Goal: Transaction & Acquisition: Purchase product/service

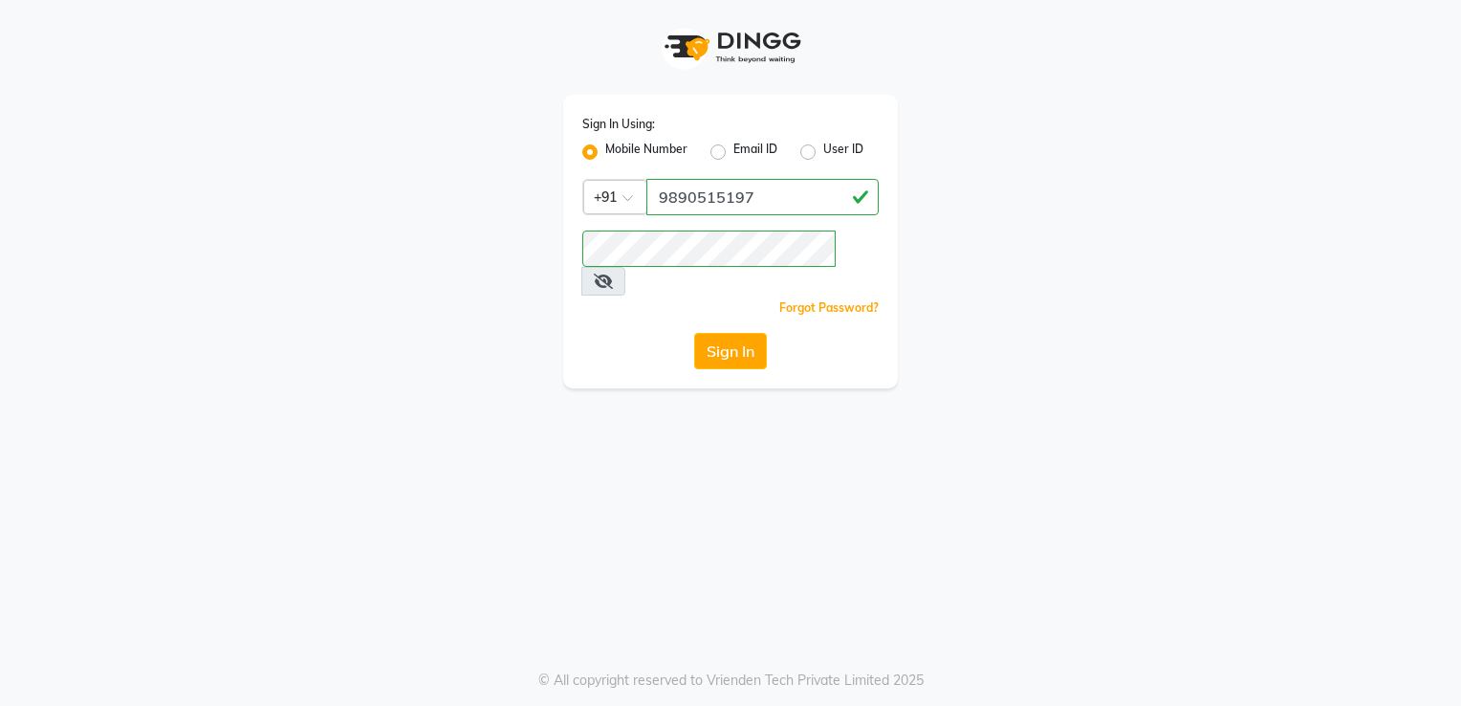
click at [735, 333] on button "Sign In" at bounding box center [730, 351] width 73 height 36
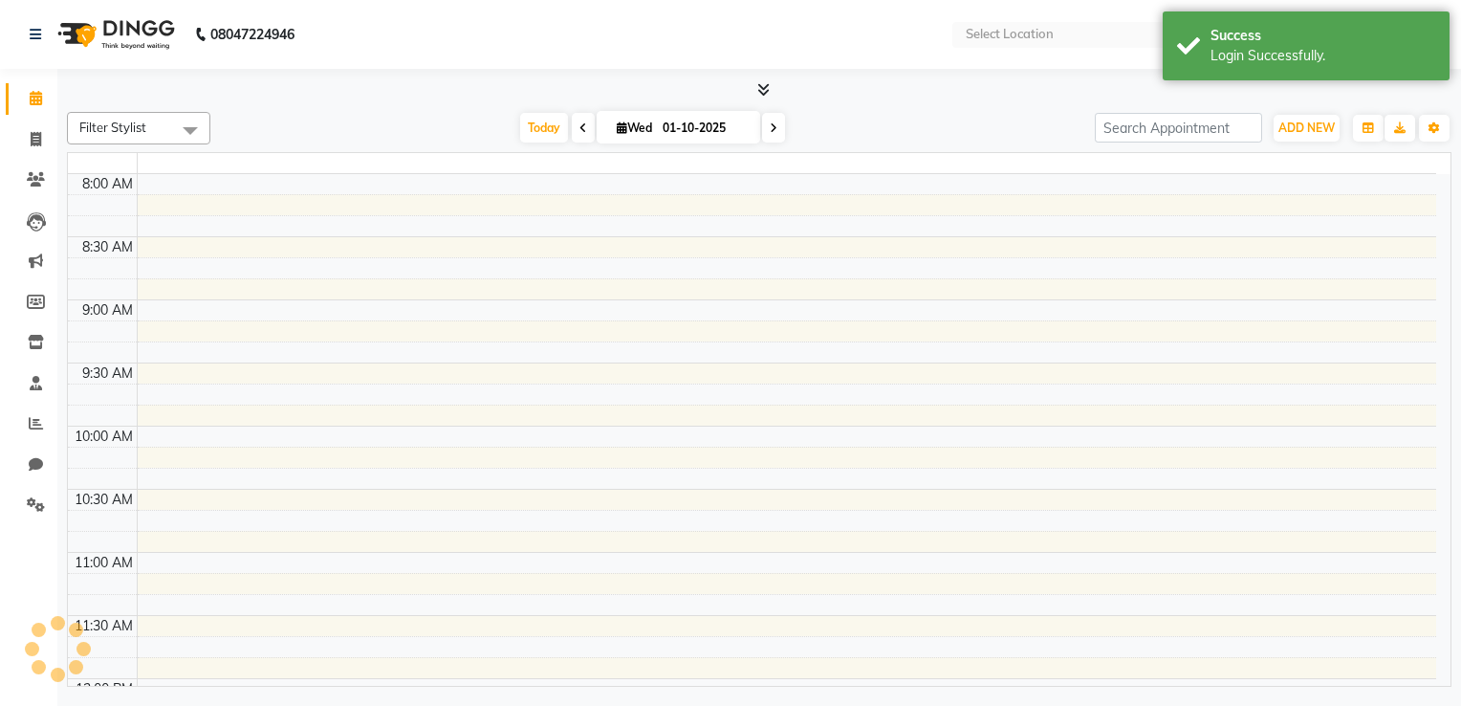
select select "en"
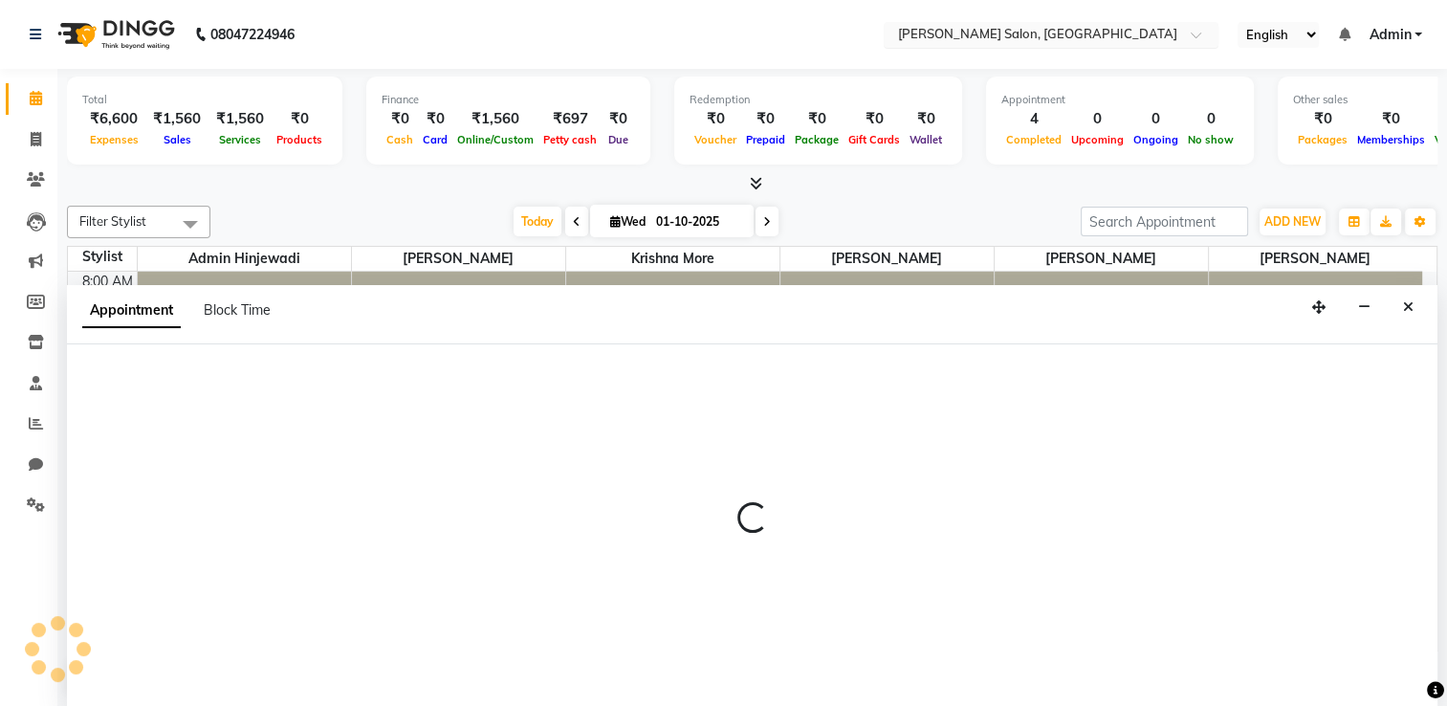
click at [1033, 25] on div "× Varad Salon, Hinjewadi" at bounding box center [1036, 34] width 279 height 19
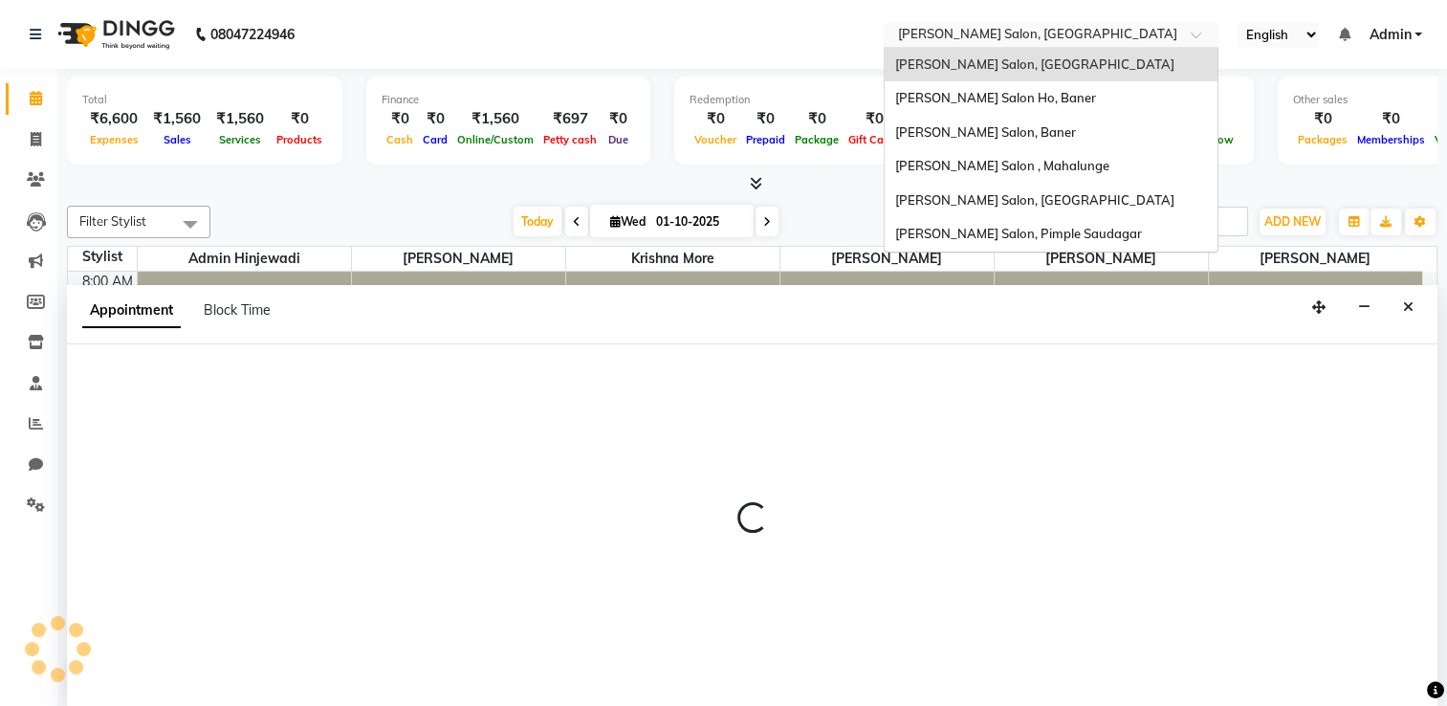
select select "61805"
select select "615"
select select "tentative"
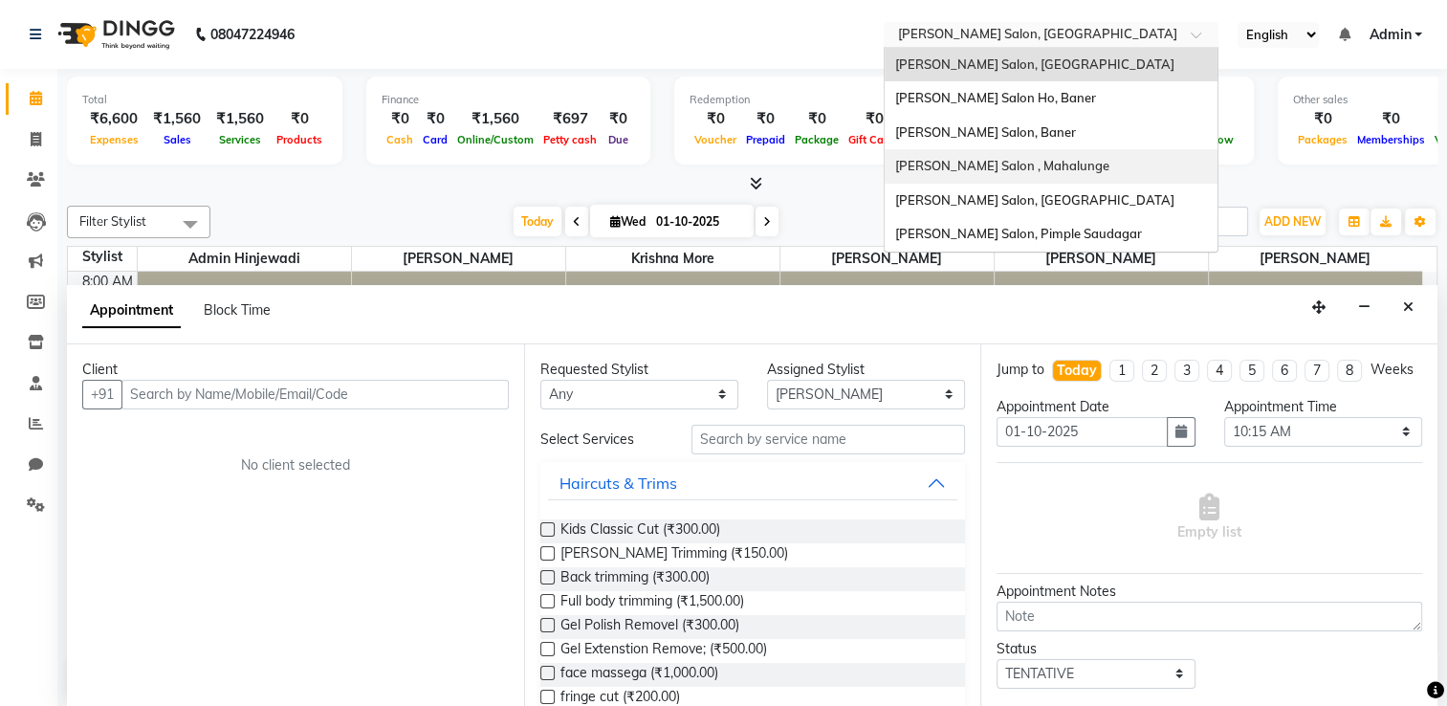
click at [985, 167] on span "Varad Salon , Mahalunge" at bounding box center [1001, 165] width 214 height 15
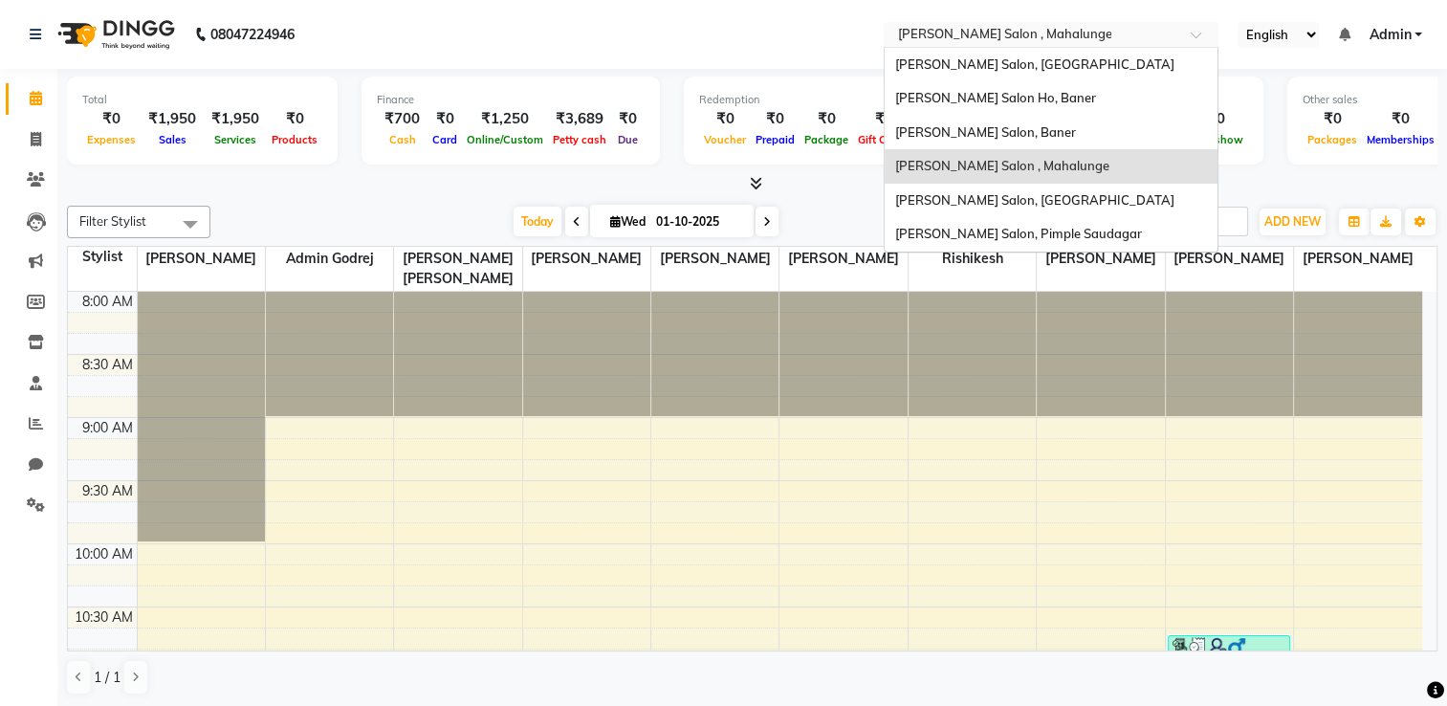
click at [1060, 38] on input "text" at bounding box center [1031, 36] width 277 height 19
click at [1002, 66] on span "[PERSON_NAME] Salon, [GEOGRAPHIC_DATA]" at bounding box center [1033, 63] width 279 height 15
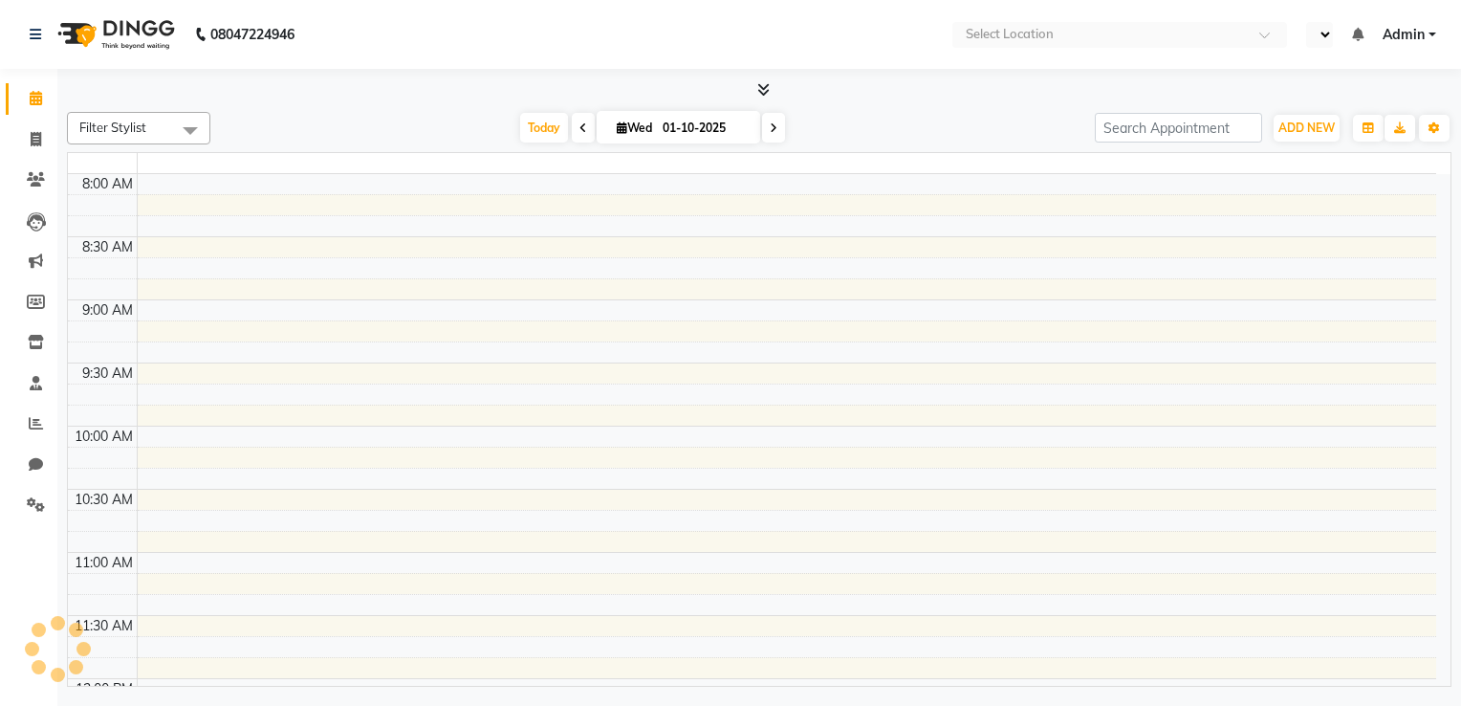
select select "en"
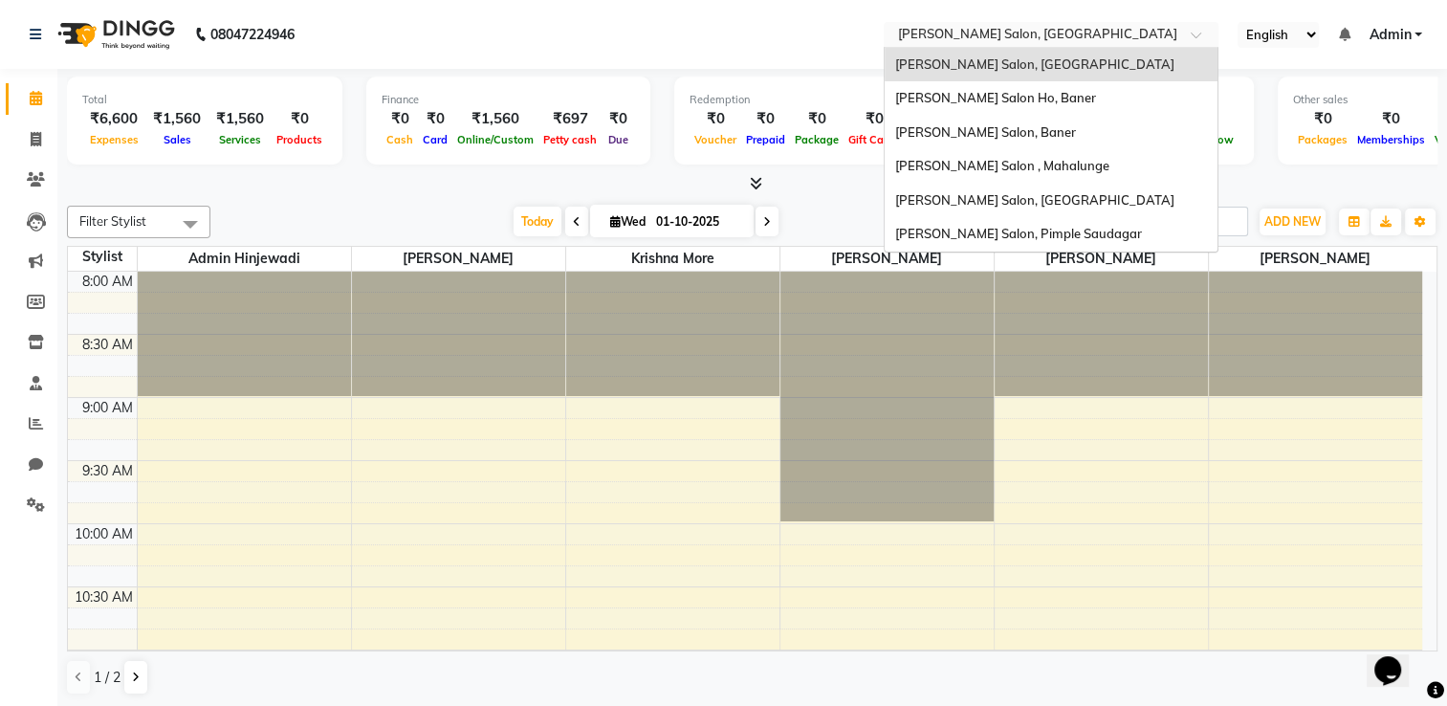
click at [989, 36] on input "text" at bounding box center [1031, 36] width 277 height 19
click at [971, 199] on span "Varad Salon, Aundh" at bounding box center [1033, 199] width 279 height 15
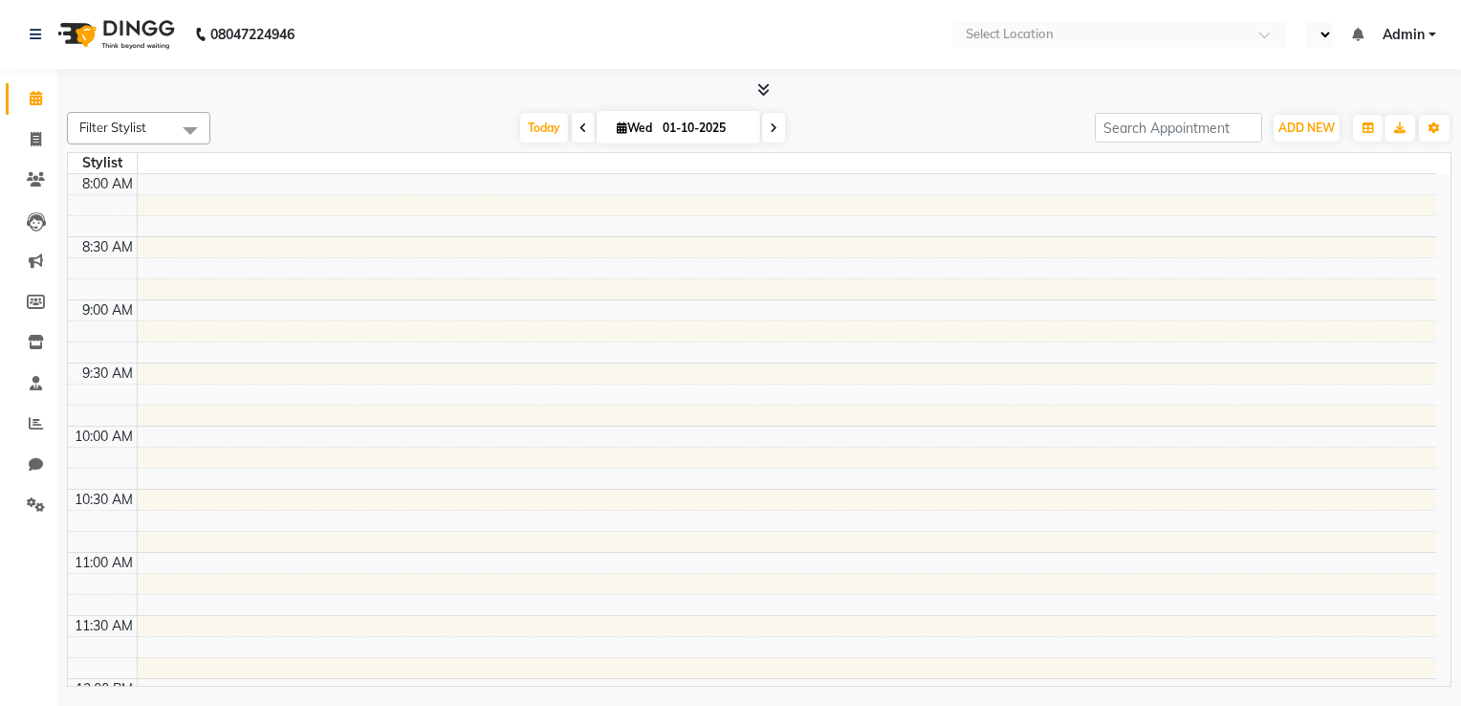
select select "en"
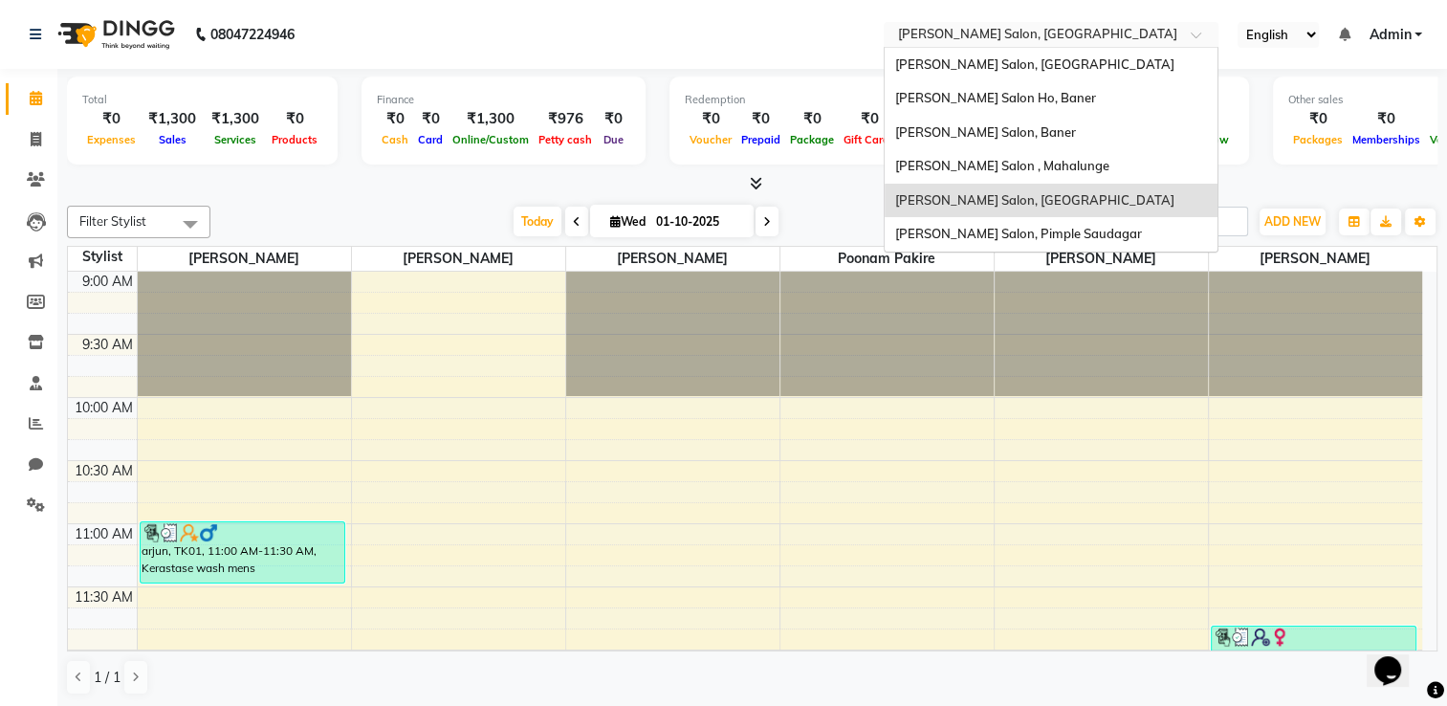
click at [1040, 39] on input "text" at bounding box center [1031, 36] width 277 height 19
click at [981, 230] on span "[PERSON_NAME] Salon, Pimple Saudagar" at bounding box center [1017, 233] width 247 height 15
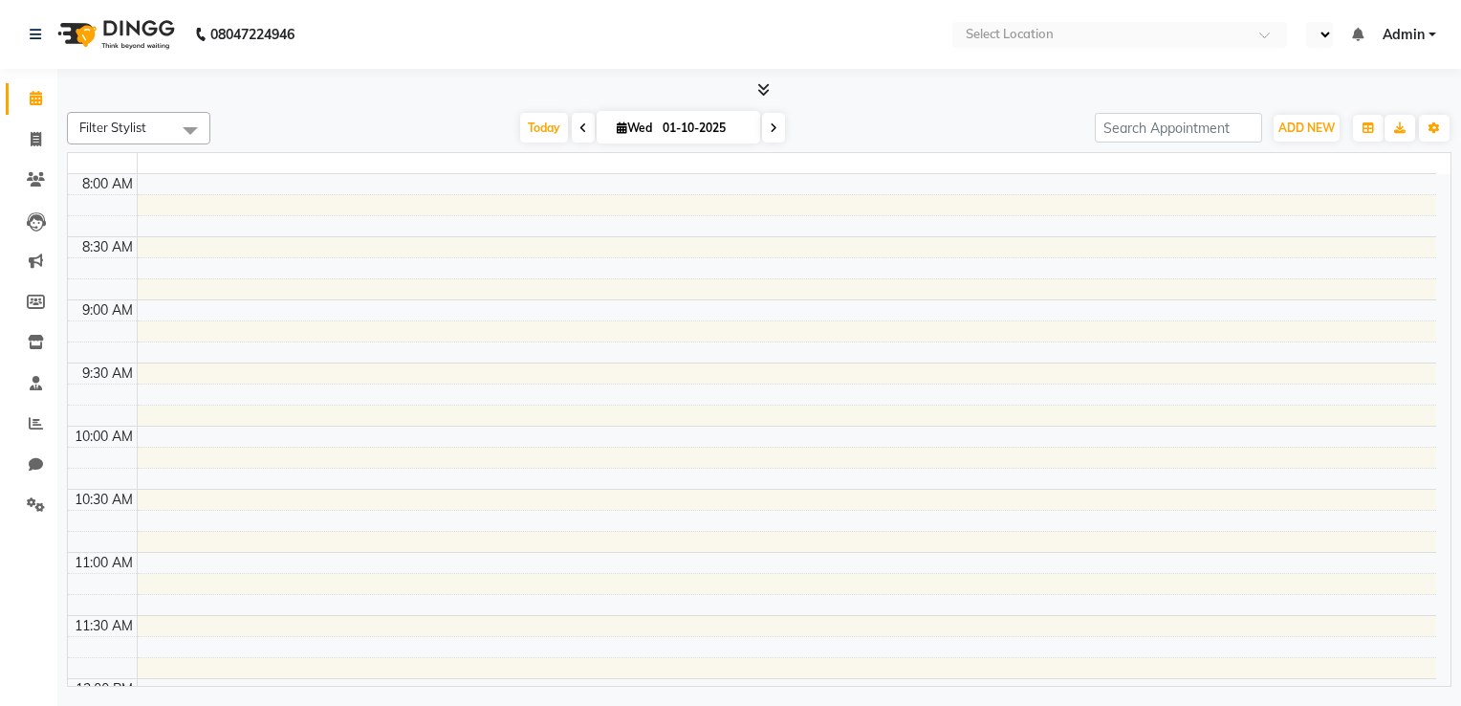
select select "en"
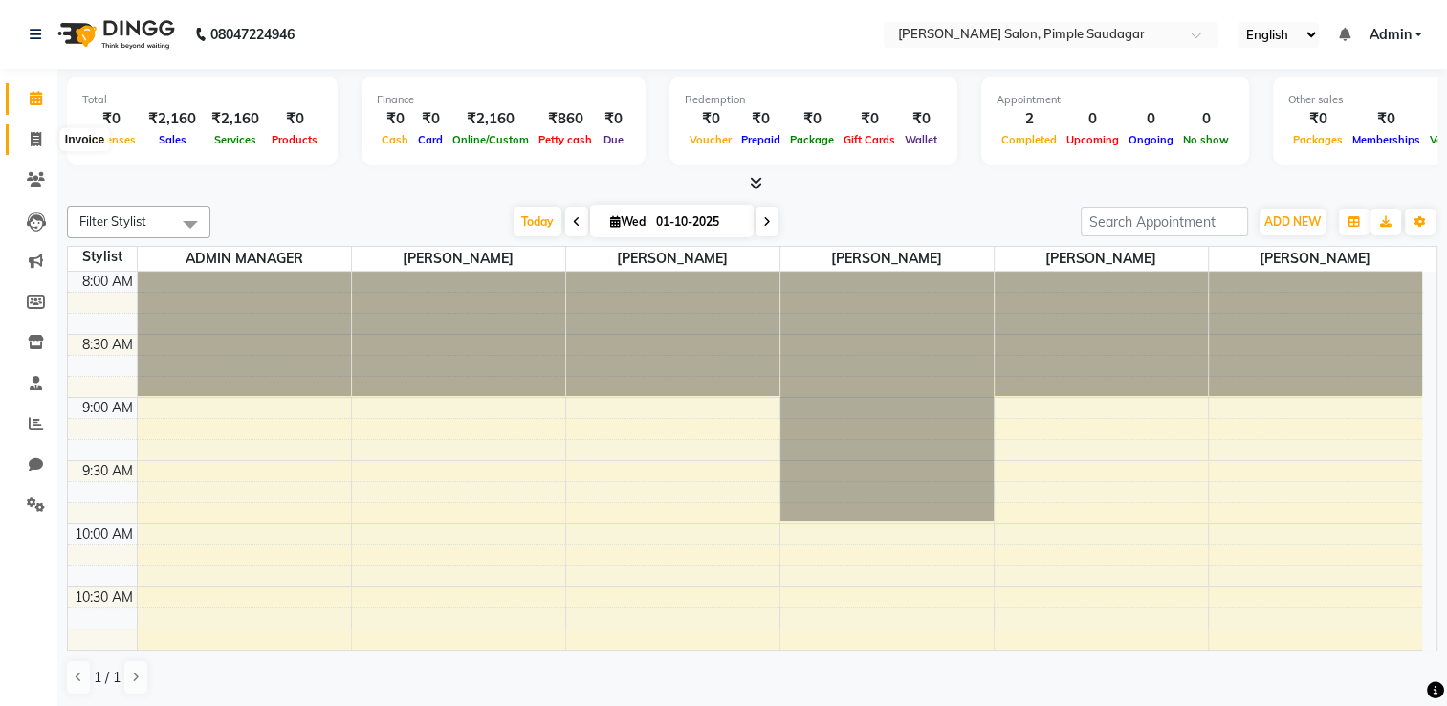
click at [42, 137] on span at bounding box center [35, 140] width 33 height 22
select select "service"
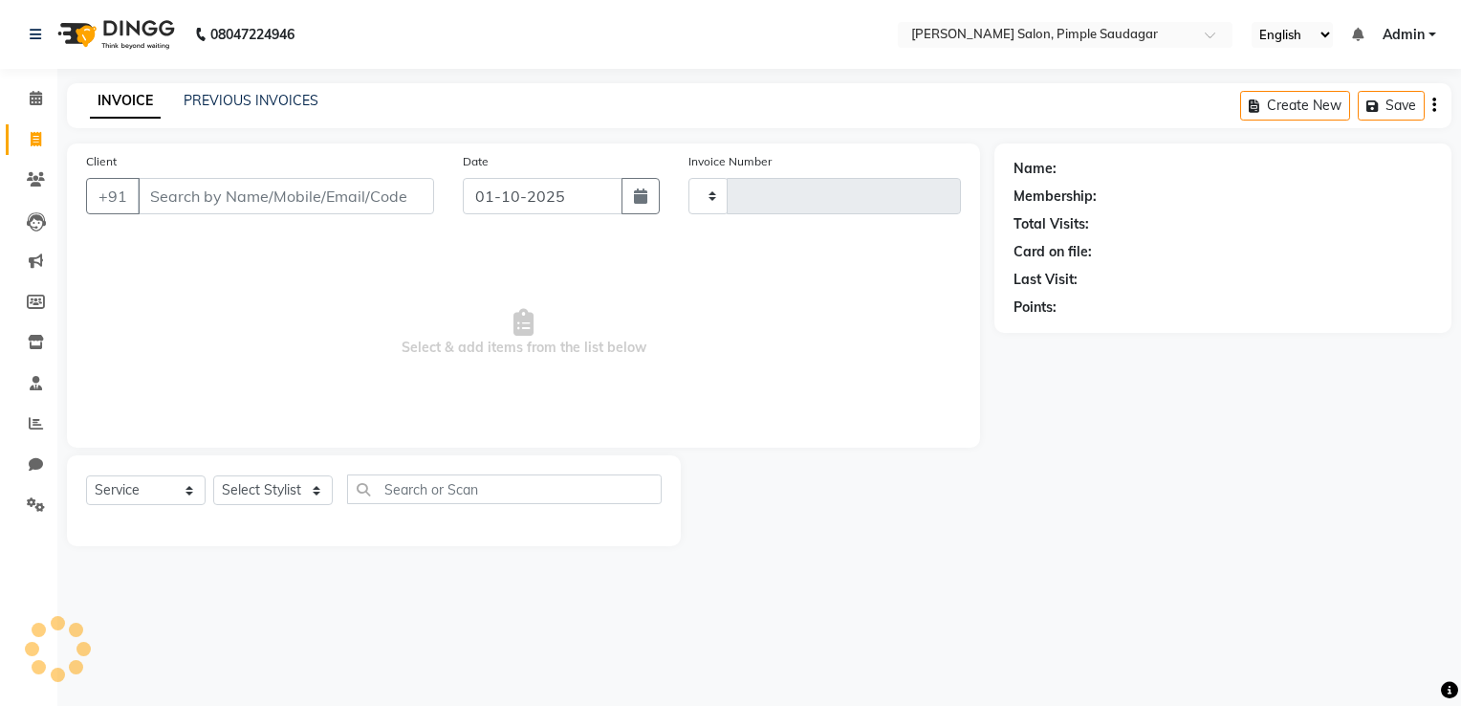
type input "0748"
select select "7816"
click at [229, 104] on link "PREVIOUS INVOICES" at bounding box center [251, 100] width 135 height 17
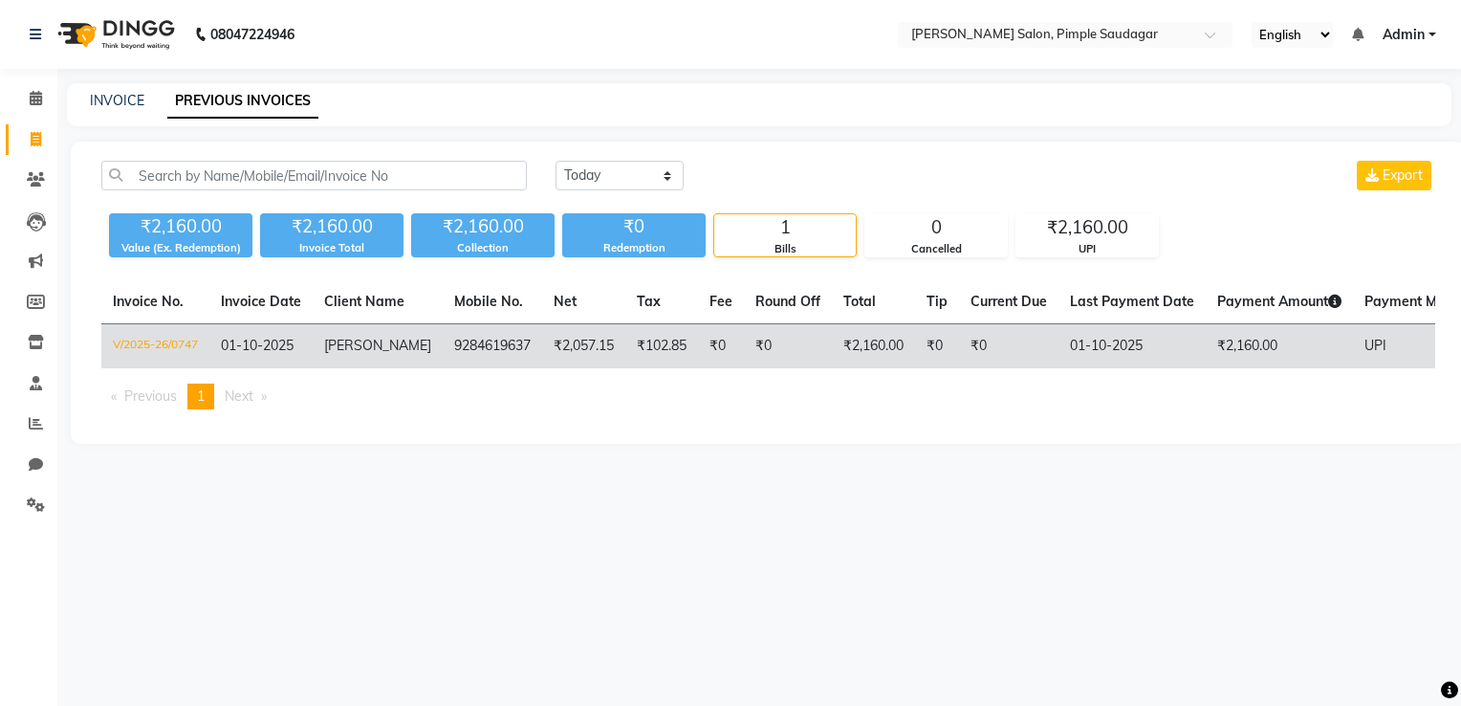
click at [594, 339] on td "₹2,057.15" at bounding box center [583, 346] width 83 height 45
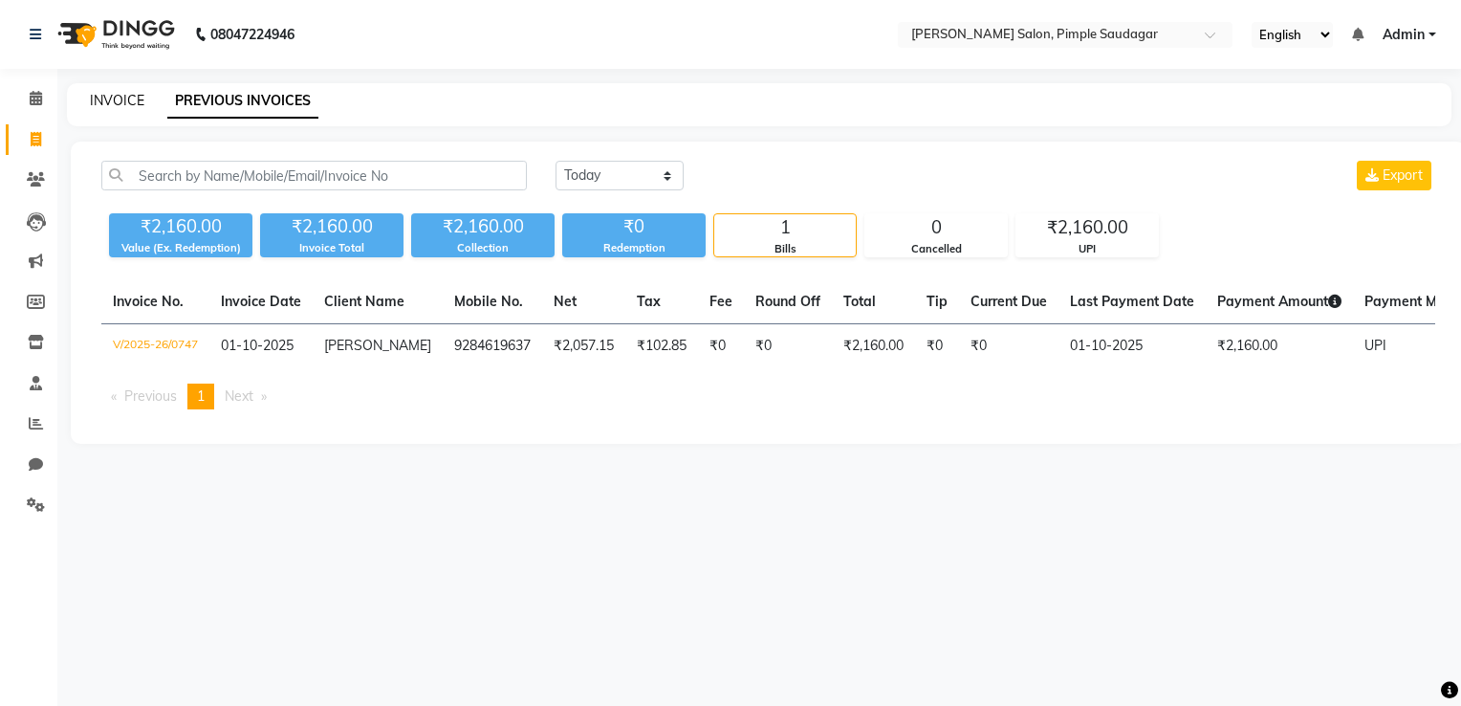
click at [119, 96] on link "INVOICE" at bounding box center [117, 100] width 55 height 17
select select "service"
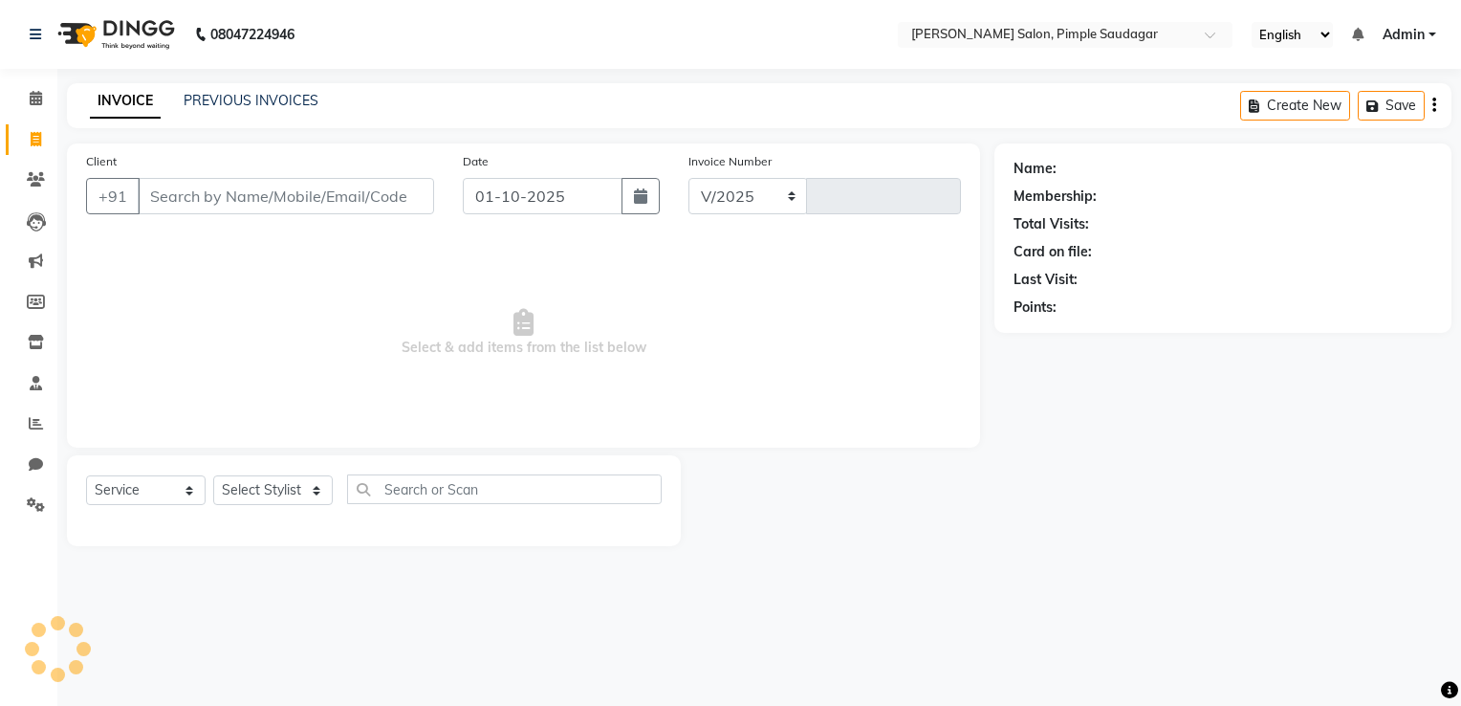
select select "7816"
type input "0749"
click at [314, 484] on select "Select Stylist ADMIN MANAGER [PERSON_NAME] [PERSON_NAME] [PERSON_NAME] [PERSON_…" at bounding box center [273, 490] width 120 height 30
select select "69718"
click at [213, 476] on select "Select Stylist ADMIN MANAGER [PERSON_NAME] [PERSON_NAME] [PERSON_NAME] [PERSON_…" at bounding box center [273, 490] width 120 height 30
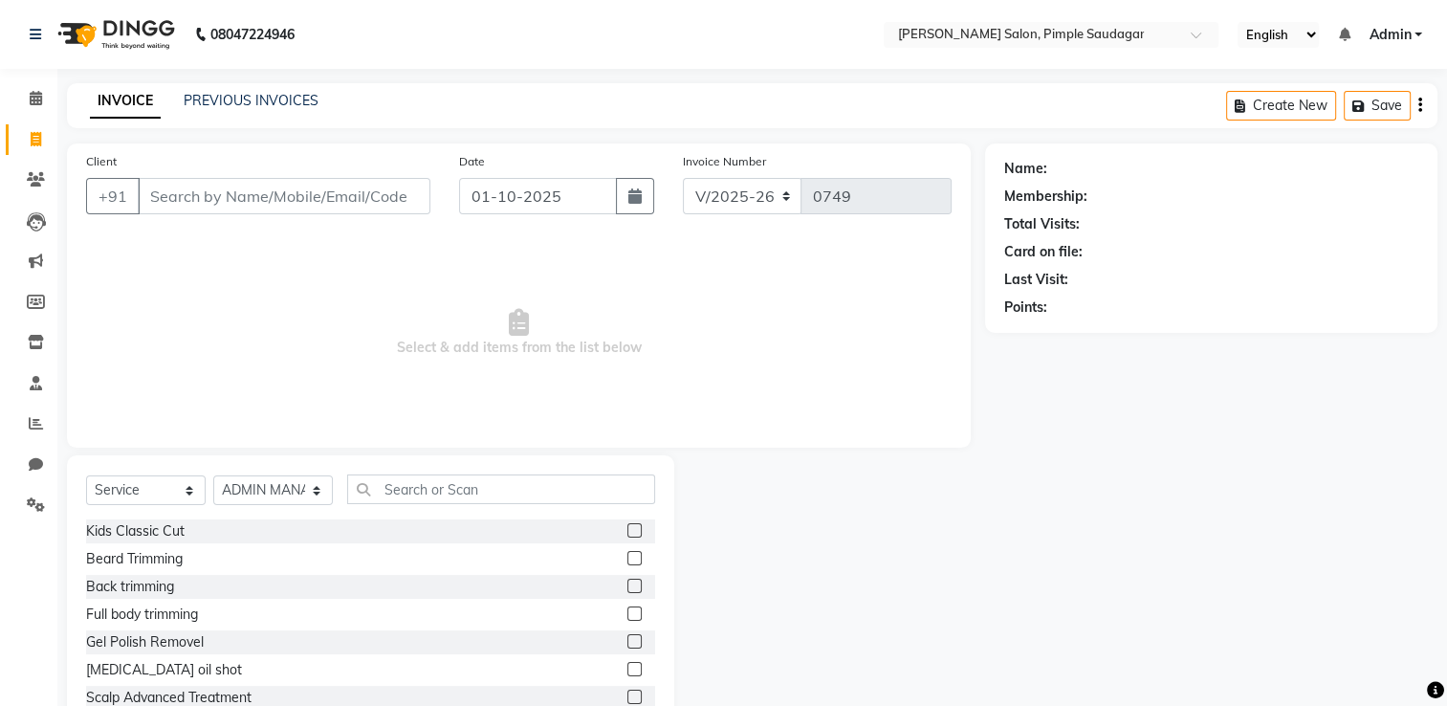
click at [329, 560] on div "Beard Trimming" at bounding box center [370, 559] width 569 height 24
click at [627, 560] on label at bounding box center [634, 558] width 14 height 14
click at [627, 560] on input "checkbox" at bounding box center [633, 559] width 12 height 12
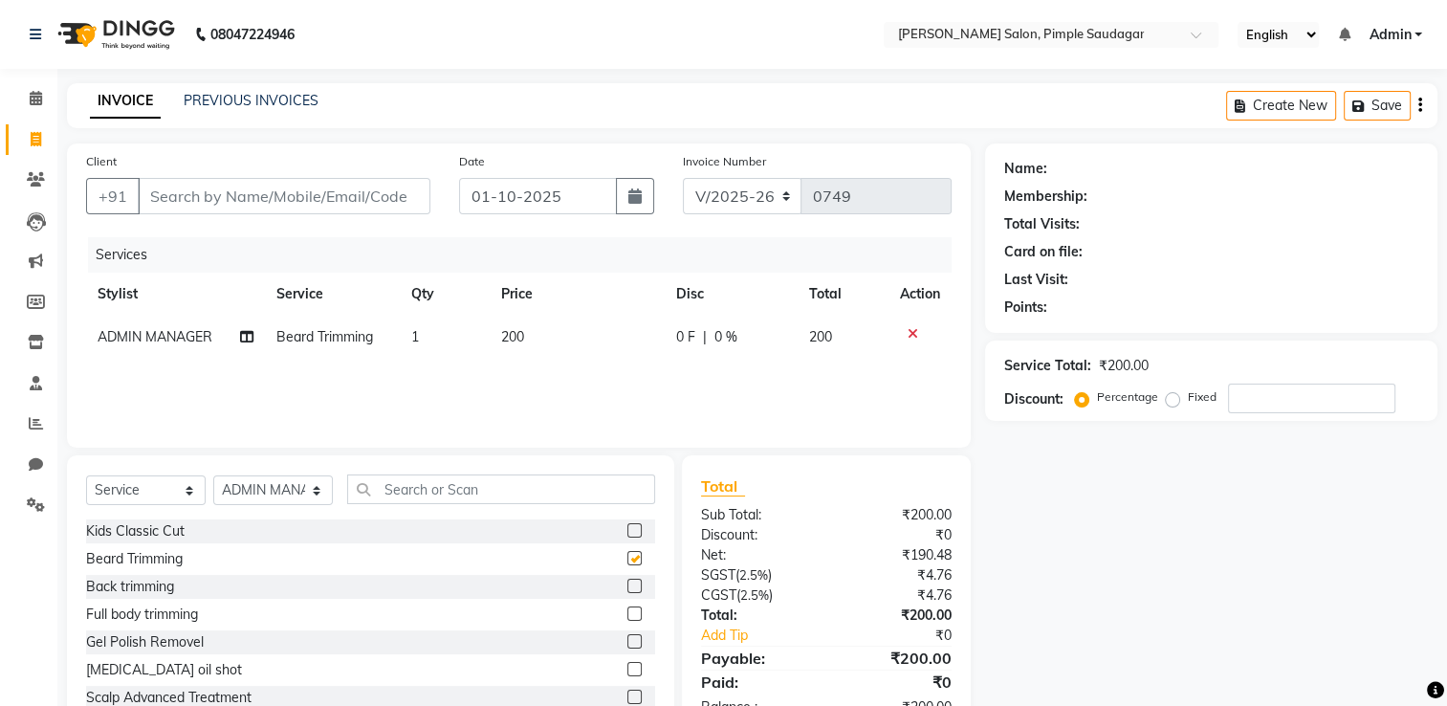
checkbox input "false"
click at [372, 185] on input "Client" at bounding box center [284, 196] width 293 height 36
type input "2"
type input "0"
click at [313, 254] on div "Services" at bounding box center [527, 254] width 878 height 35
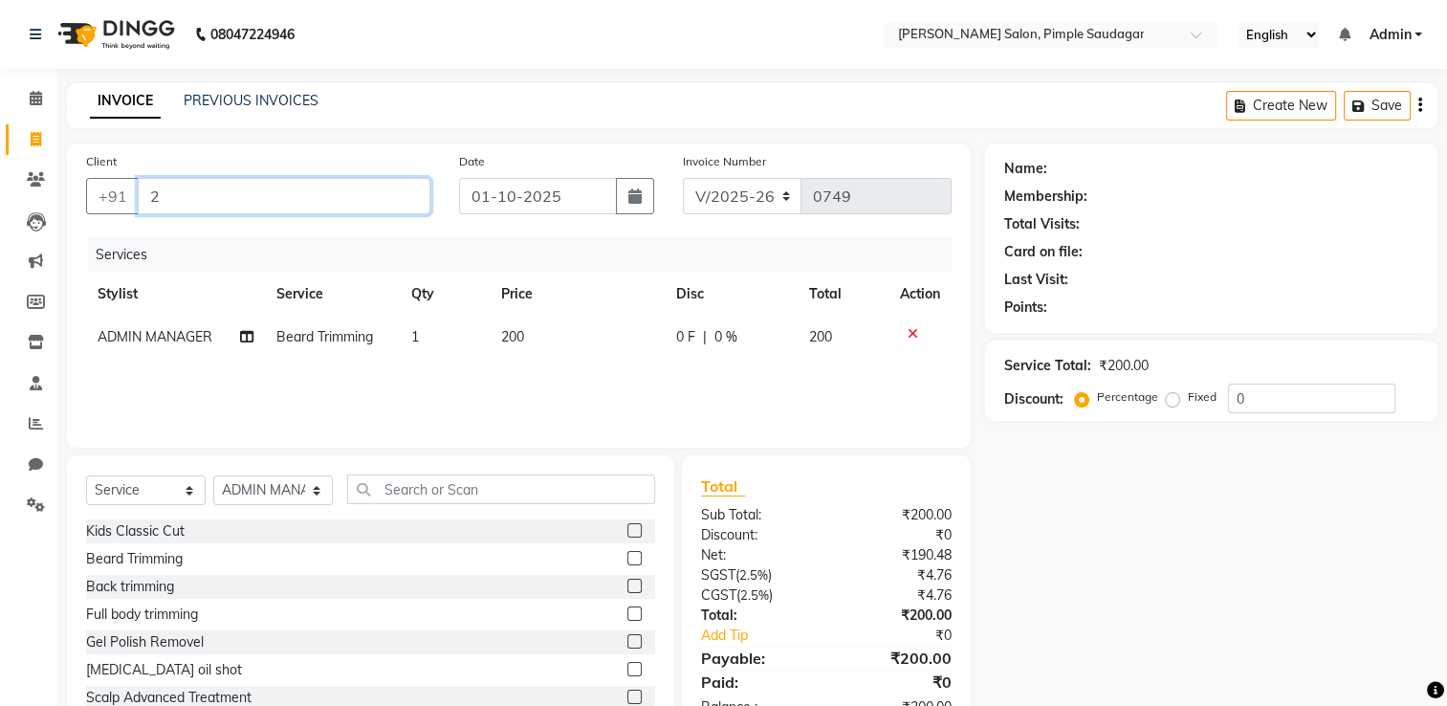
click at [373, 197] on input "2" at bounding box center [284, 196] width 293 height 36
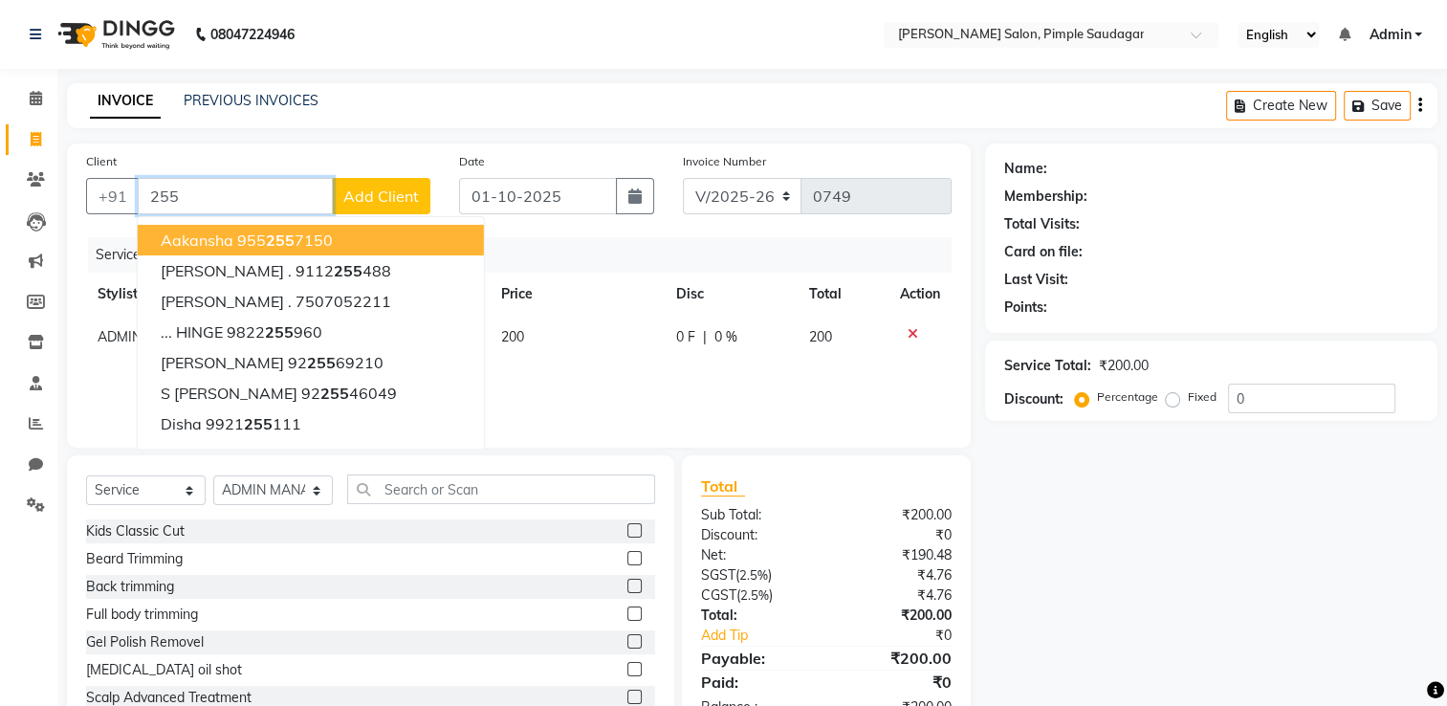
click at [320, 237] on ngb-highlight "955 255 7150" at bounding box center [285, 239] width 96 height 19
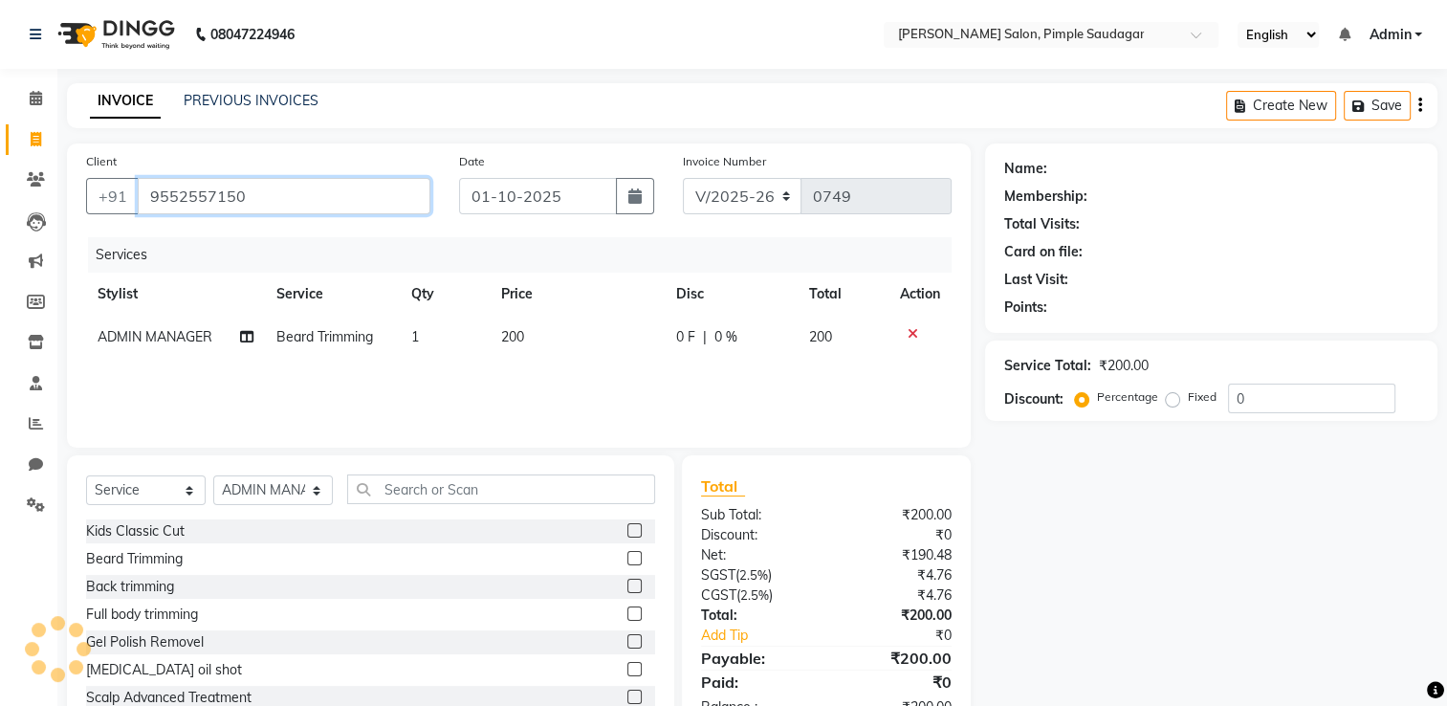
type input "9552557150"
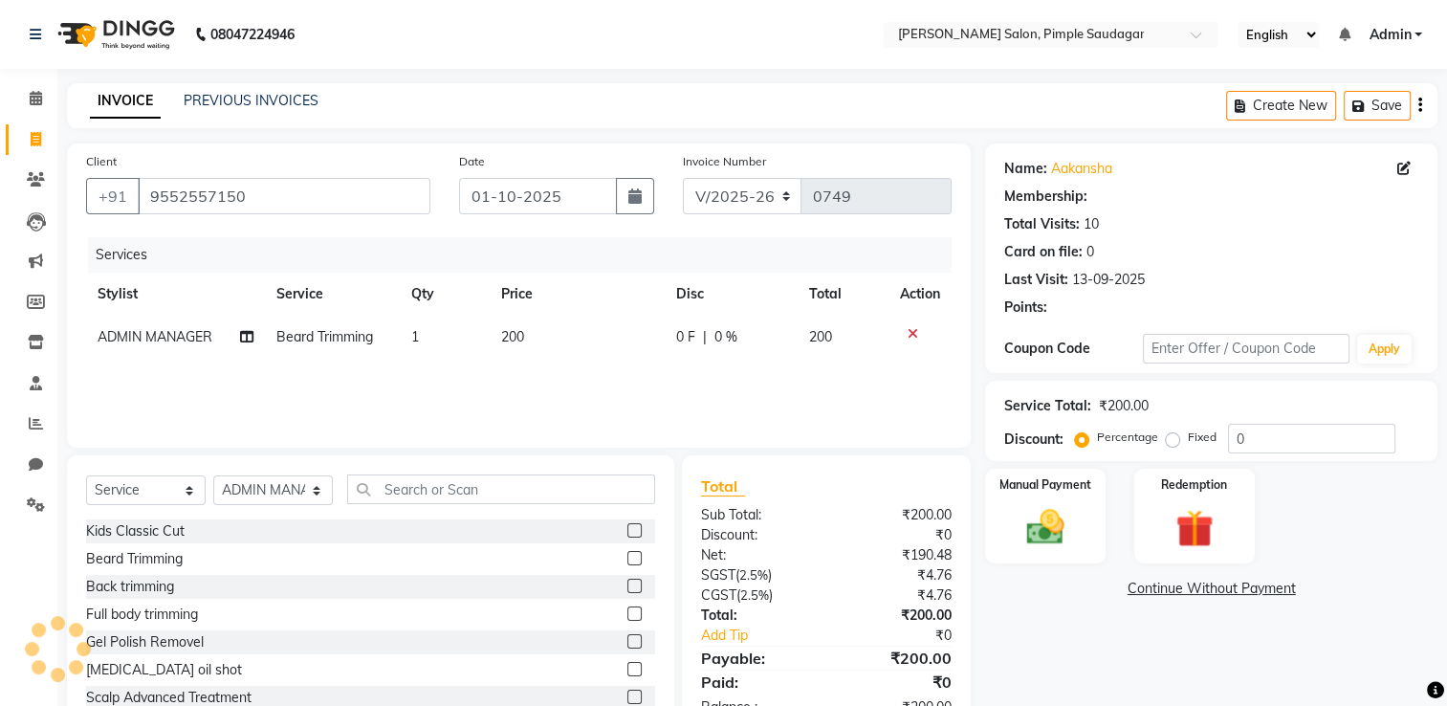
select select "1: Object"
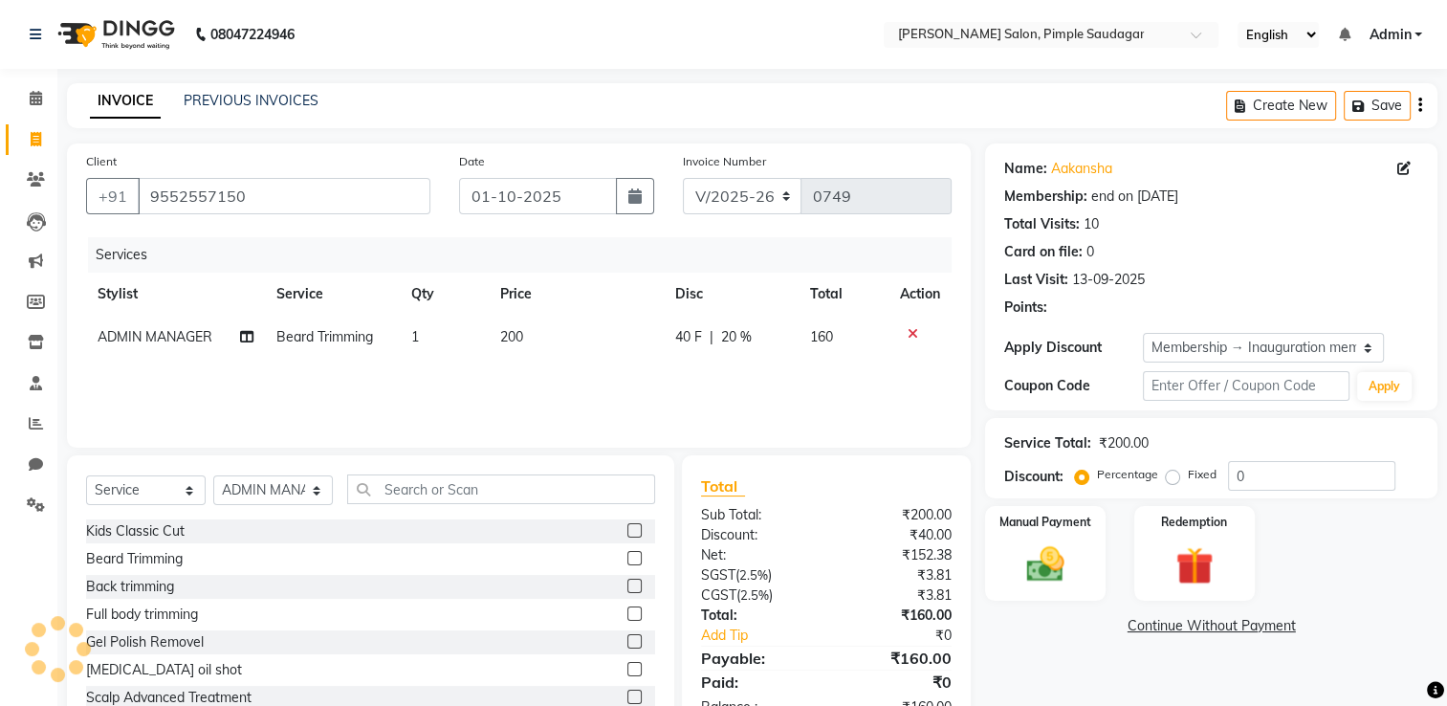
type input "20"
click at [1201, 546] on img at bounding box center [1194, 566] width 64 height 49
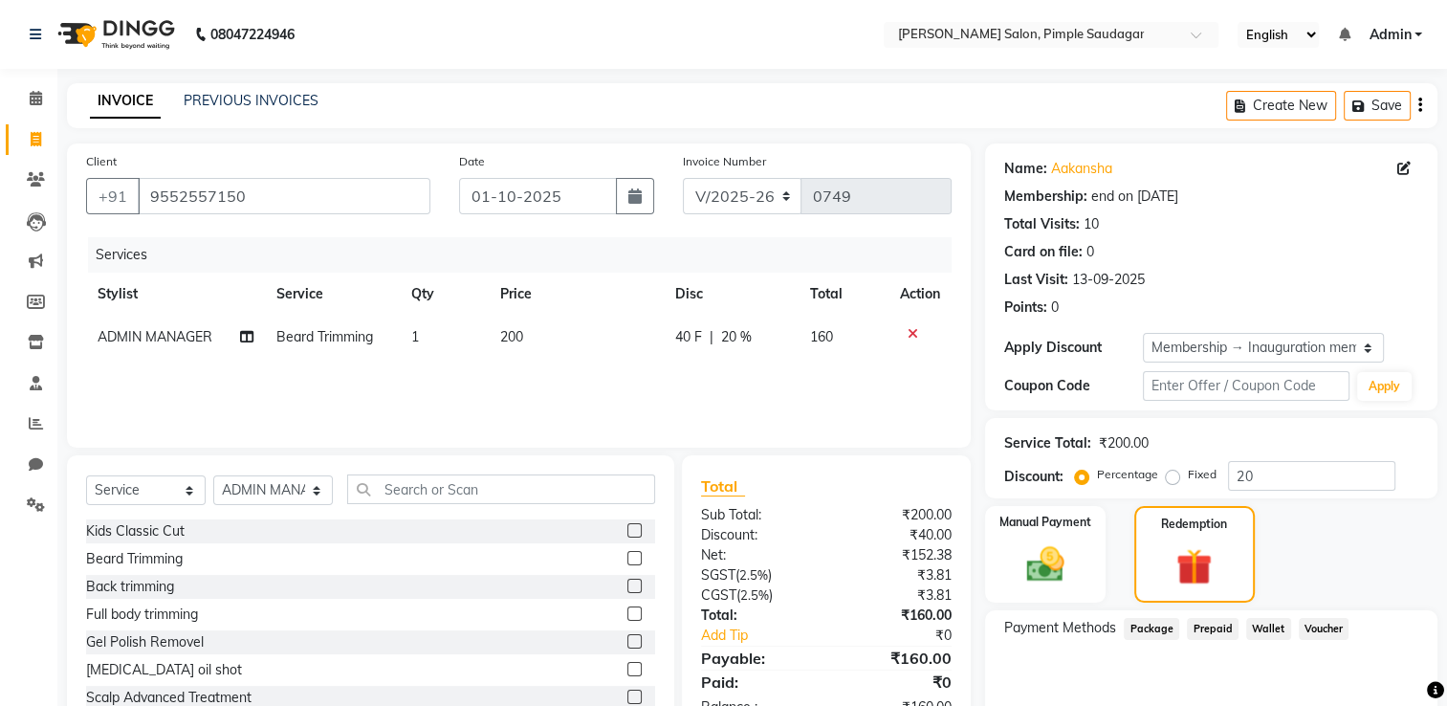
click at [1309, 630] on span "Voucher" at bounding box center [1323, 629] width 51 height 22
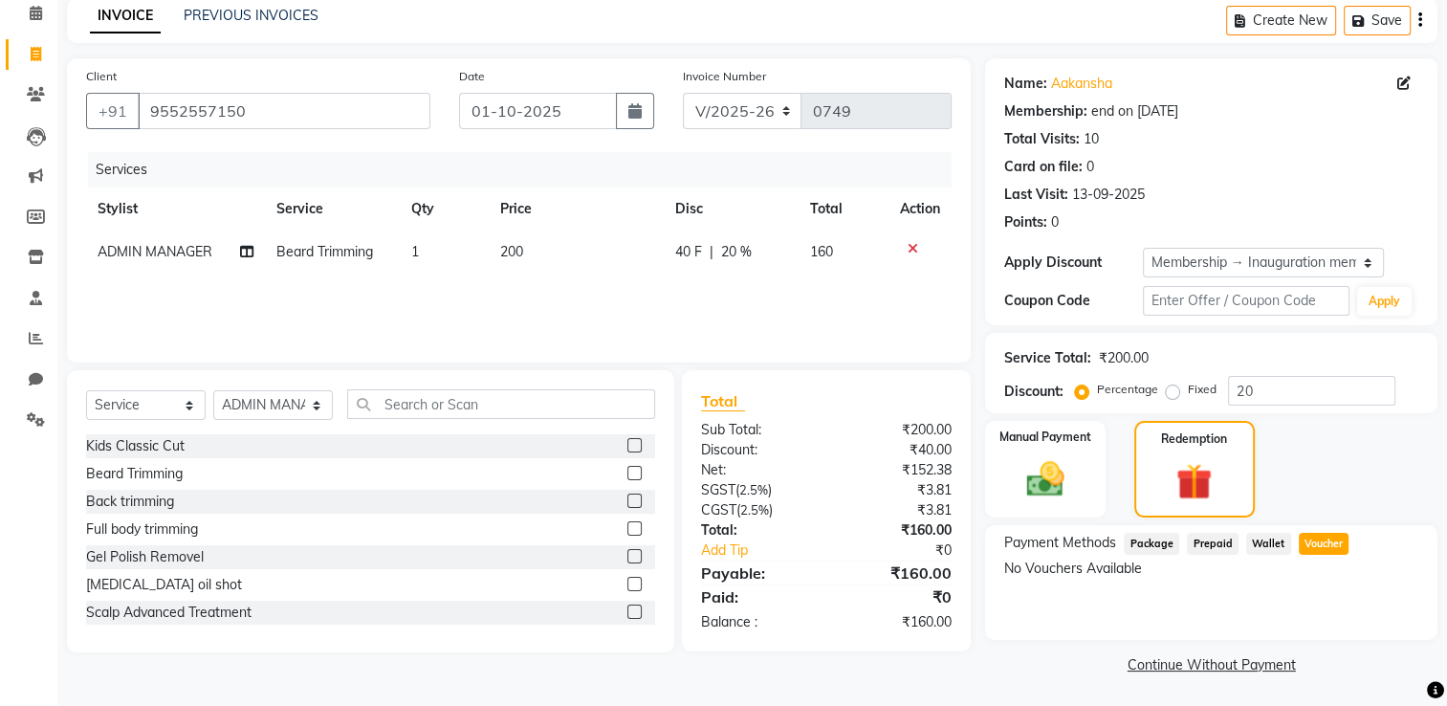
click at [1234, 585] on div "Payment Methods Package Prepaid Wallet Voucher No Vouchers Available" at bounding box center [1211, 582] width 452 height 115
click at [1228, 541] on span "Prepaid" at bounding box center [1213, 544] width 52 height 22
click at [1145, 541] on span "Package" at bounding box center [1150, 544] width 55 height 22
click at [42, 9] on span at bounding box center [35, 14] width 33 height 22
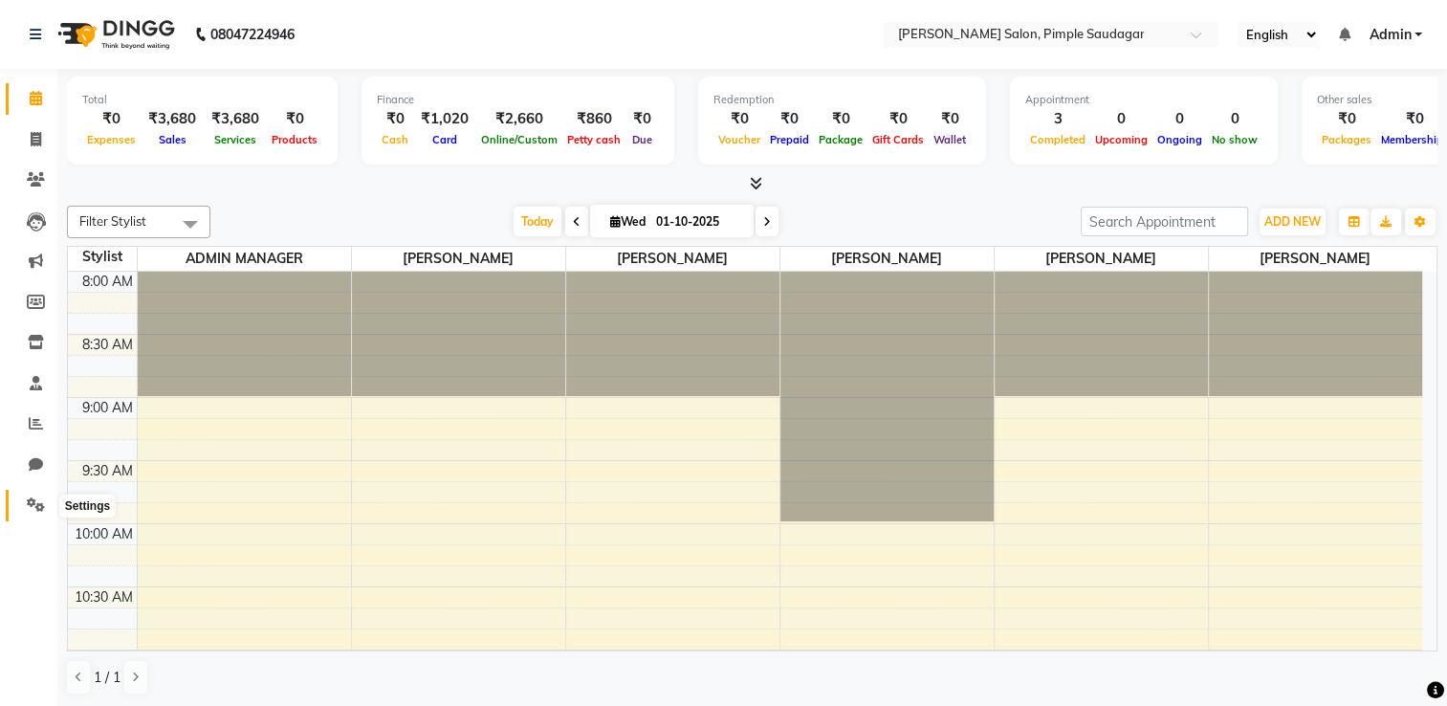
click at [42, 507] on icon at bounding box center [36, 504] width 18 height 14
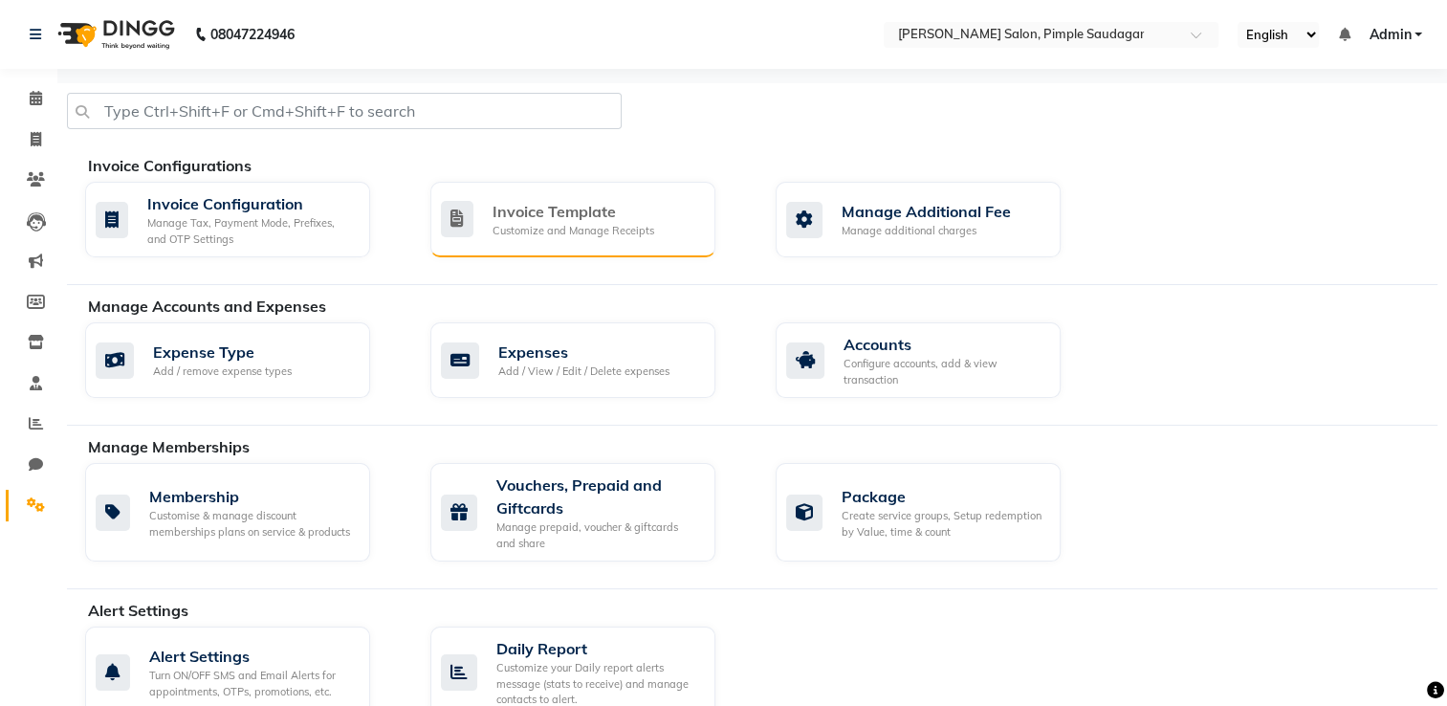
click at [581, 210] on div "Invoice Template" at bounding box center [573, 211] width 162 height 23
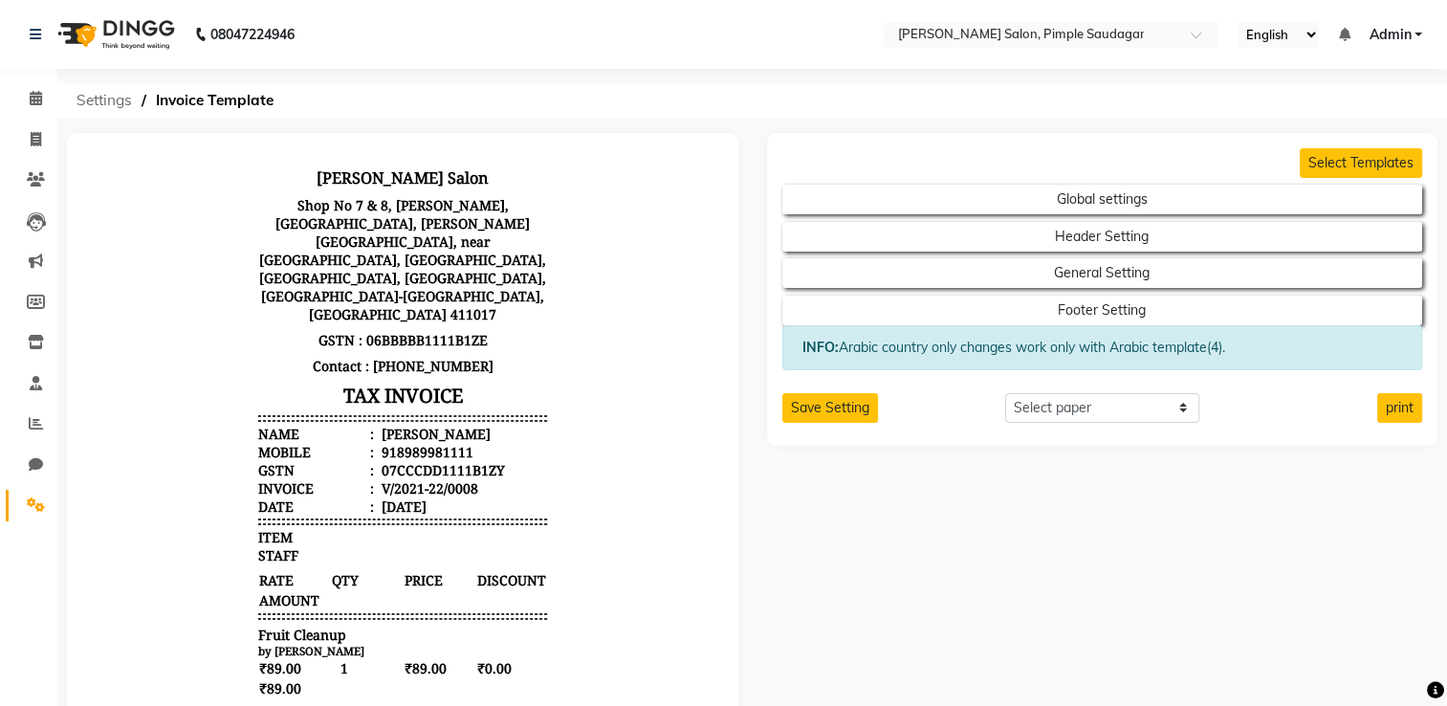
click at [112, 107] on span "Settings" at bounding box center [104, 100] width 75 height 34
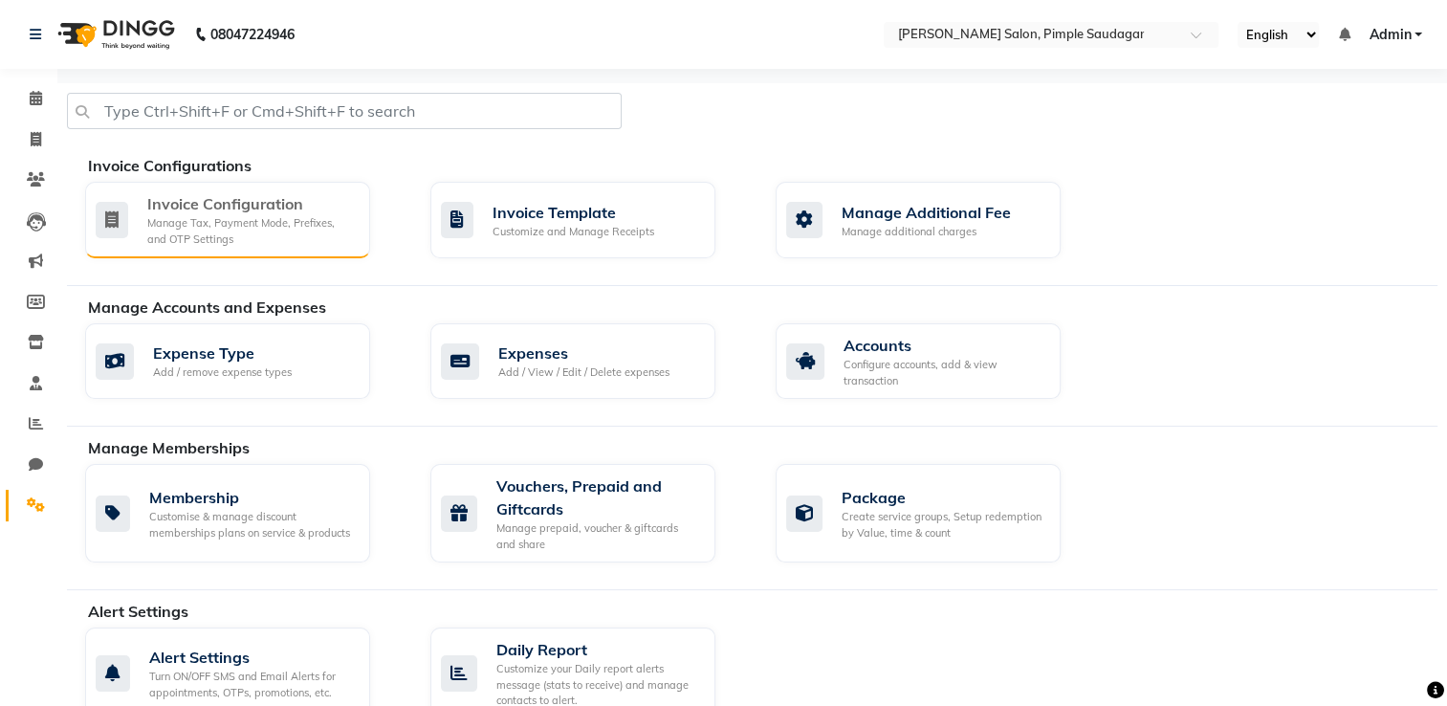
click at [253, 205] on div "Invoice Configuration" at bounding box center [250, 203] width 207 height 23
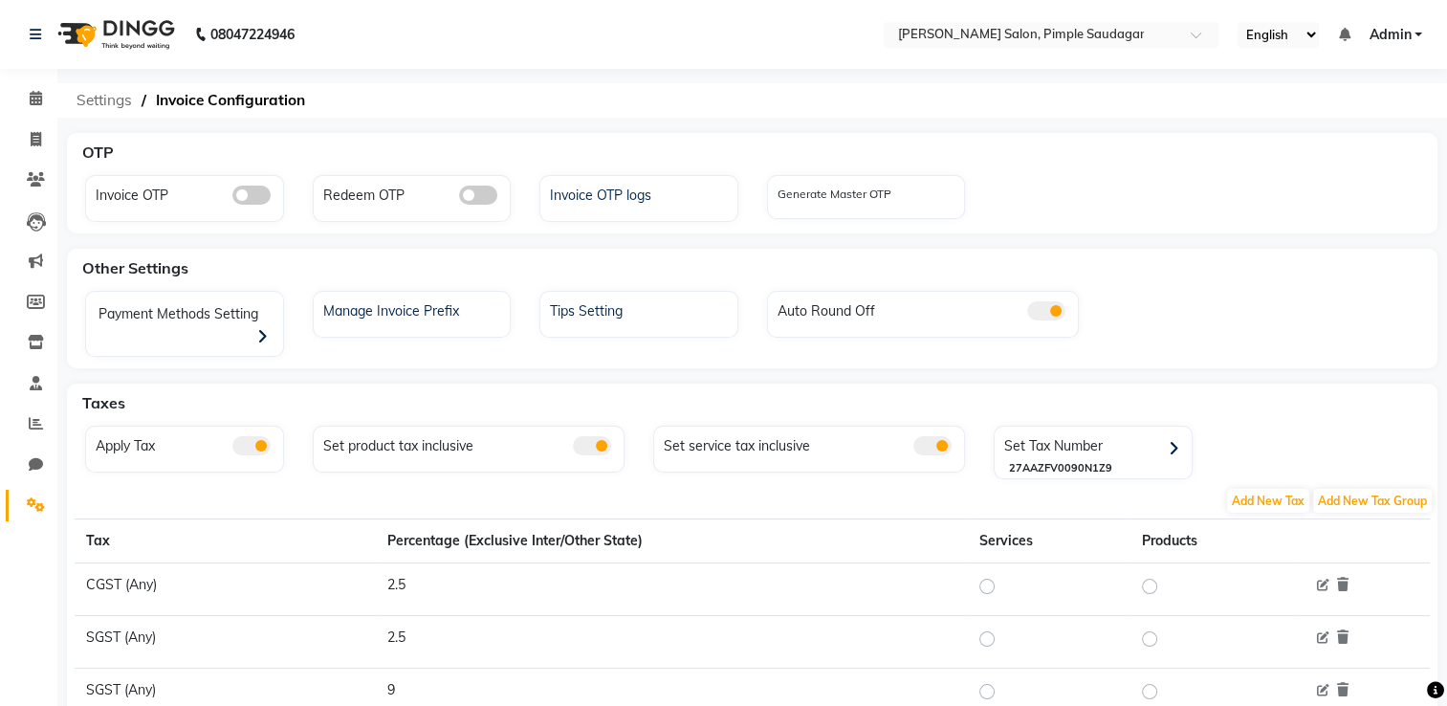
click at [92, 97] on span "Settings" at bounding box center [104, 100] width 75 height 34
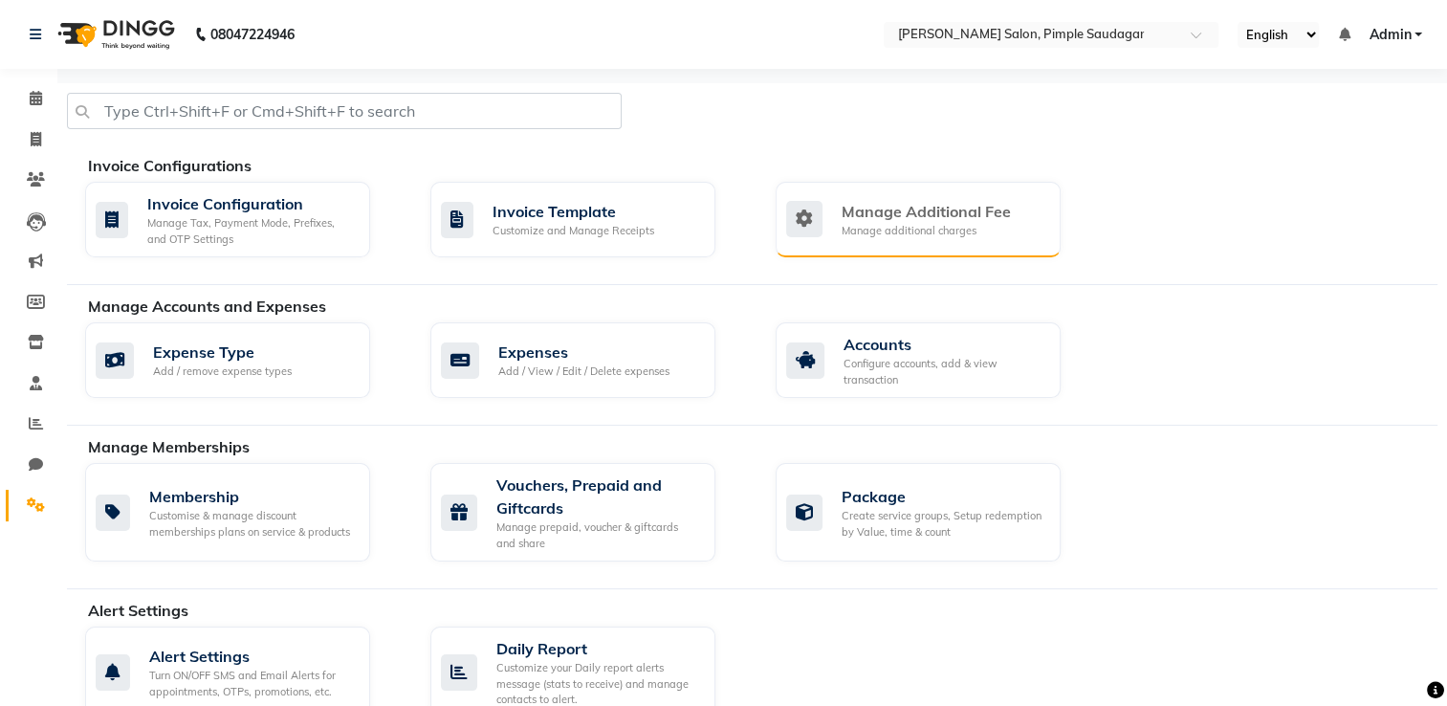
click at [846, 236] on div "Manage additional charges" at bounding box center [925, 231] width 169 height 16
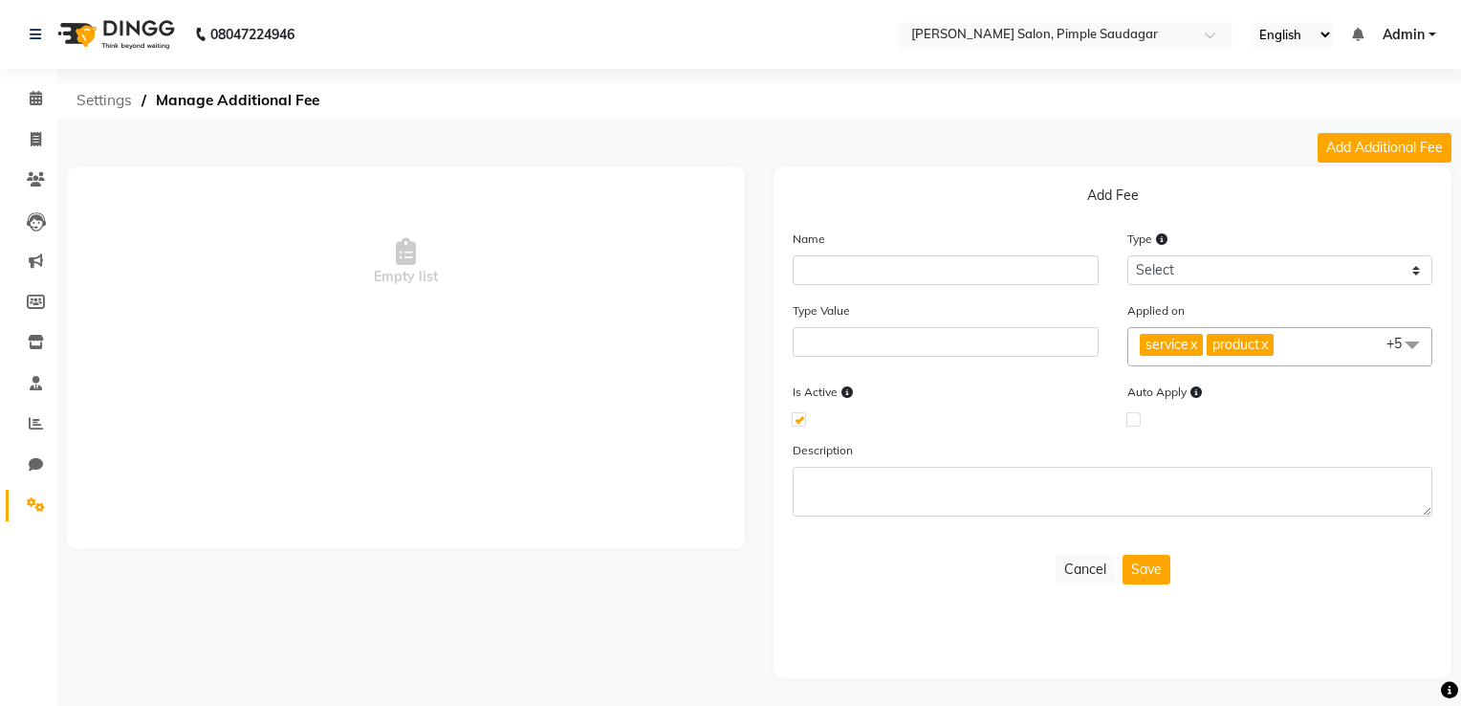
click at [110, 105] on span "Settings" at bounding box center [104, 100] width 75 height 34
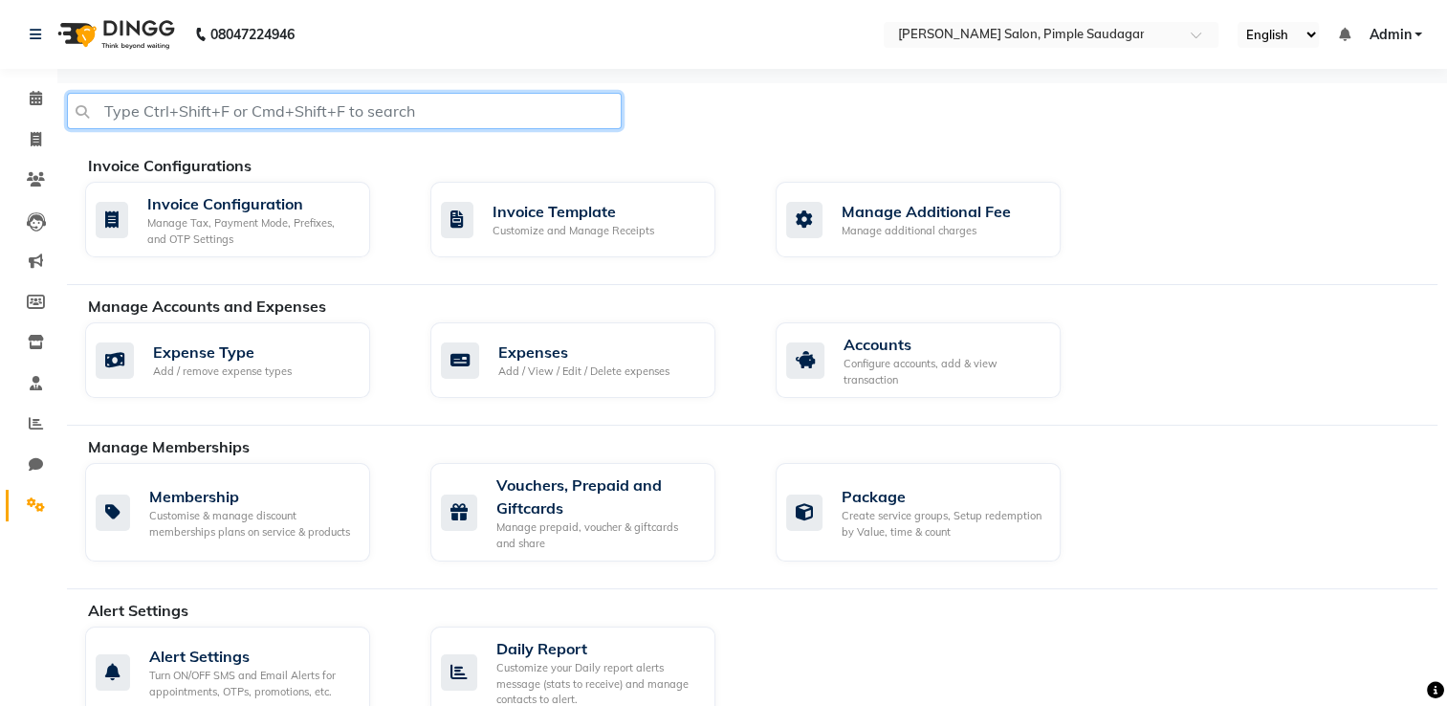
click at [306, 120] on input "text" at bounding box center [344, 111] width 555 height 36
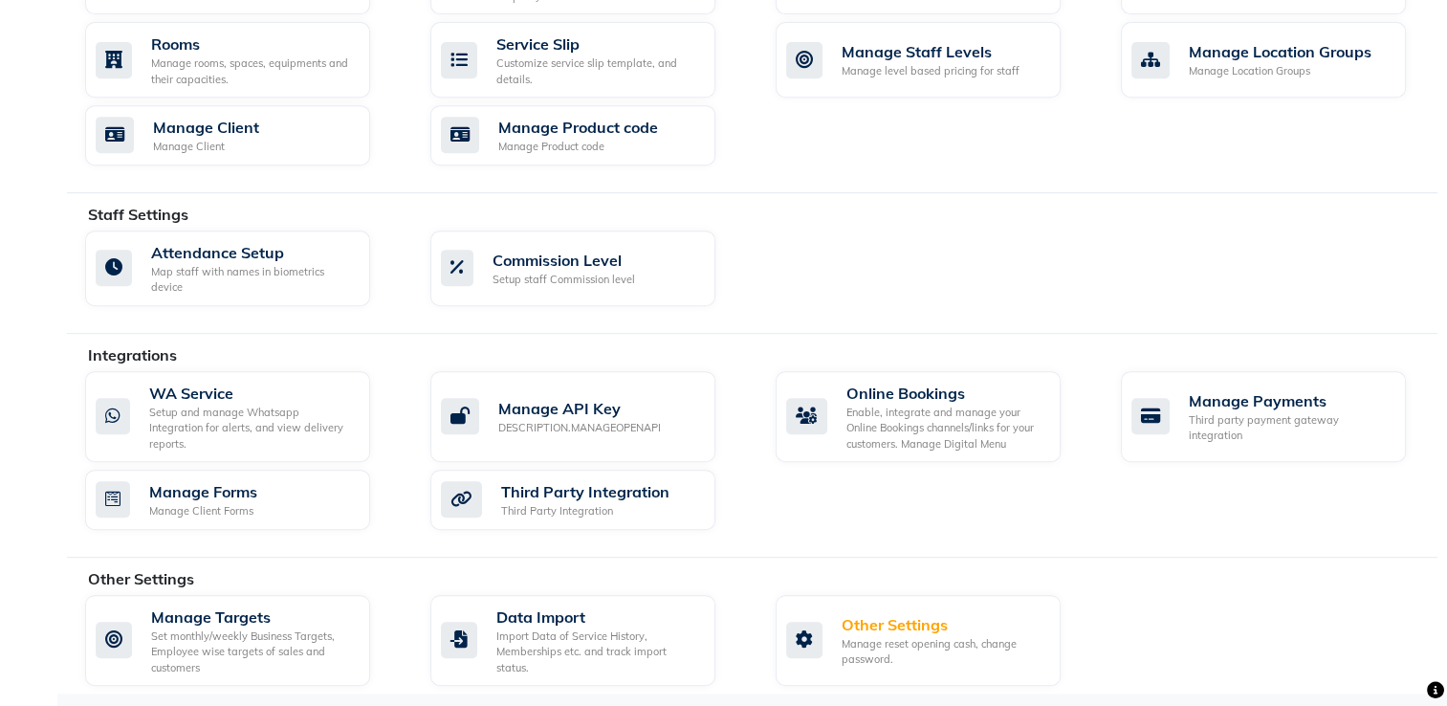
type input "payment mode"
click at [273, 214] on div "Staff Settings" at bounding box center [769, 214] width 1363 height 23
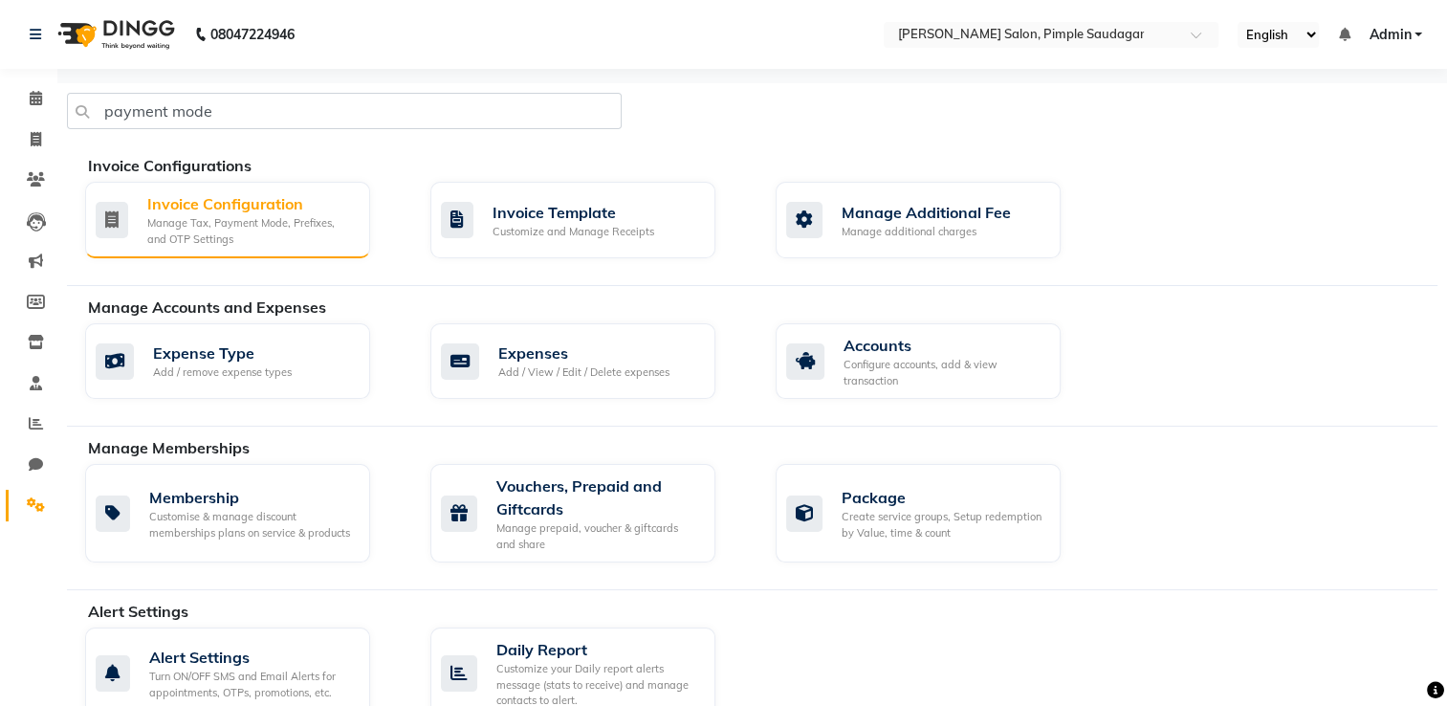
click at [273, 215] on div "Manage Tax, Payment Mode, Prefixes, and OTP Settings" at bounding box center [250, 231] width 207 height 32
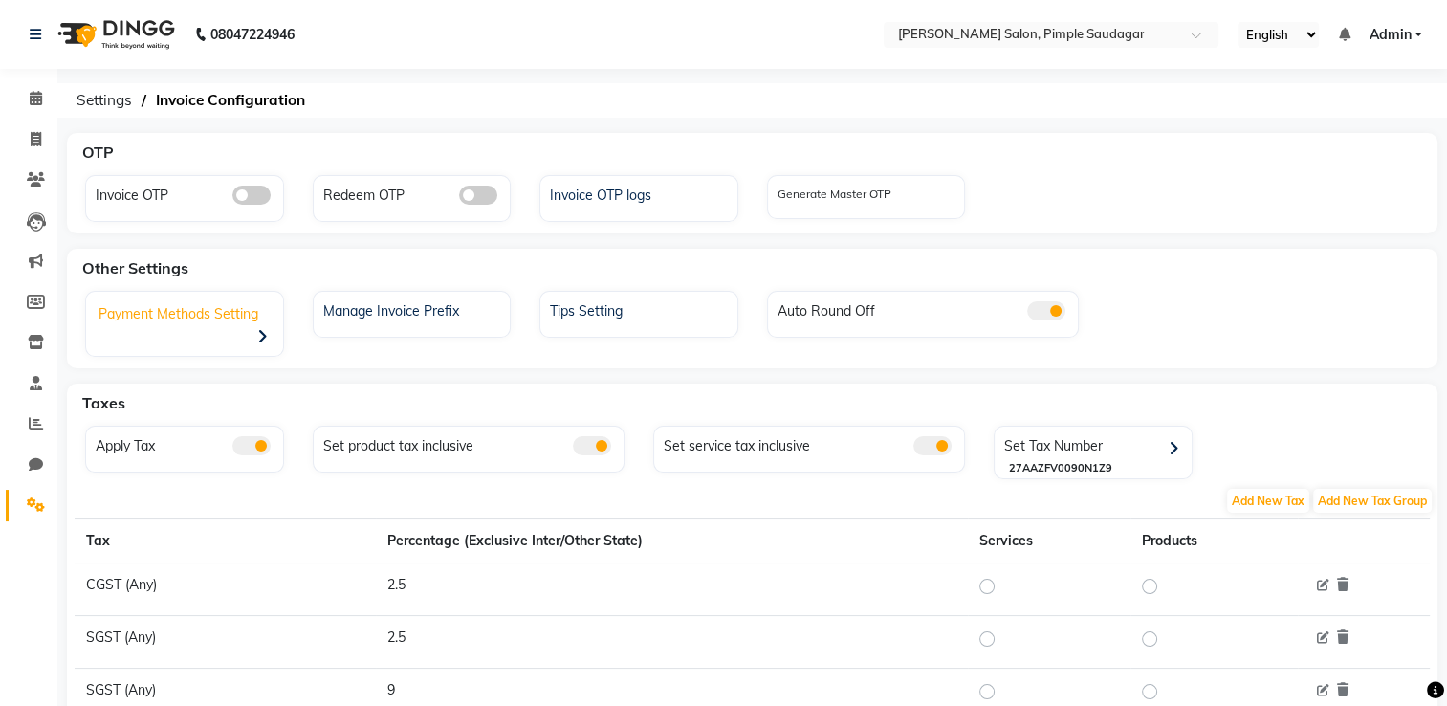
click at [215, 307] on div "Payment Methods Setting" at bounding box center [187, 325] width 192 height 59
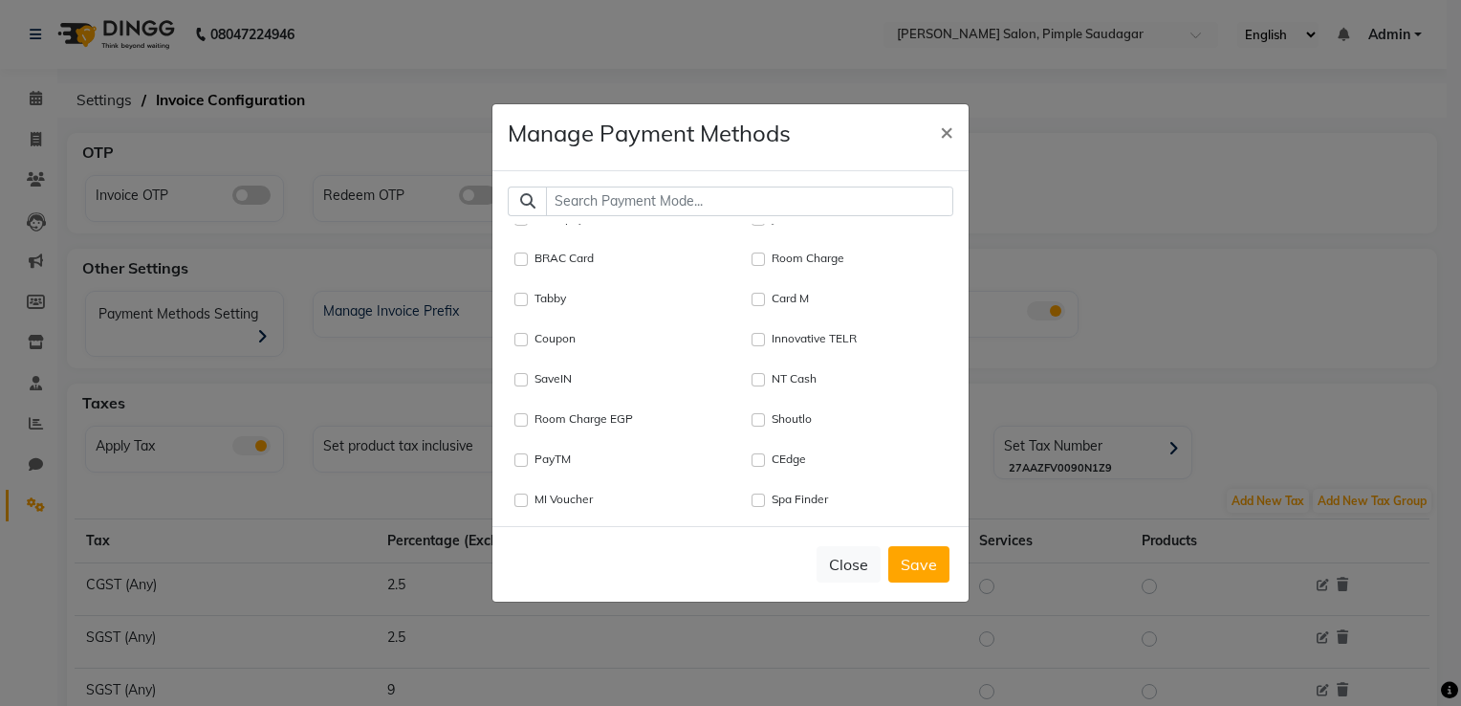
scroll to position [1621, 0]
click at [523, 338] on input "Coupon" at bounding box center [520, 341] width 13 height 13
checkbox input "true"
click at [916, 579] on button "Save" at bounding box center [918, 564] width 61 height 36
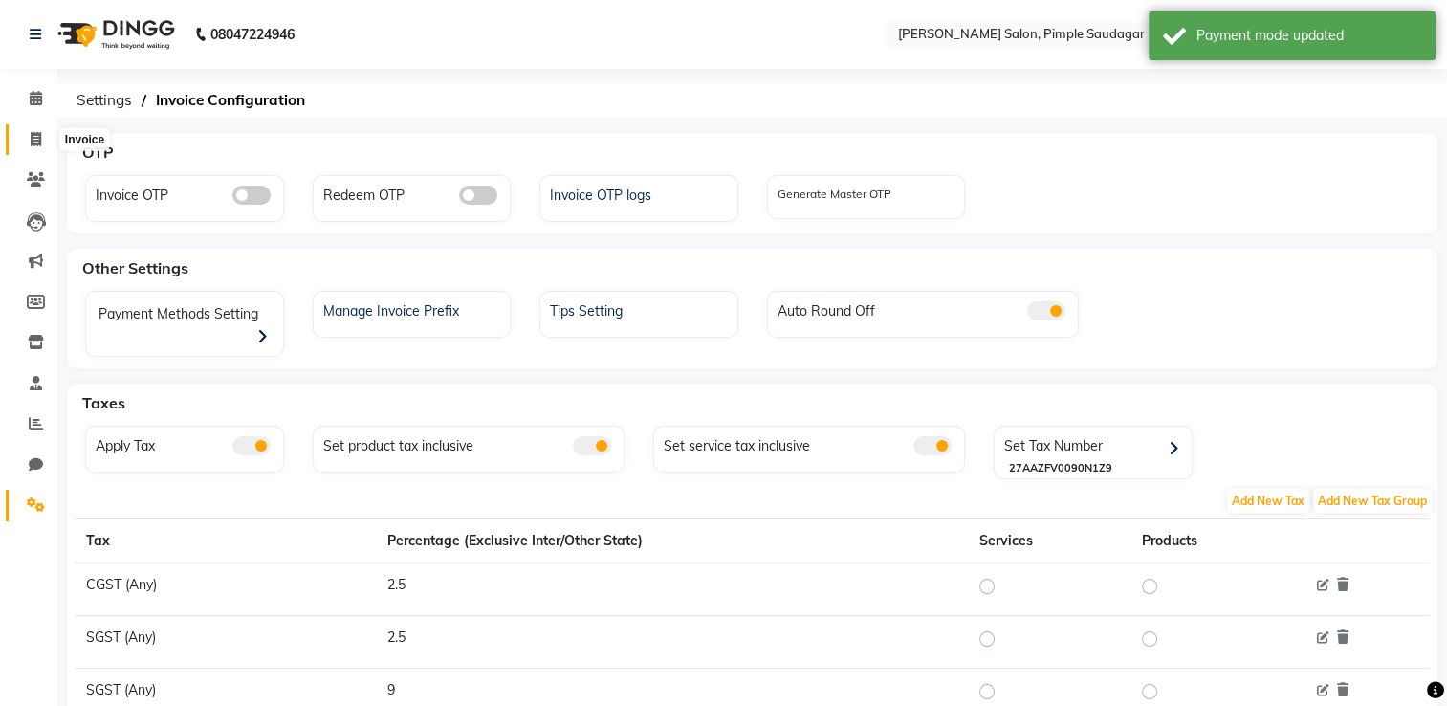
click at [43, 136] on span at bounding box center [35, 140] width 33 height 22
select select "service"
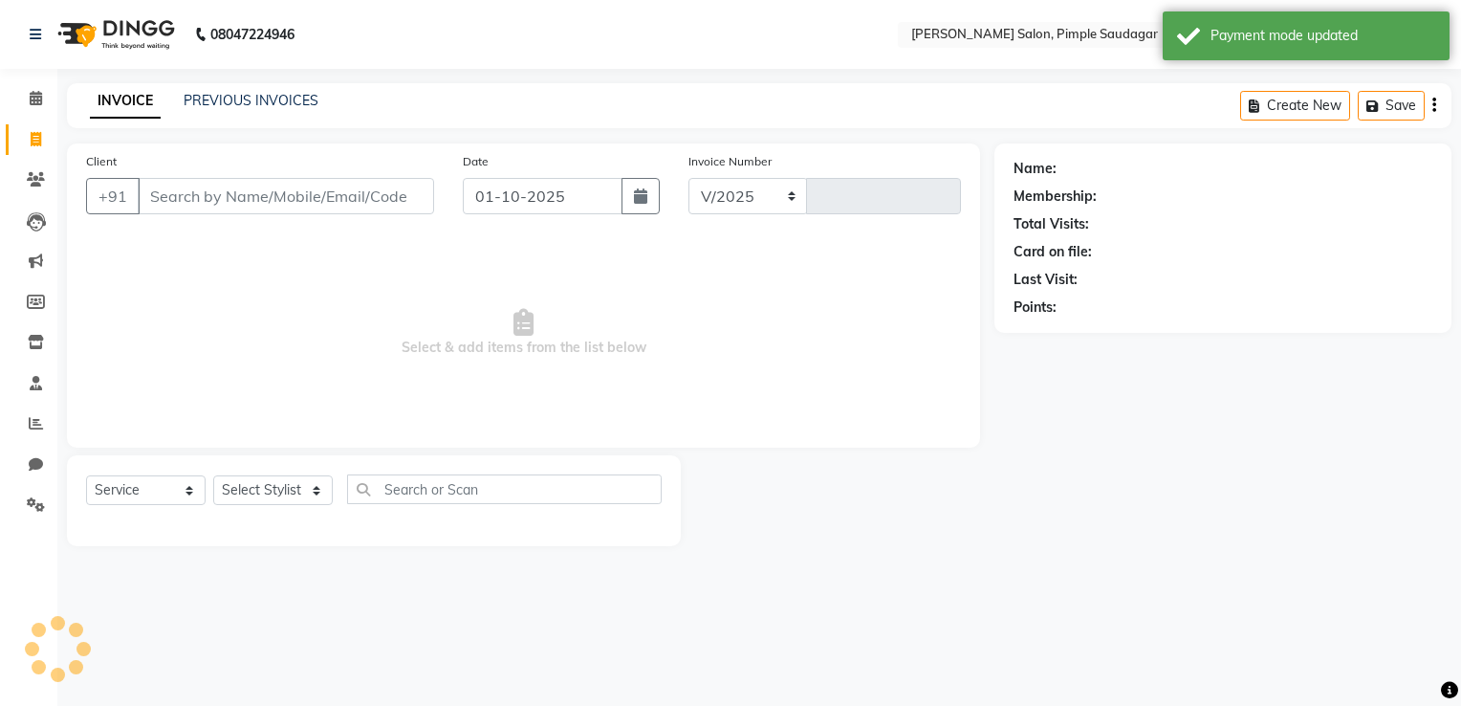
select select "7816"
type input "0749"
click at [230, 98] on link "PREVIOUS INVOICES" at bounding box center [251, 100] width 135 height 17
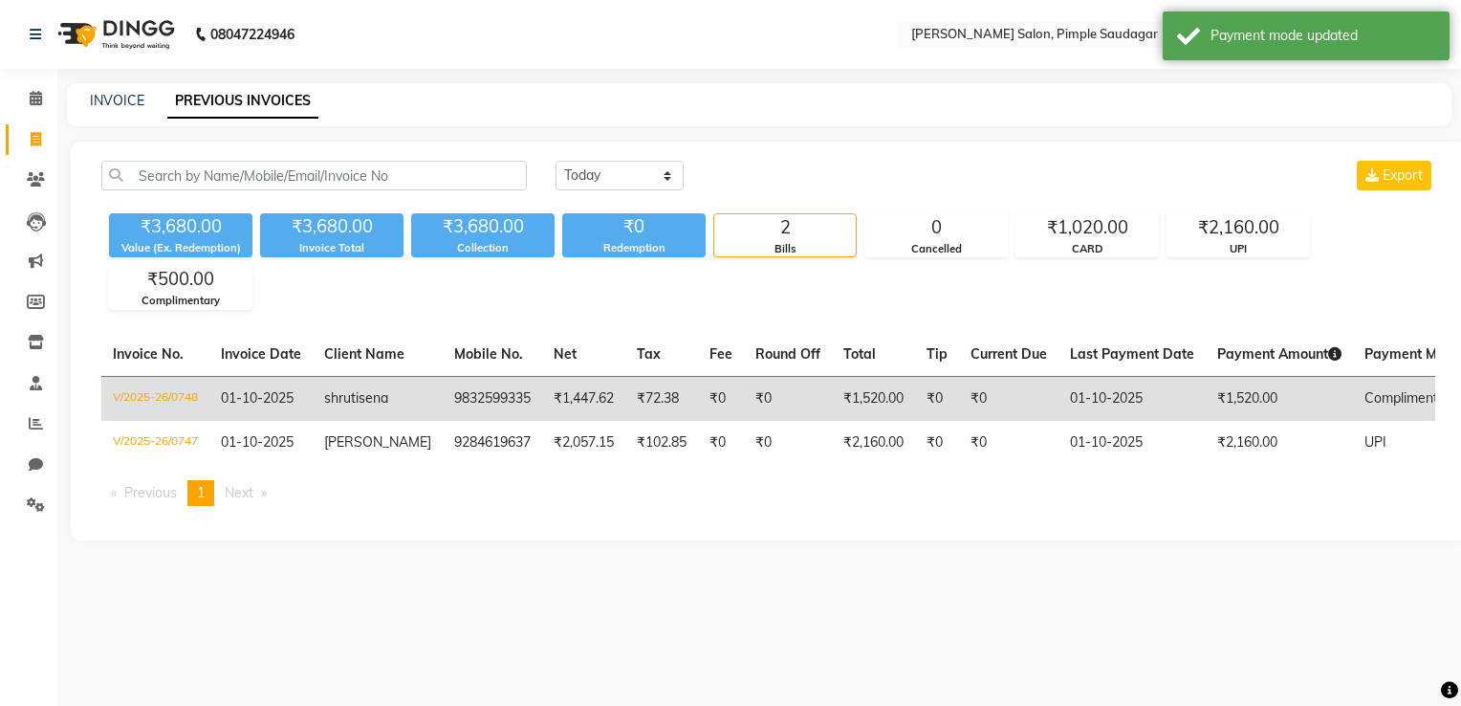
click at [366, 389] on span "sena" at bounding box center [374, 397] width 30 height 17
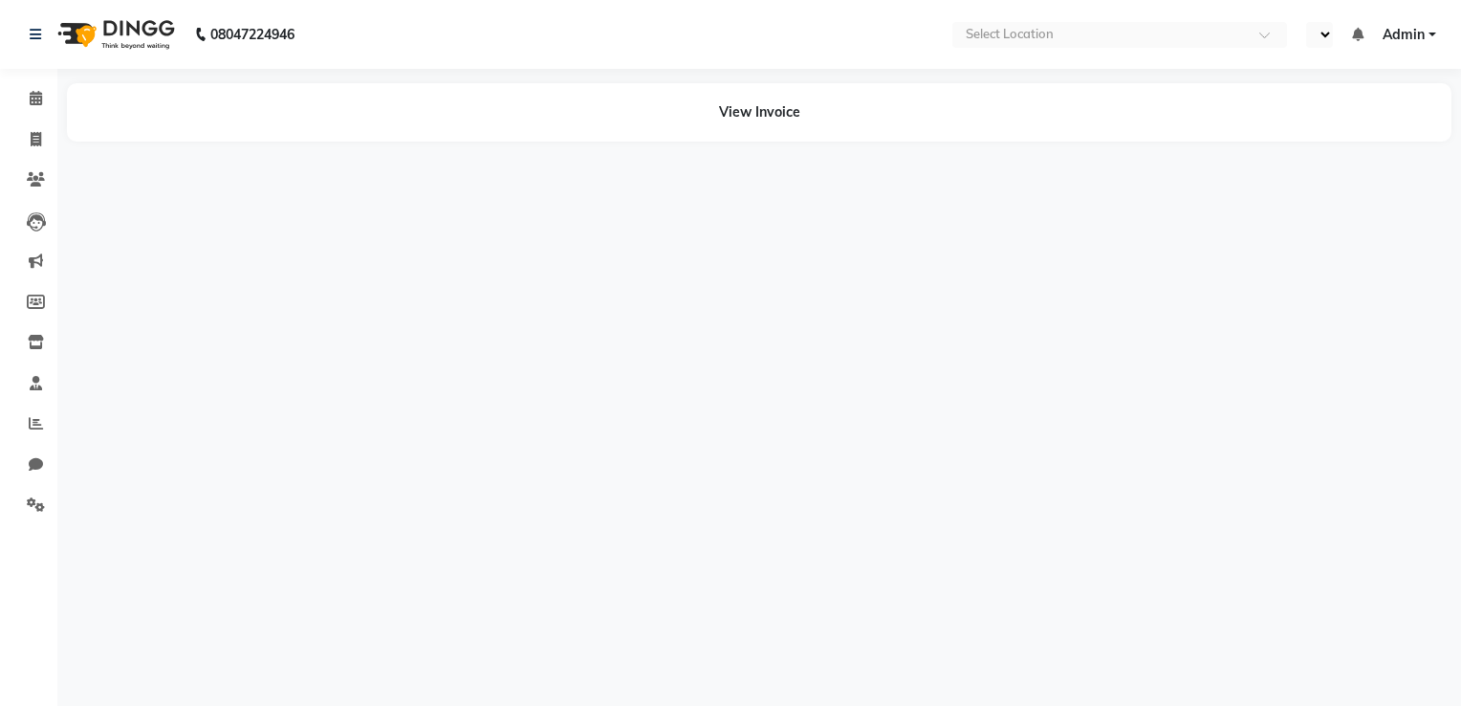
select select "en"
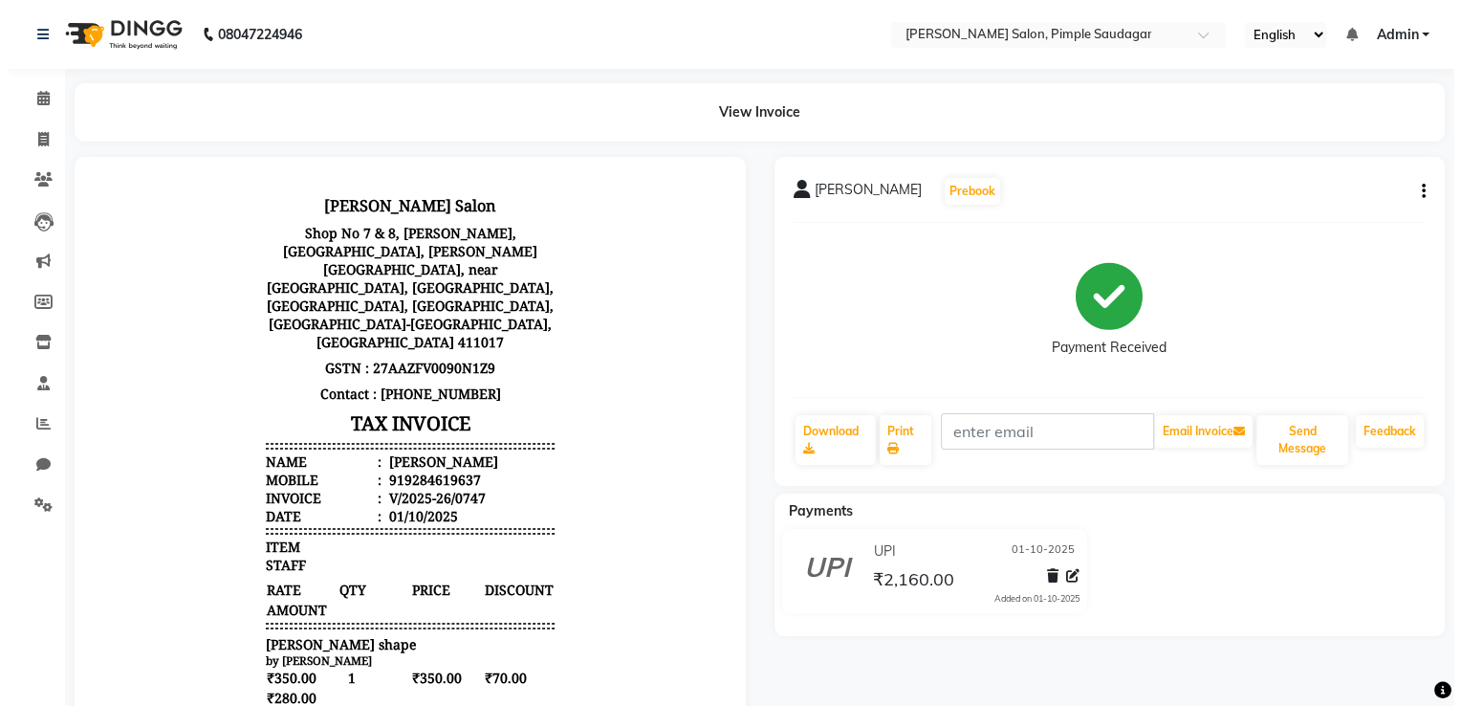
scroll to position [15, 0]
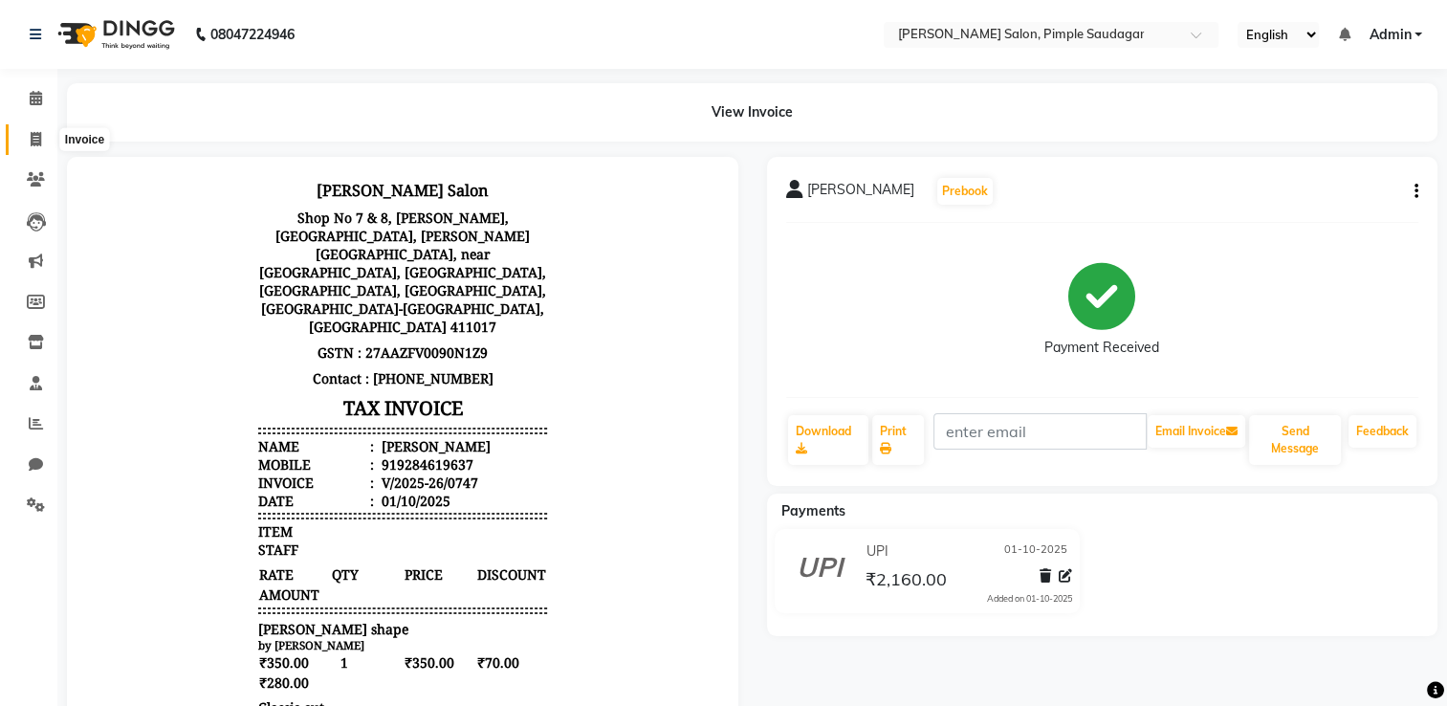
click at [38, 138] on icon at bounding box center [36, 139] width 11 height 14
select select "service"
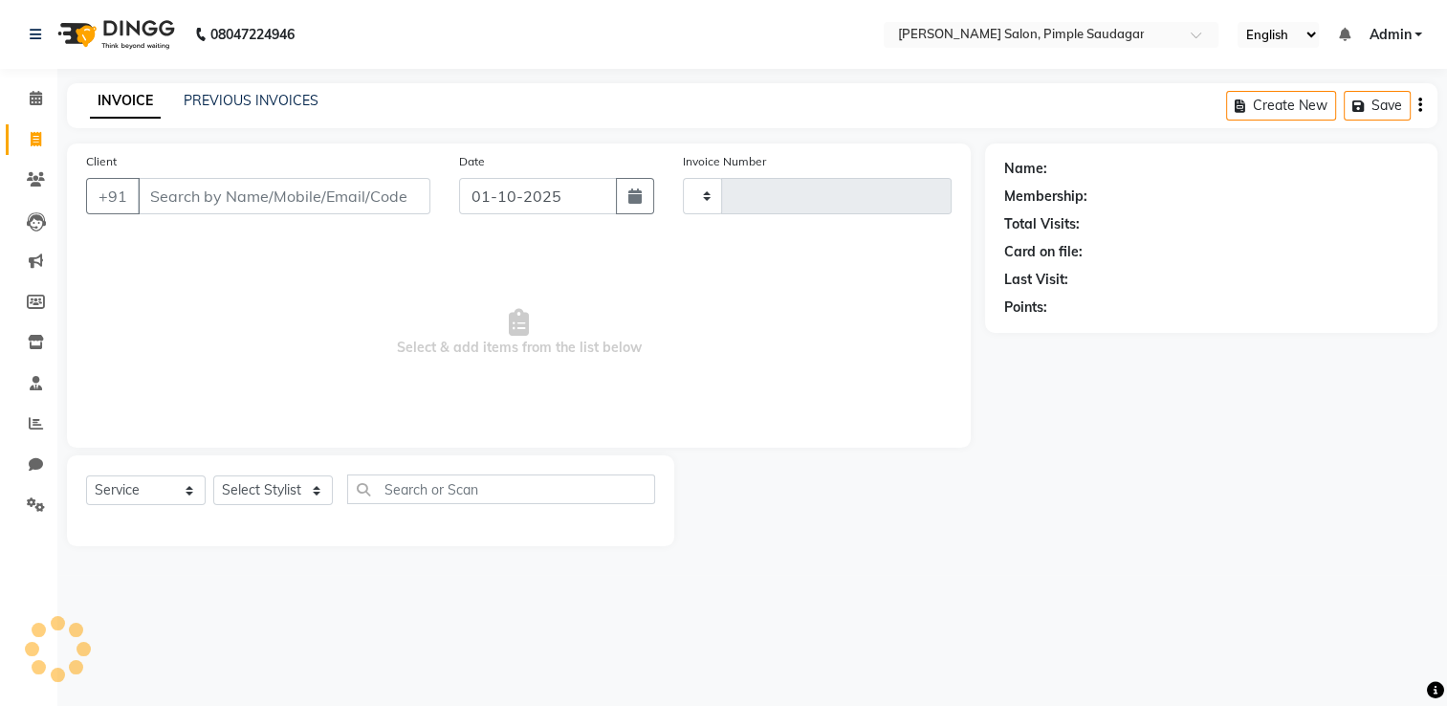
type input "0748"
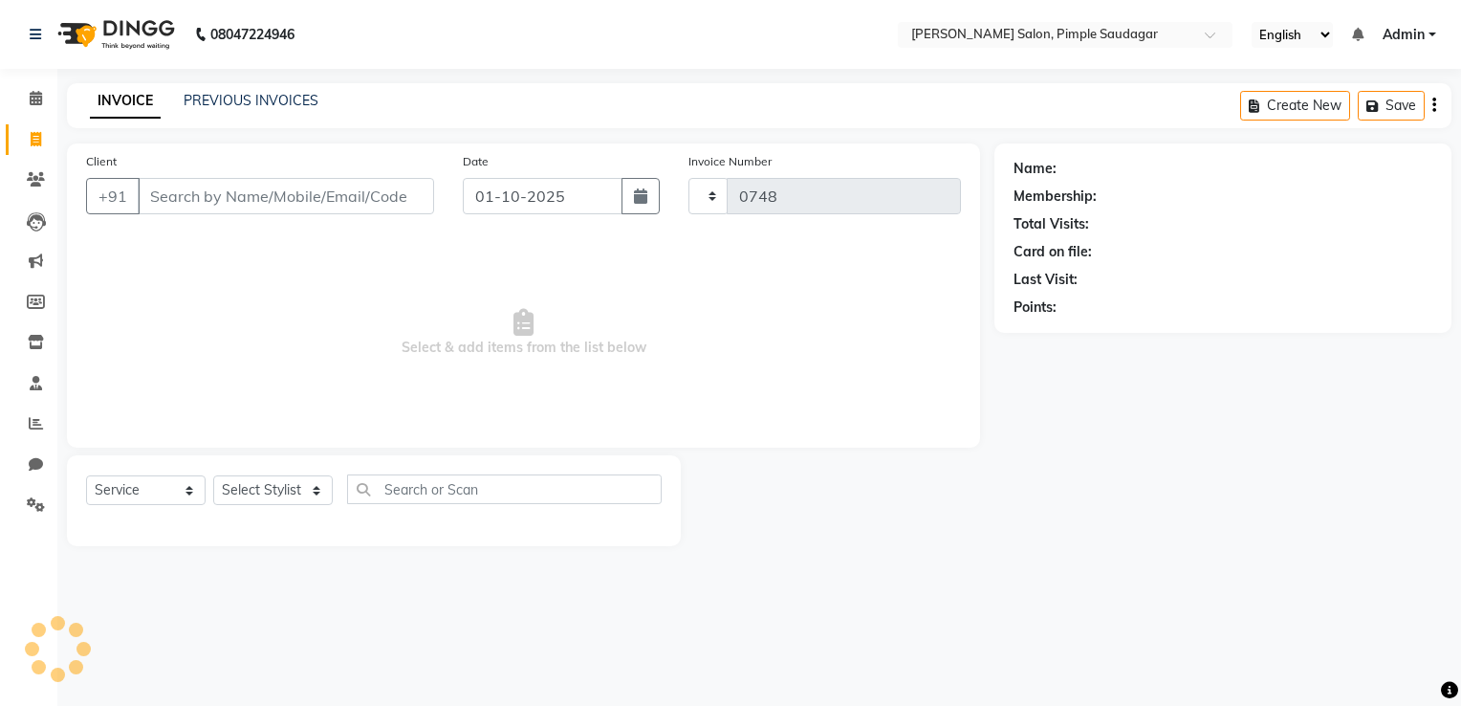
select select "7816"
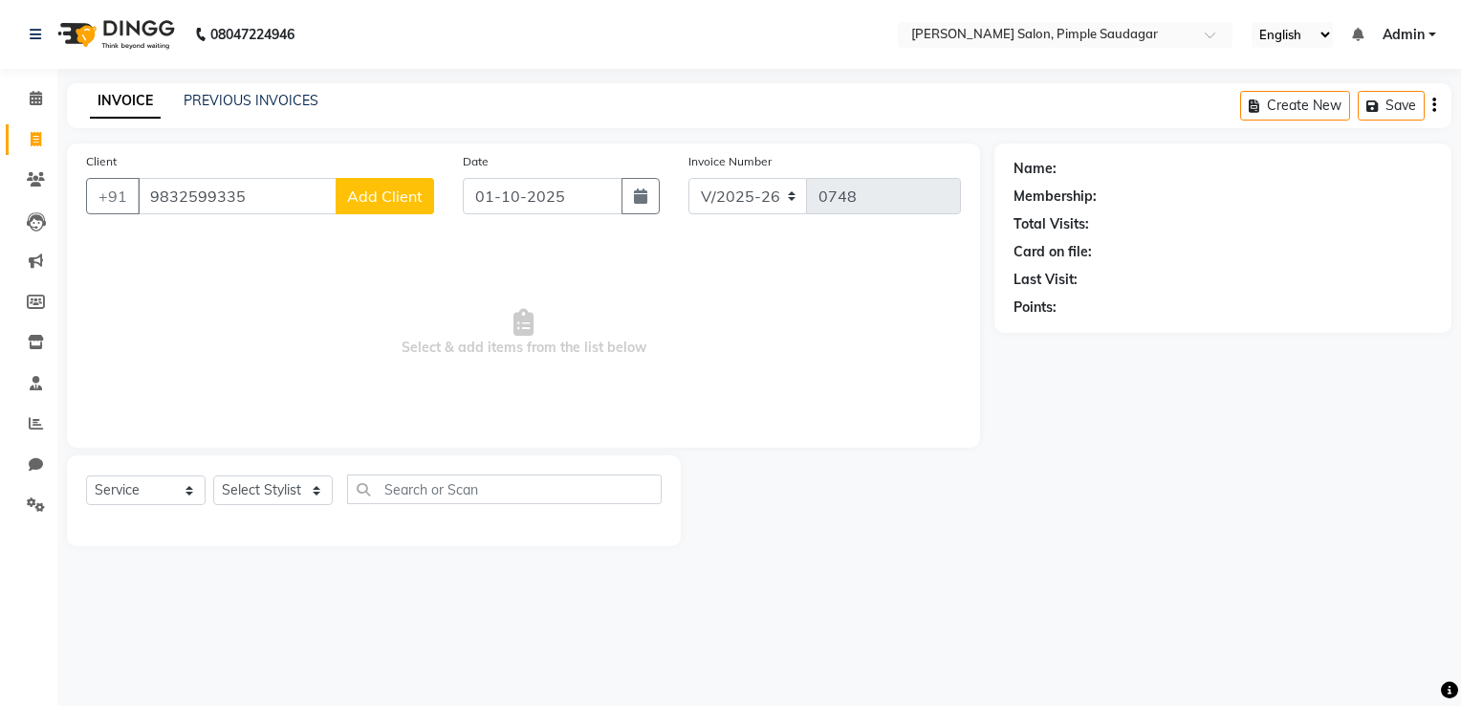
type input "9832599335"
click at [384, 207] on button "Add Client" at bounding box center [385, 196] width 98 height 36
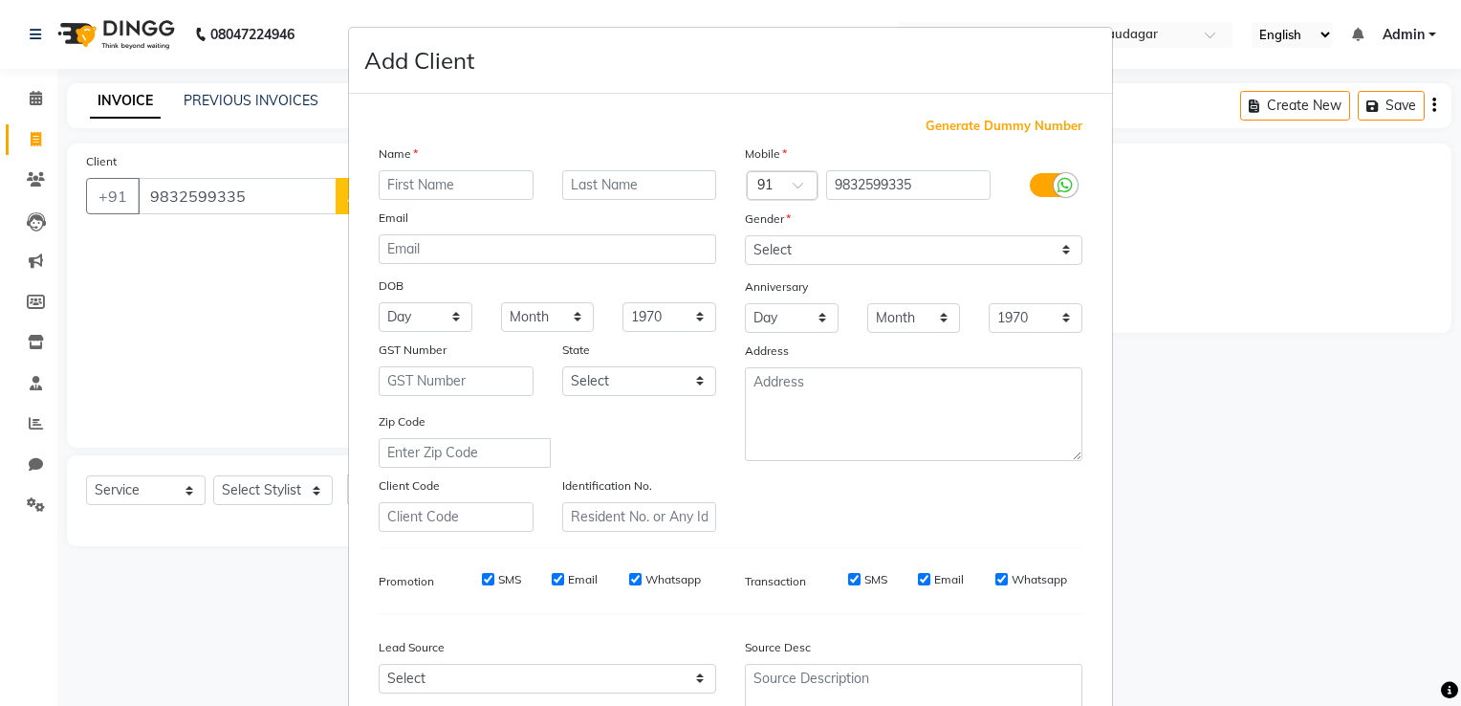
click at [392, 206] on div "Name Email DOB Day 01 02 03 04 05 06 07 08 09 10 11 12 13 14 15 16 17 18 19 20 …" at bounding box center [547, 337] width 366 height 388
click at [428, 193] on input "text" at bounding box center [456, 185] width 155 height 30
type input "shruti"
click at [562, 187] on input "text" at bounding box center [639, 185] width 155 height 30
type input "sena"
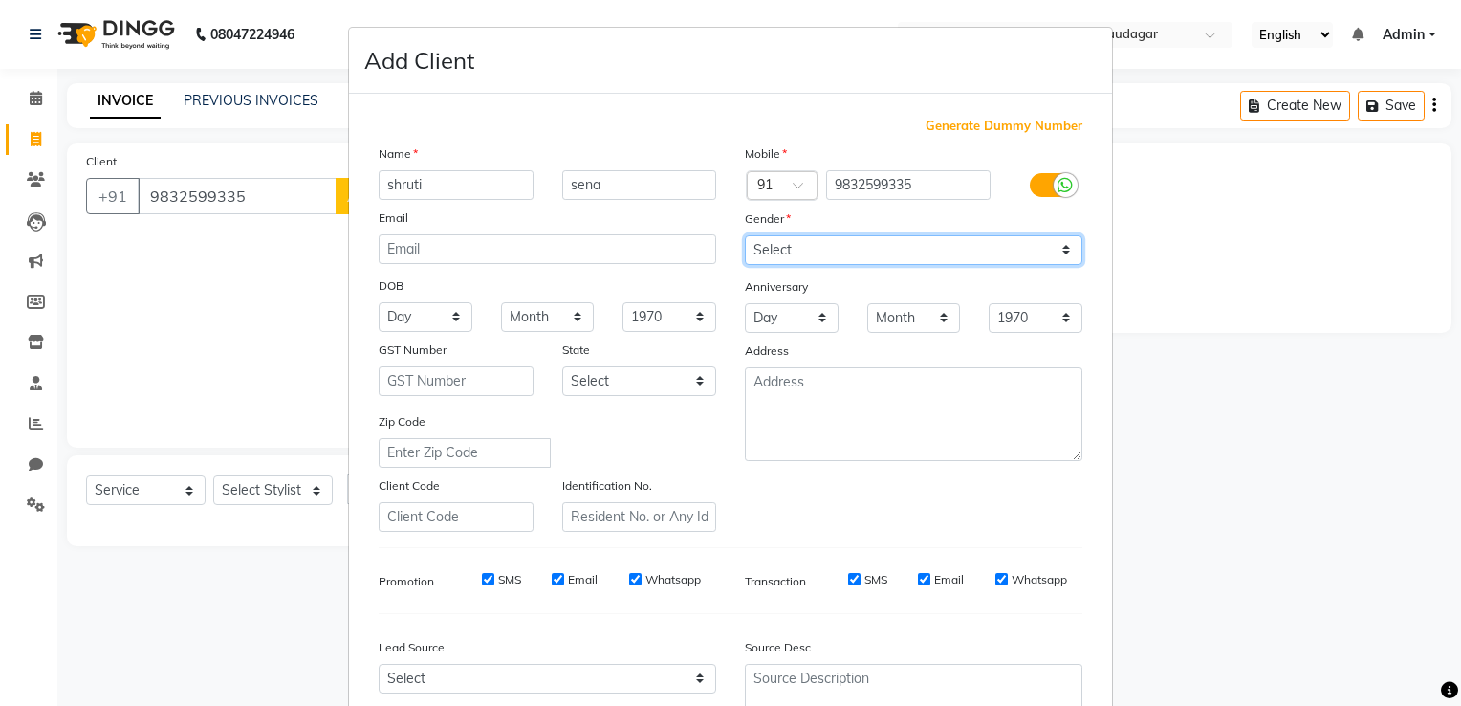
click at [826, 253] on select "Select [DEMOGRAPHIC_DATA] [DEMOGRAPHIC_DATA] Other Prefer Not To Say" at bounding box center [914, 250] width 338 height 30
select select "[DEMOGRAPHIC_DATA]"
click at [745, 236] on select "Select [DEMOGRAPHIC_DATA] [DEMOGRAPHIC_DATA] Other Prefer Not To Say" at bounding box center [914, 250] width 338 height 30
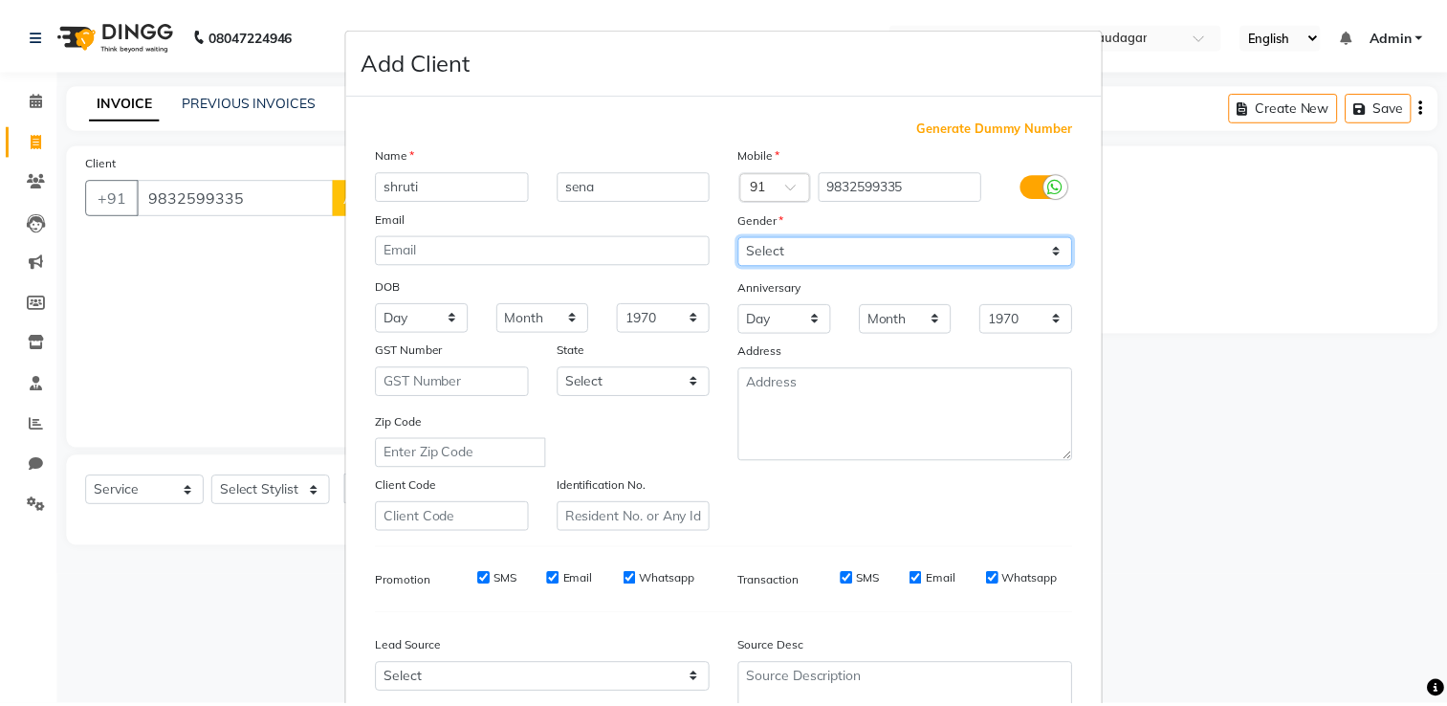
scroll to position [185, 0]
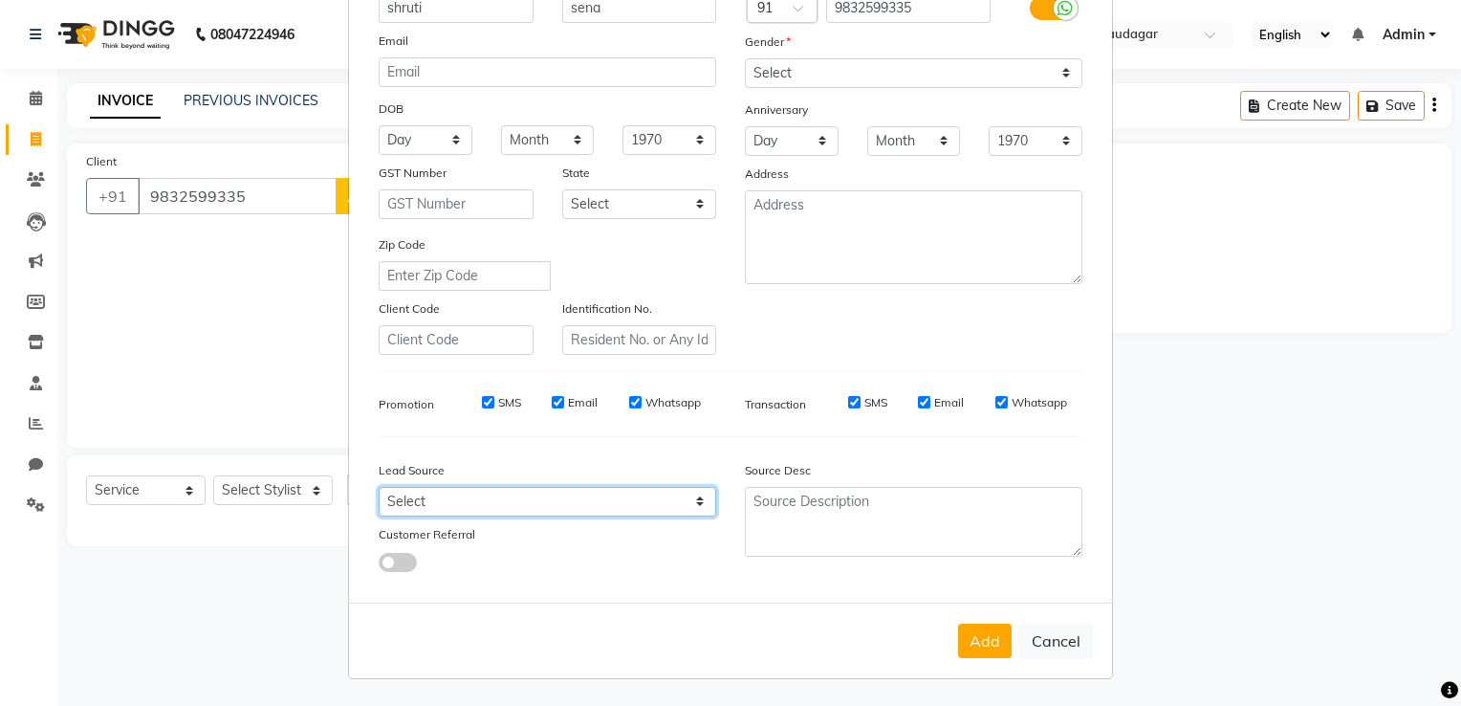
click at [532, 499] on select "Select Walk-in Referral Internet Friend Word of Mouth Advertisement Facebook Ju…" at bounding box center [548, 502] width 338 height 30
select select "52513"
click at [379, 487] on select "Select Walk-in Referral Internet Friend Word of Mouth Advertisement Facebook Ju…" at bounding box center [548, 502] width 338 height 30
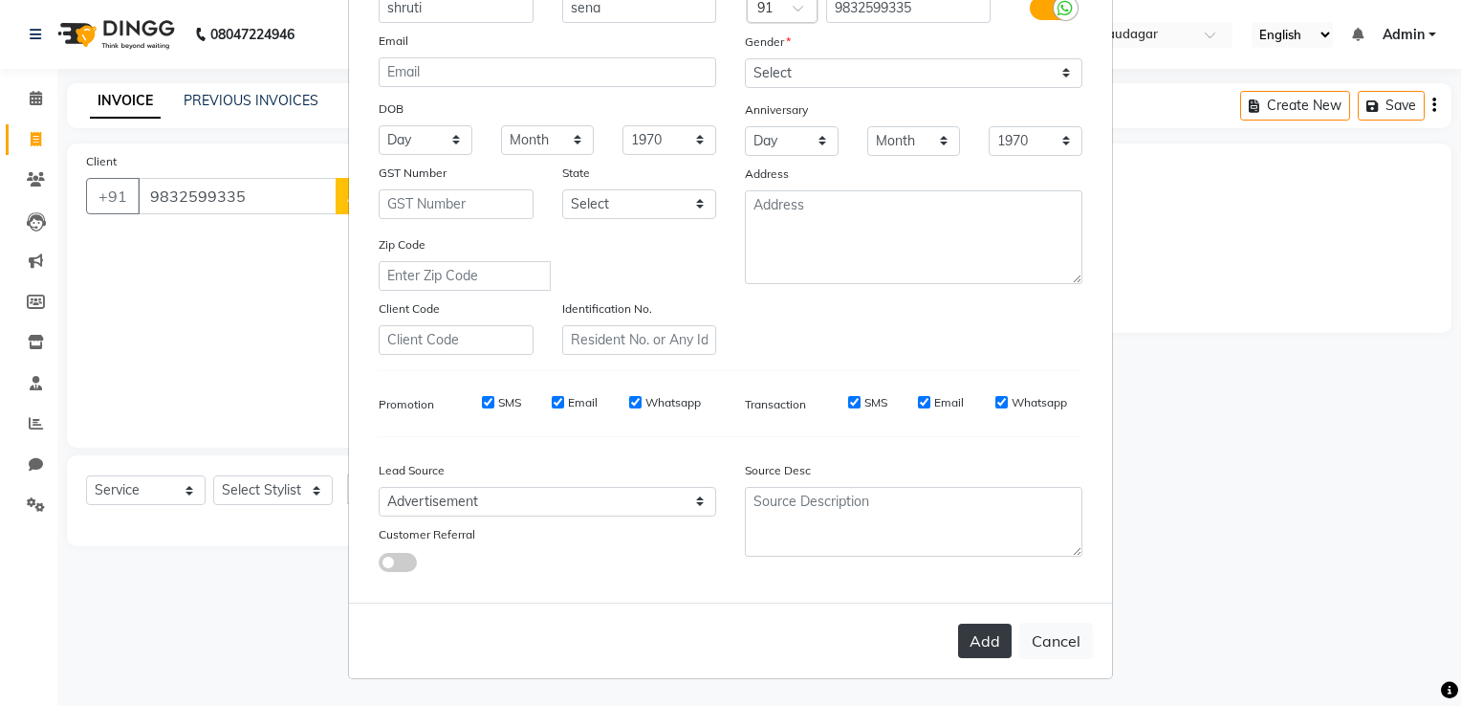
click at [975, 641] on button "Add" at bounding box center [985, 640] width 54 height 34
select select
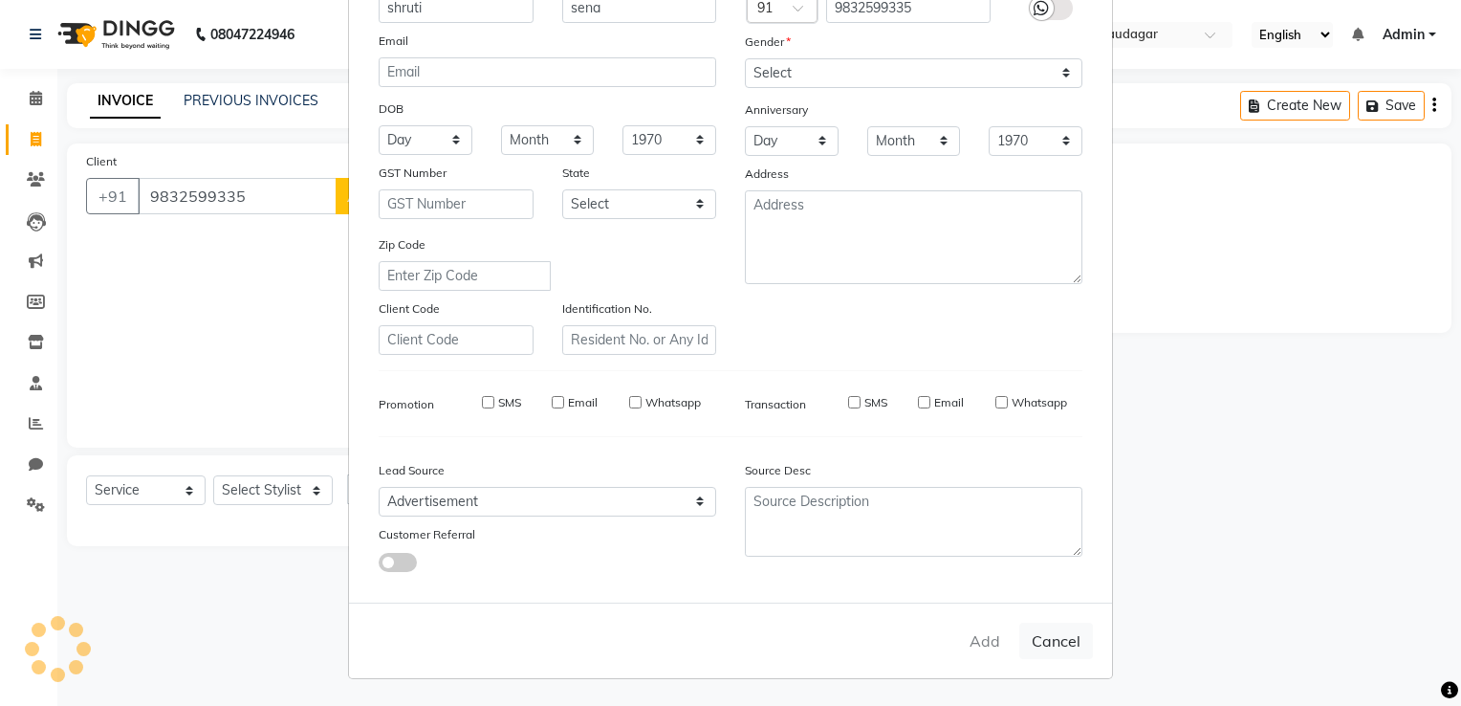
select select
checkbox input "false"
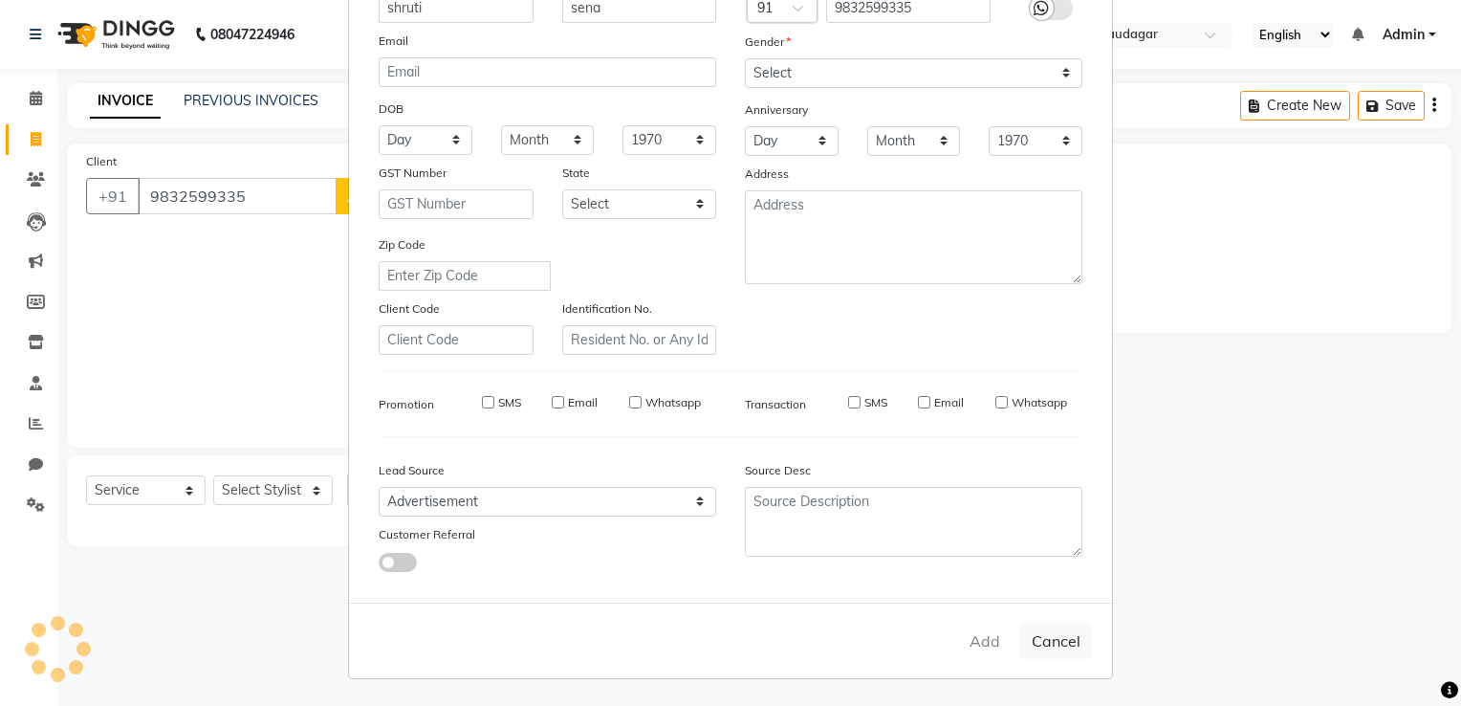
checkbox input "false"
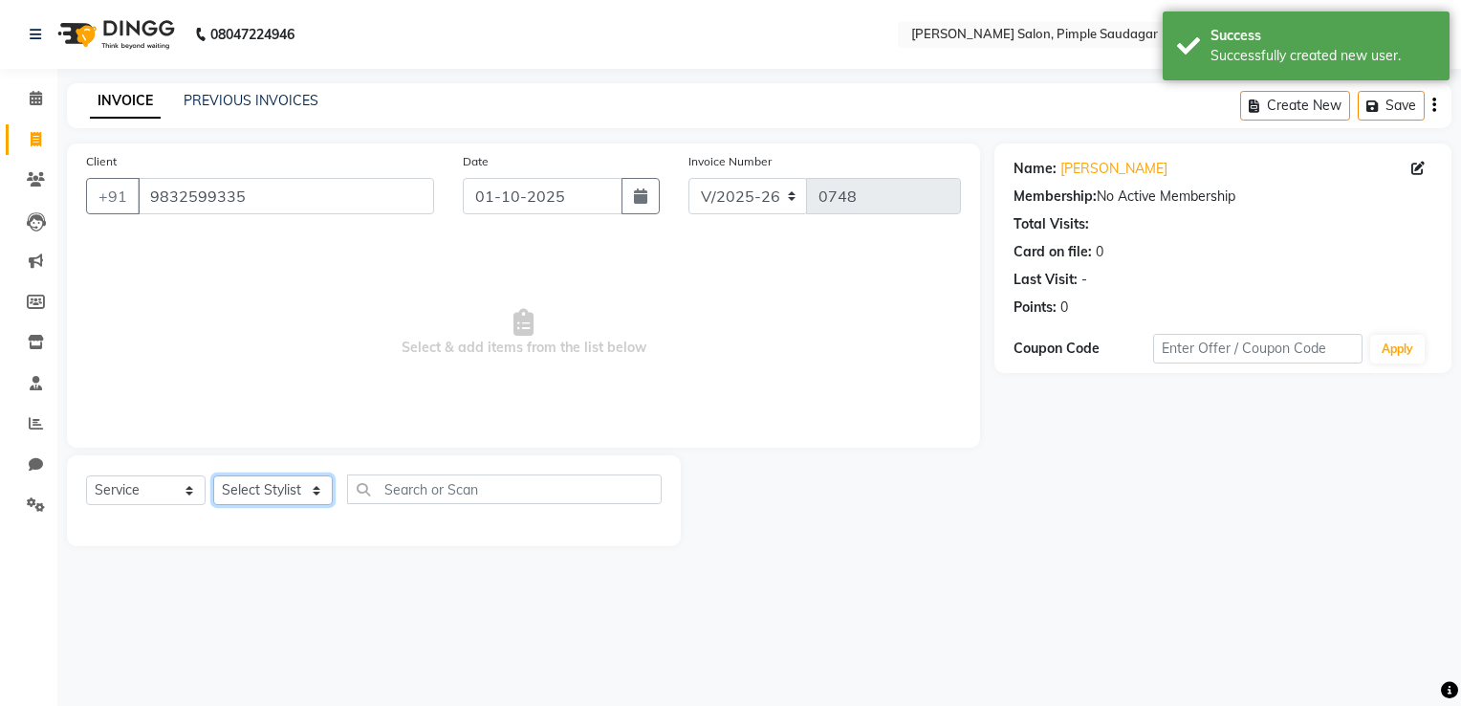
click at [294, 493] on select "Select Stylist ADMIN MANAGER AMRUTA GAIKWAD NEHA SINGH Rajesh Raut Rutuja Devka…" at bounding box center [273, 490] width 120 height 30
select select "92220"
click at [213, 476] on select "Select Stylist ADMIN MANAGER AMRUTA GAIKWAD NEHA SINGH Rajesh Raut Rutuja Devka…" at bounding box center [273, 490] width 120 height 30
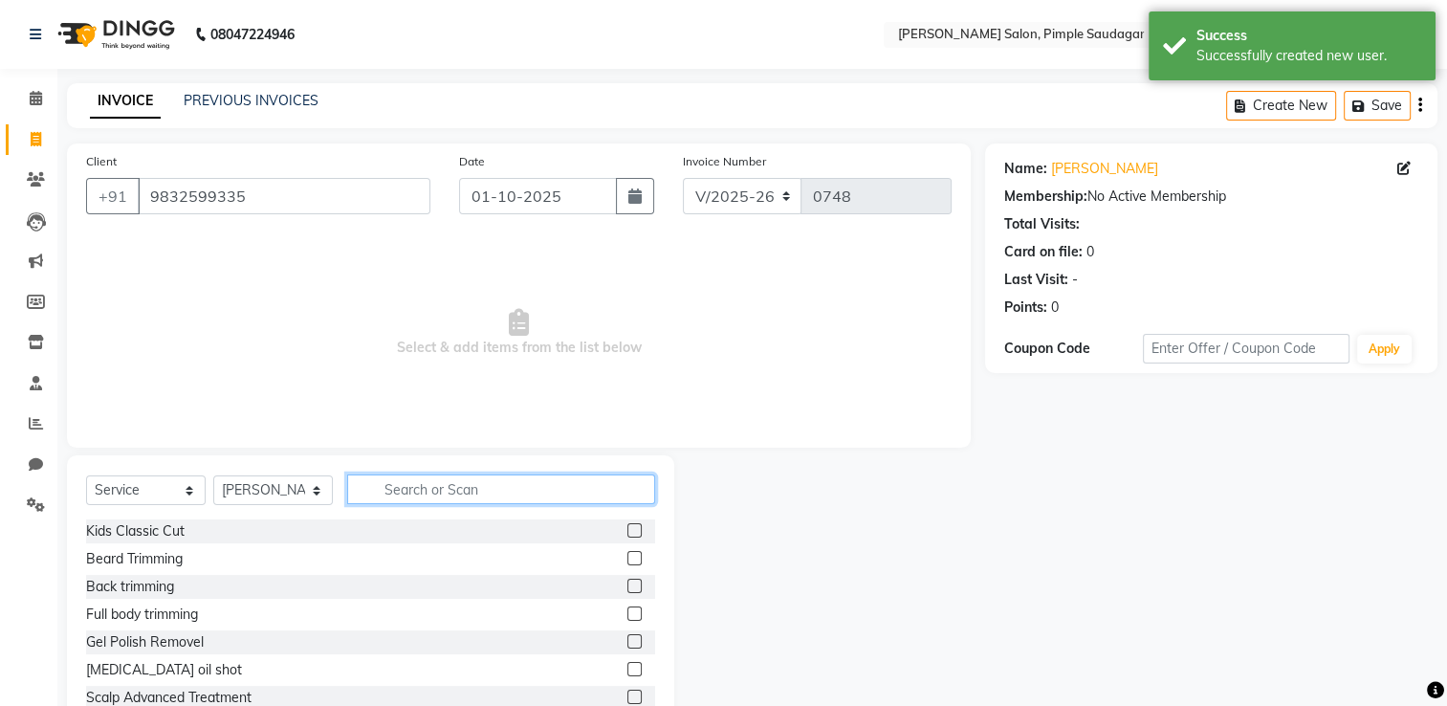
click at [410, 498] on input "text" at bounding box center [501, 489] width 308 height 30
click at [458, 514] on div "Select Service Product Membership Package Voucher Prepaid Gift Card Select Styl…" at bounding box center [370, 496] width 569 height 45
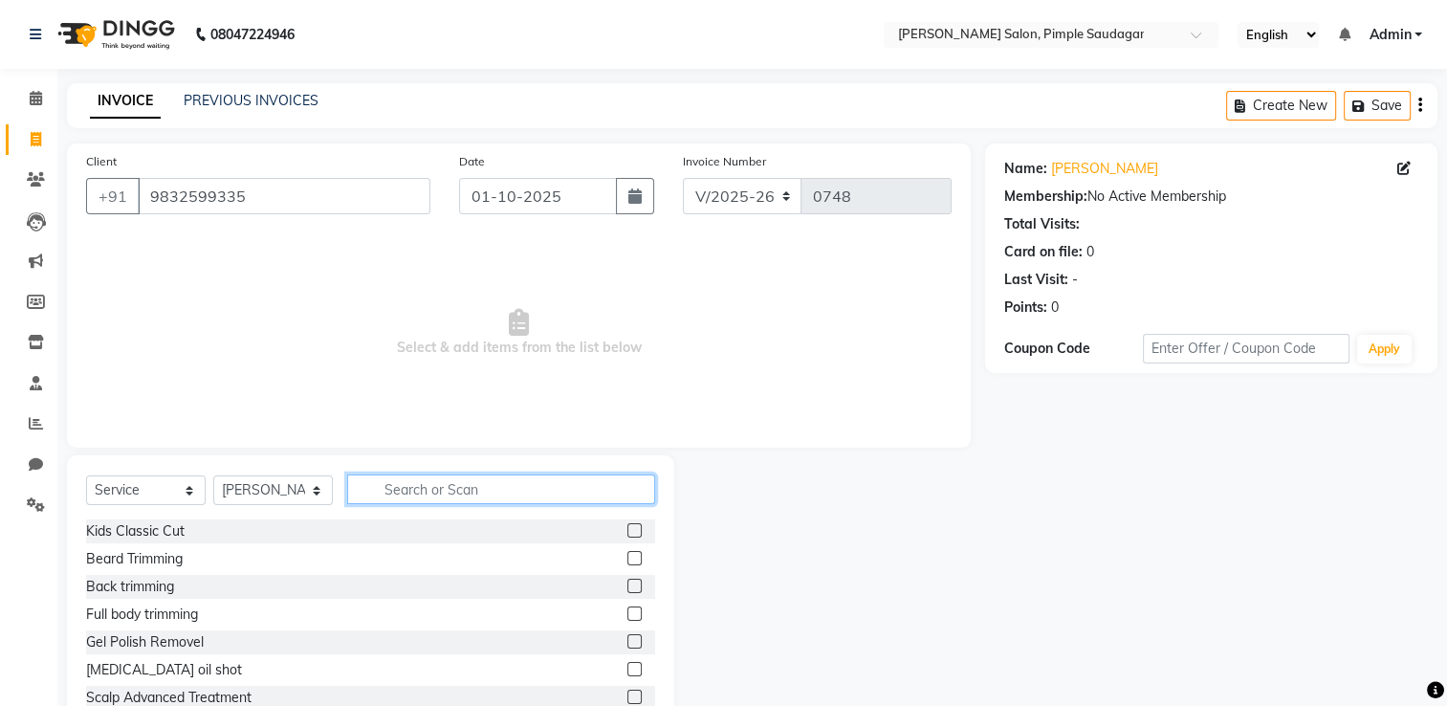
click at [469, 494] on input "text" at bounding box center [501, 489] width 308 height 30
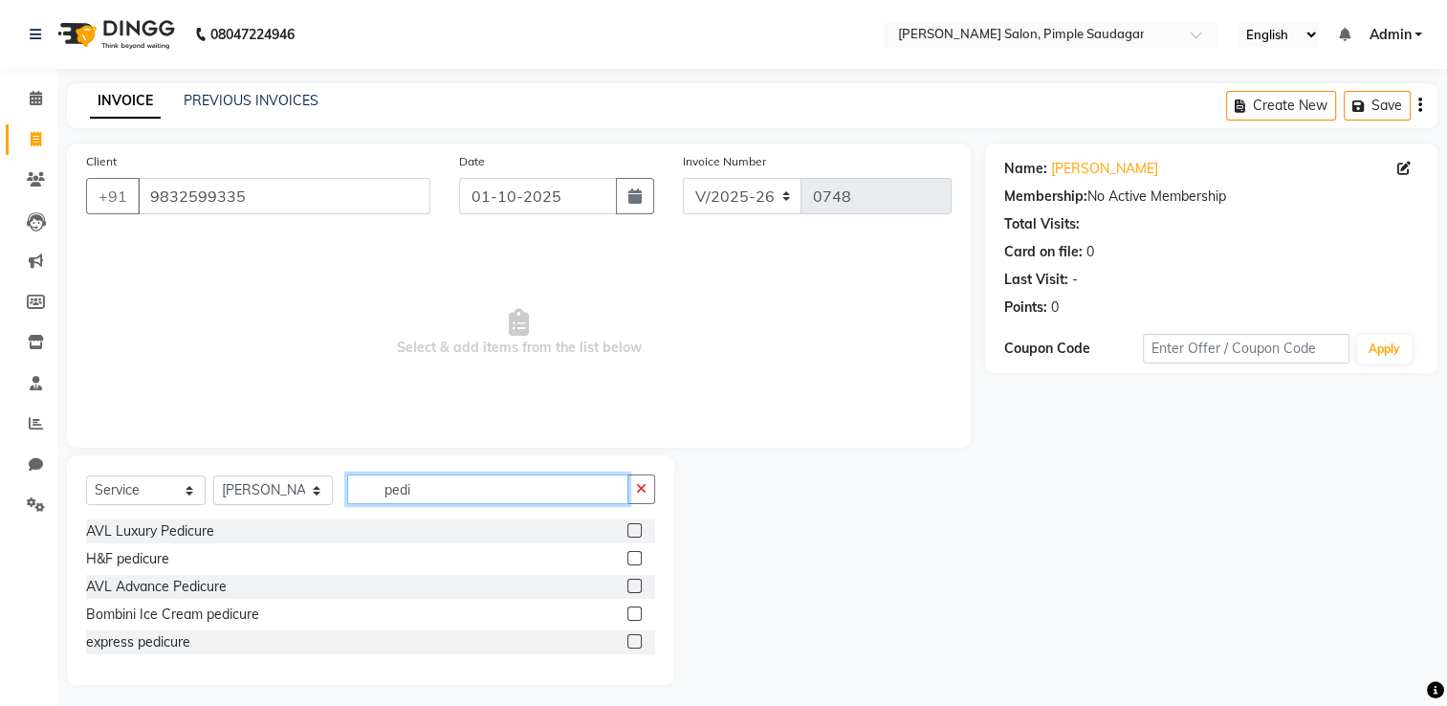
type input "pedi"
click at [636, 641] on label at bounding box center [634, 641] width 14 height 14
click at [636, 641] on input "checkbox" at bounding box center [633, 642] width 12 height 12
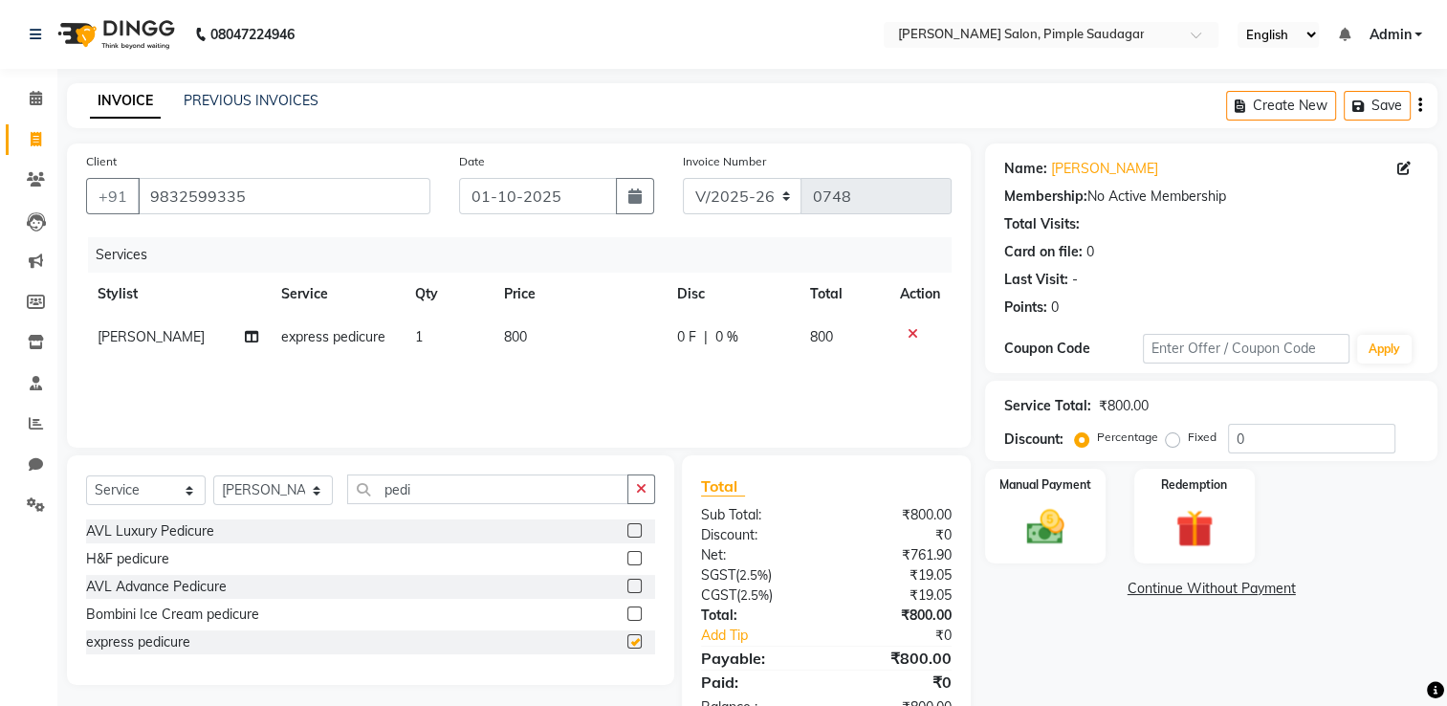
checkbox input "false"
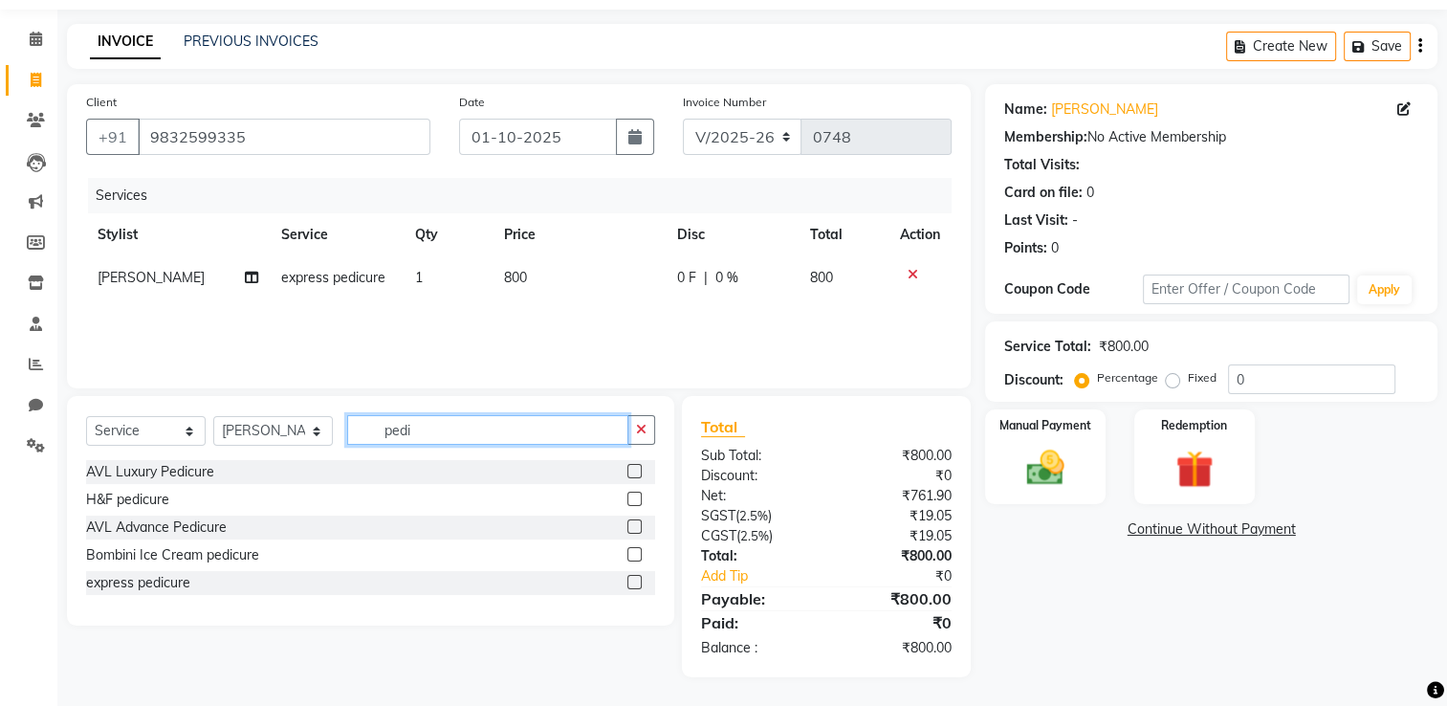
click at [444, 435] on input "pedi" at bounding box center [487, 430] width 281 height 30
type input "mani"
click at [638, 607] on label at bounding box center [634, 609] width 14 height 14
click at [638, 607] on input "checkbox" at bounding box center [633, 610] width 12 height 12
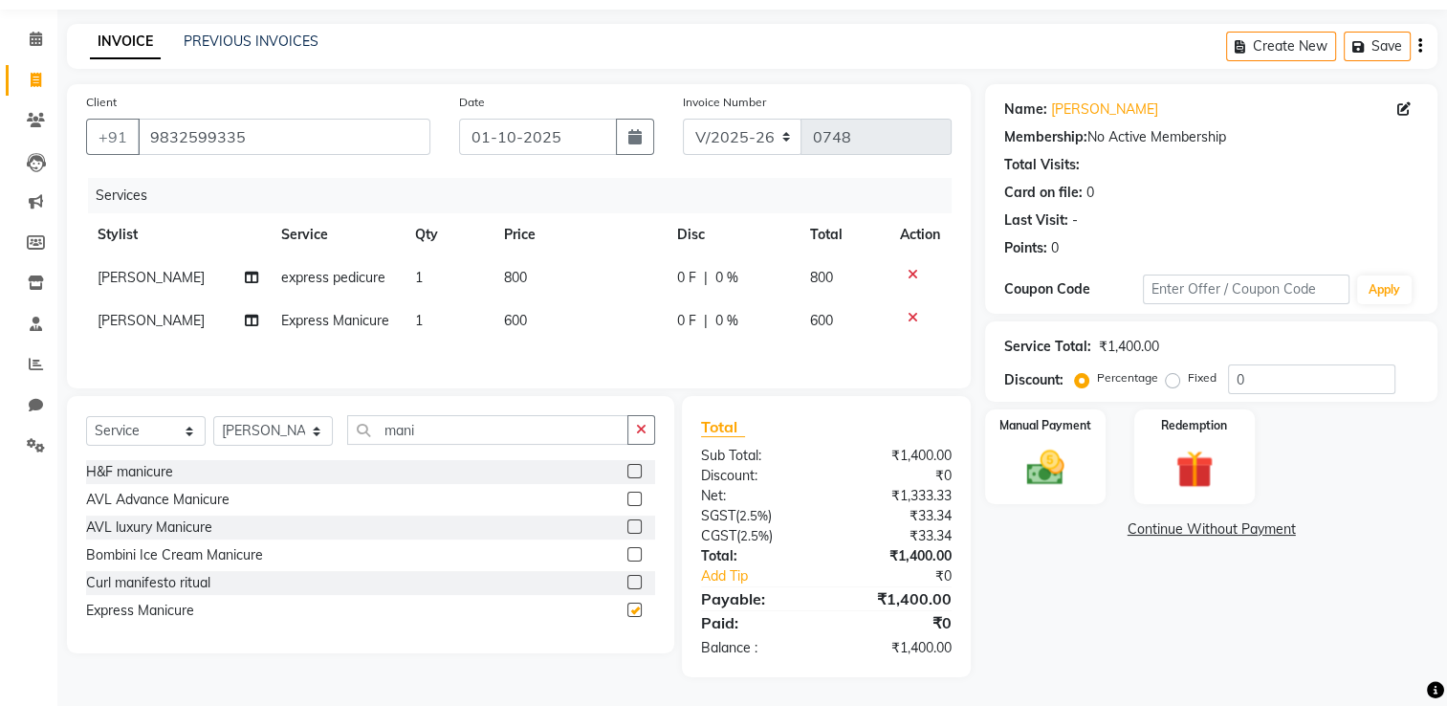
checkbox input "false"
click at [416, 444] on input "mani" at bounding box center [487, 430] width 281 height 30
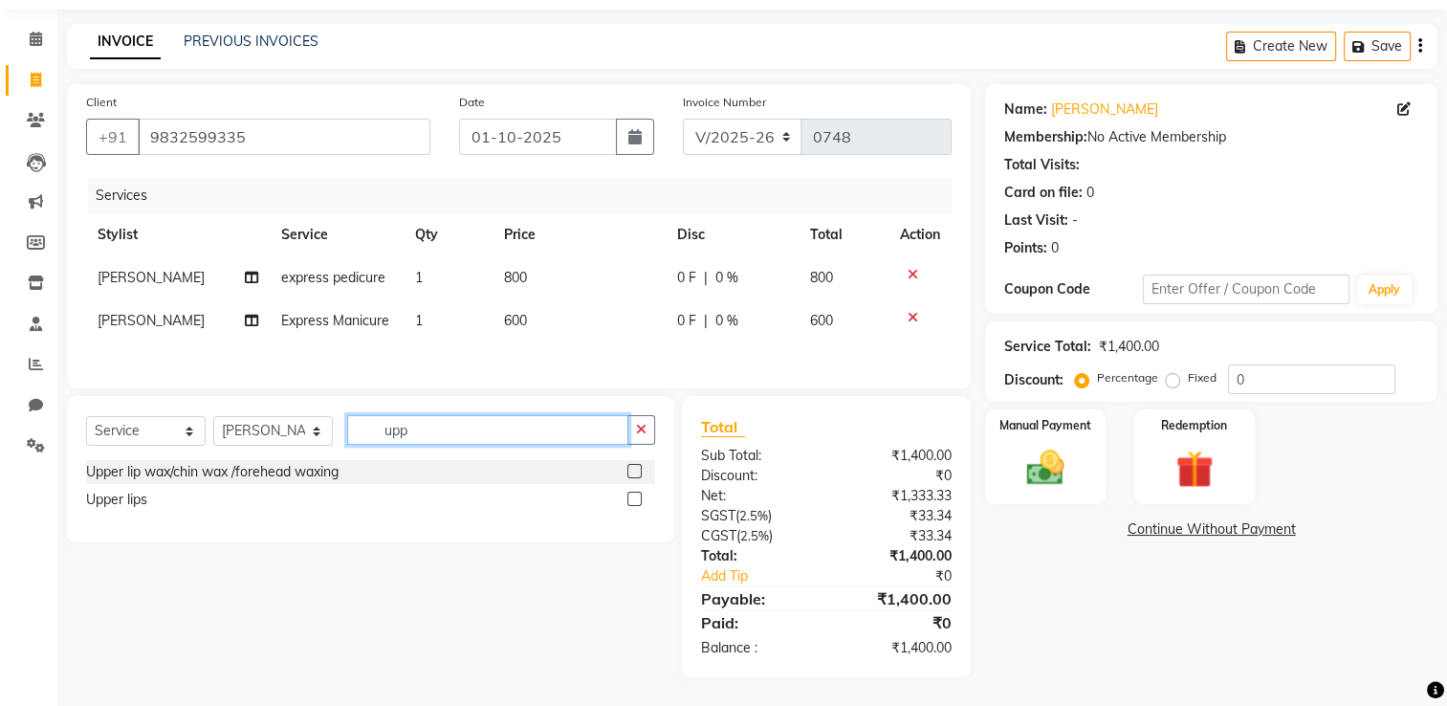
type input "upp"
click at [638, 501] on label at bounding box center [634, 498] width 14 height 14
click at [638, 501] on input "checkbox" at bounding box center [633, 499] width 12 height 12
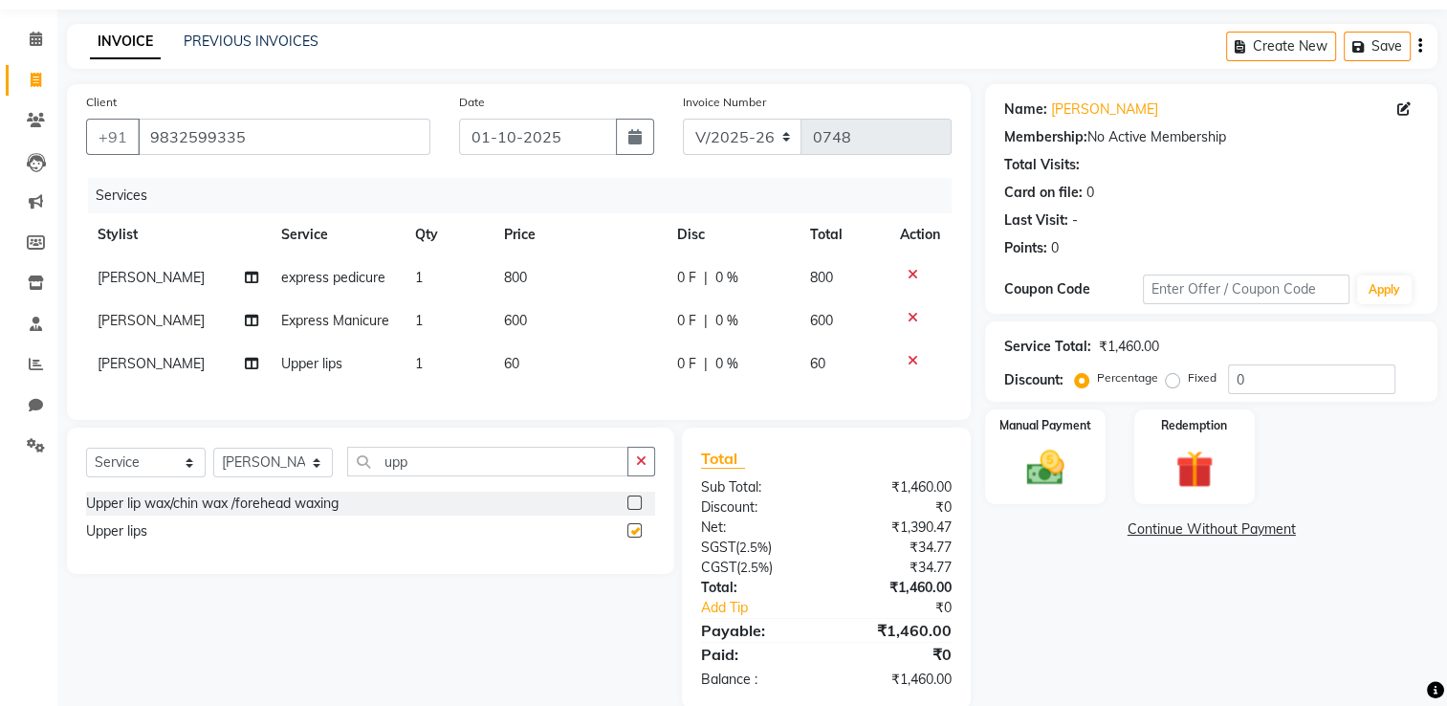
checkbox input "false"
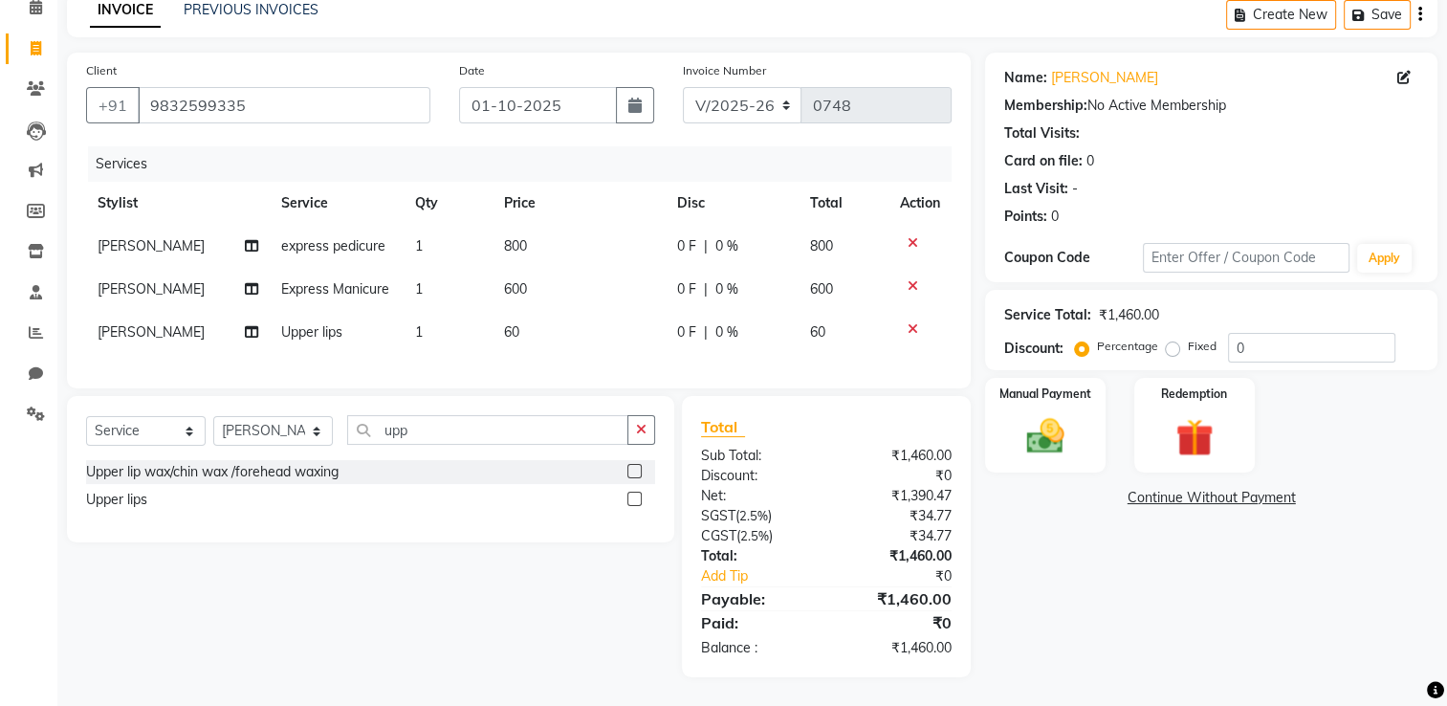
click at [511, 323] on span "60" at bounding box center [511, 331] width 15 height 17
select select "92220"
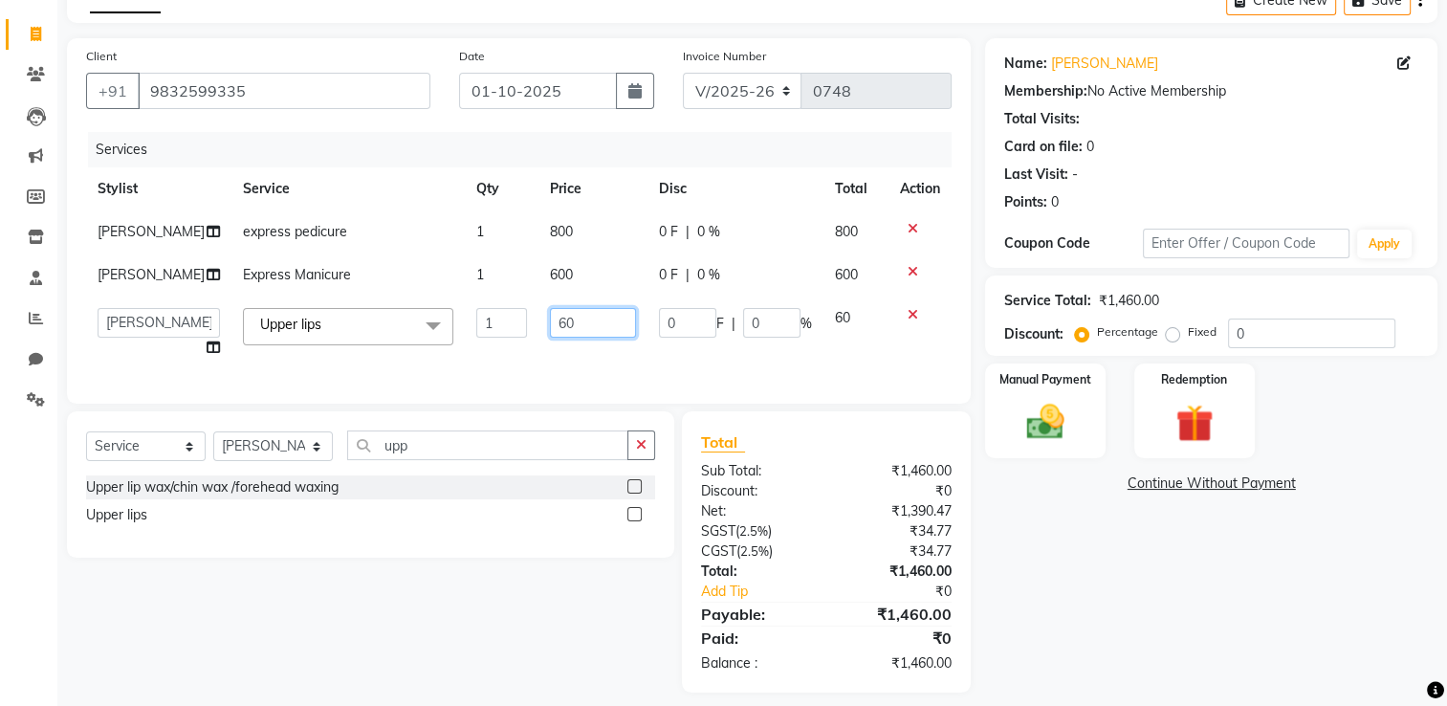
click at [581, 338] on input "60" at bounding box center [592, 323] width 85 height 30
type input "6"
type input "1"
type input "60"
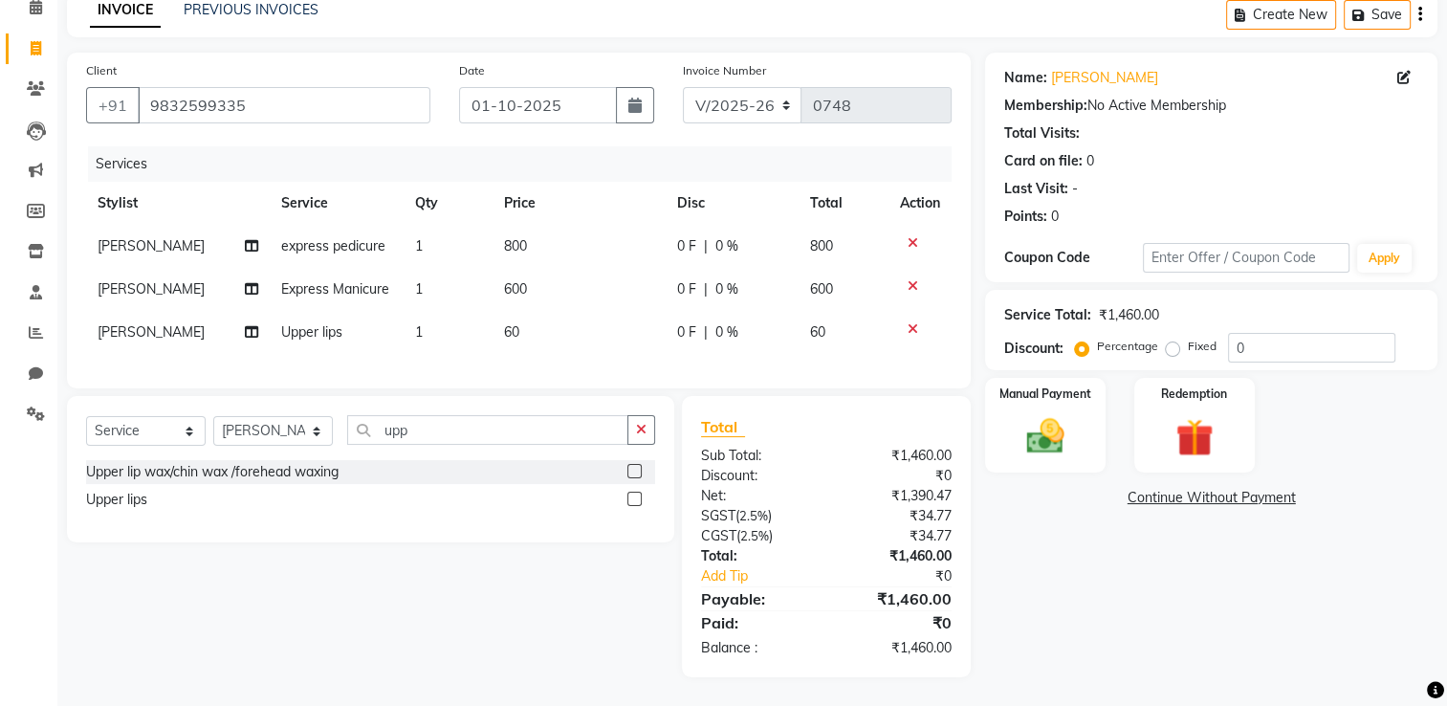
click at [417, 312] on td "1" at bounding box center [447, 332] width 89 height 43
select select "92220"
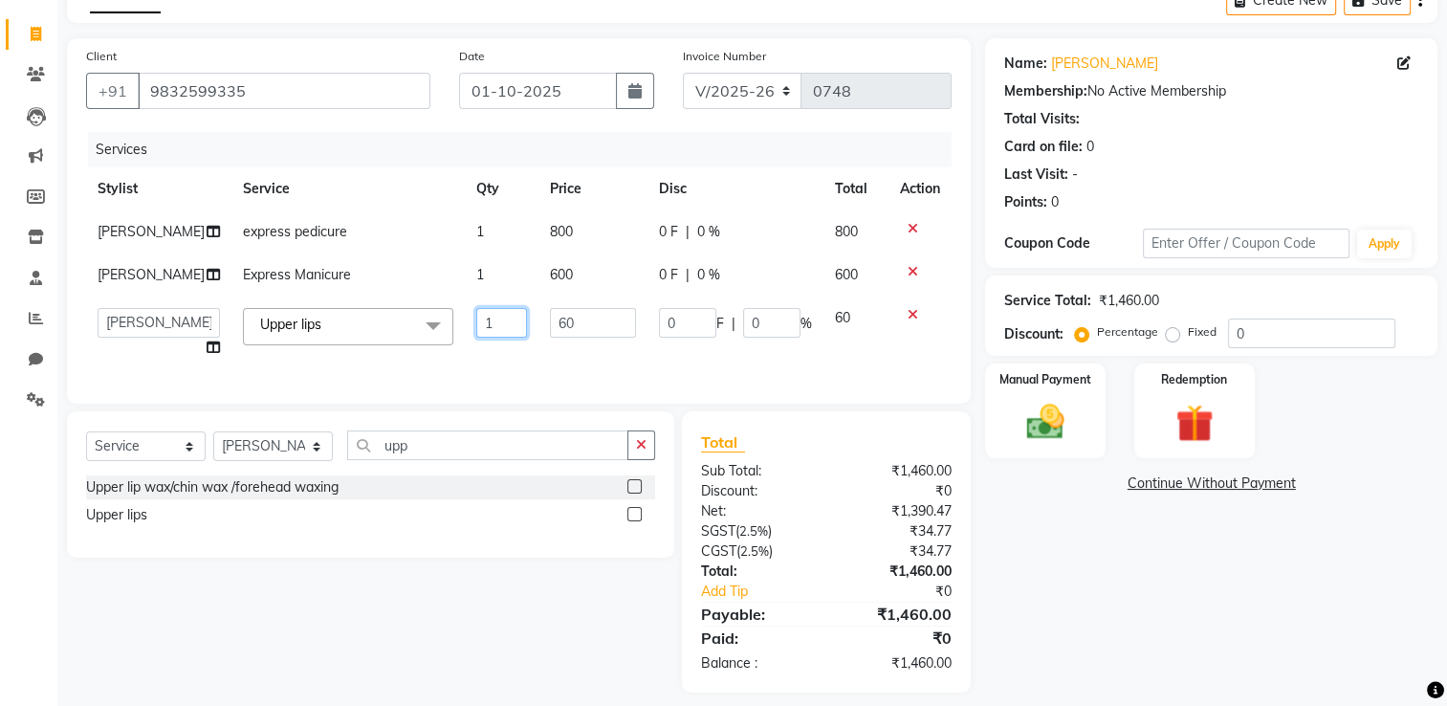
click at [476, 338] on input "1" at bounding box center [501, 323] width 51 height 30
type input "2"
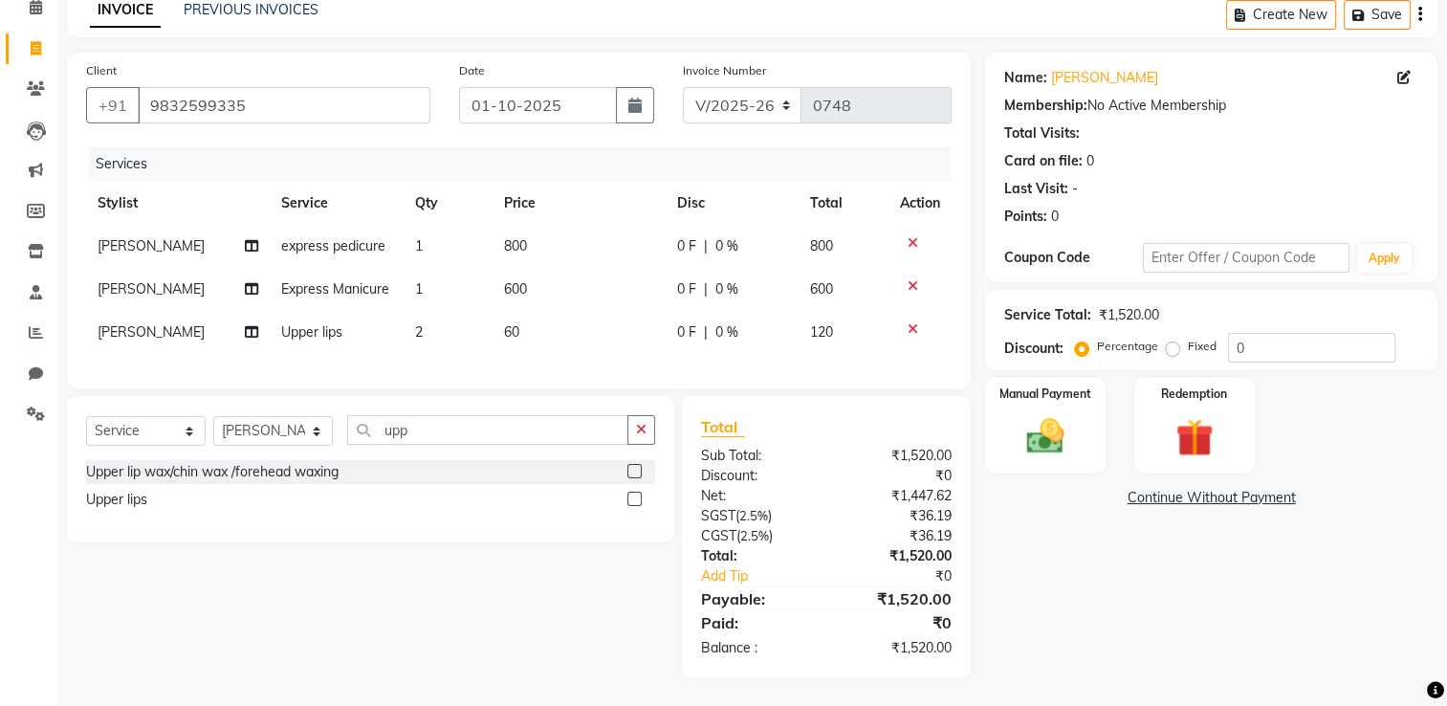
click at [997, 546] on div "Name: Shruti Sena Membership: No Active Membership Total Visits: Card on file: …" at bounding box center [1218, 365] width 467 height 624
click at [1040, 447] on div "Manual Payment" at bounding box center [1045, 425] width 125 height 98
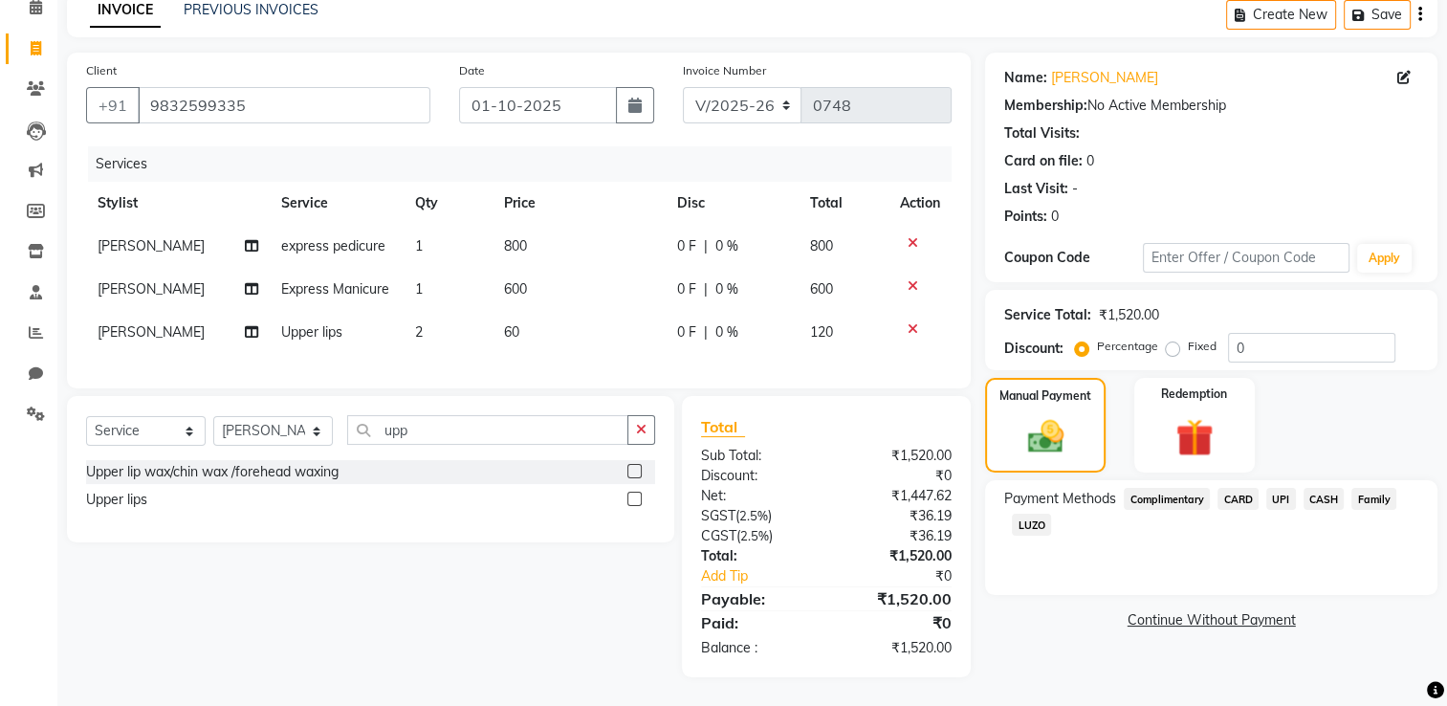
click at [1179, 488] on span "Complimentary" at bounding box center [1166, 499] width 86 height 22
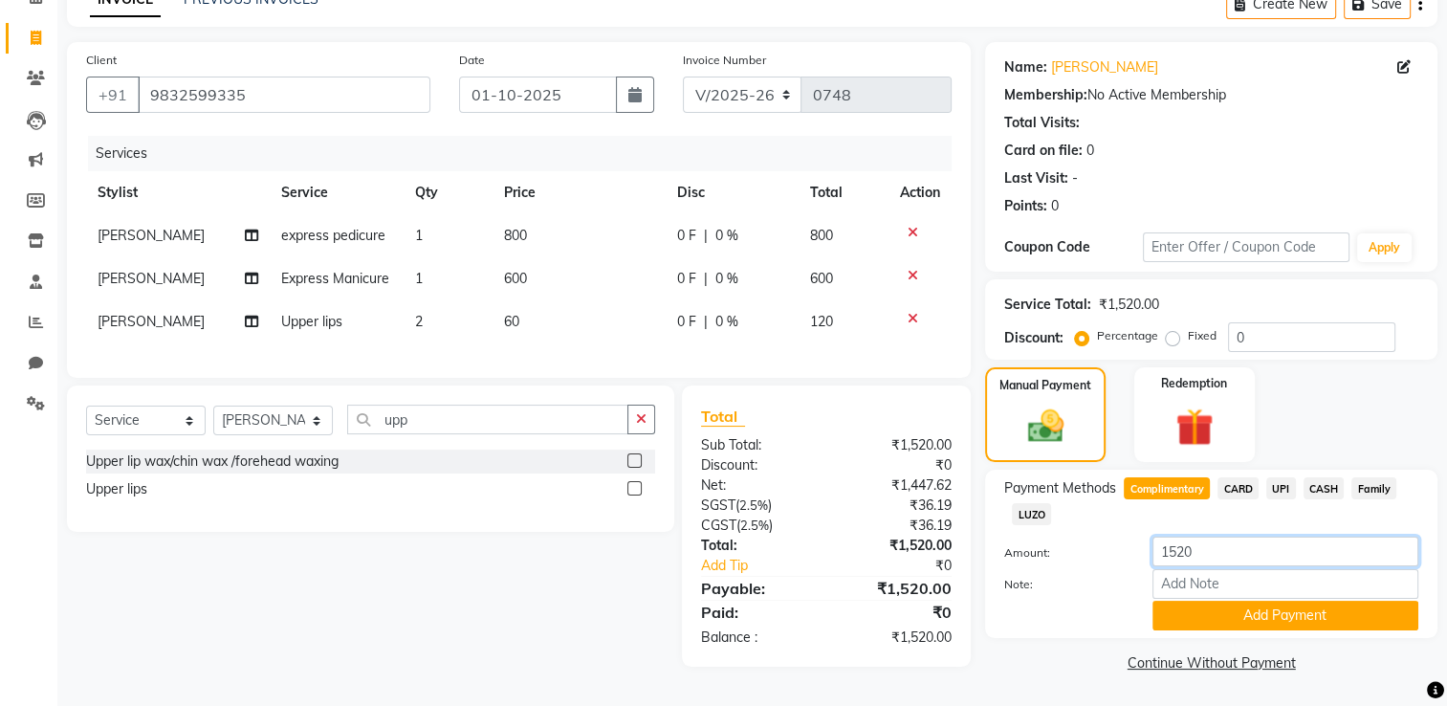
click at [1215, 549] on input "1520" at bounding box center [1285, 551] width 266 height 30
type input "1"
type input "500"
click at [1242, 618] on button "Add Payment" at bounding box center [1285, 615] width 266 height 30
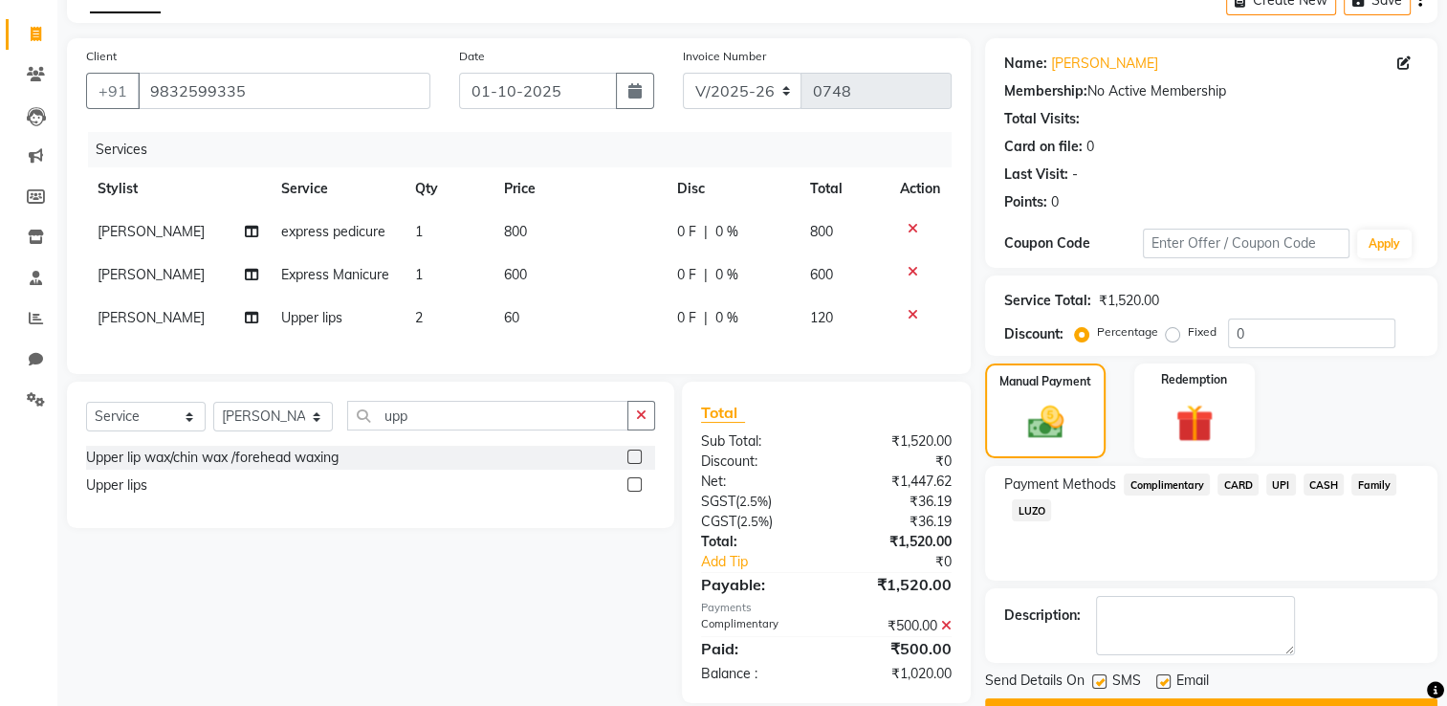
click at [1236, 476] on span "CARD" at bounding box center [1237, 484] width 41 height 22
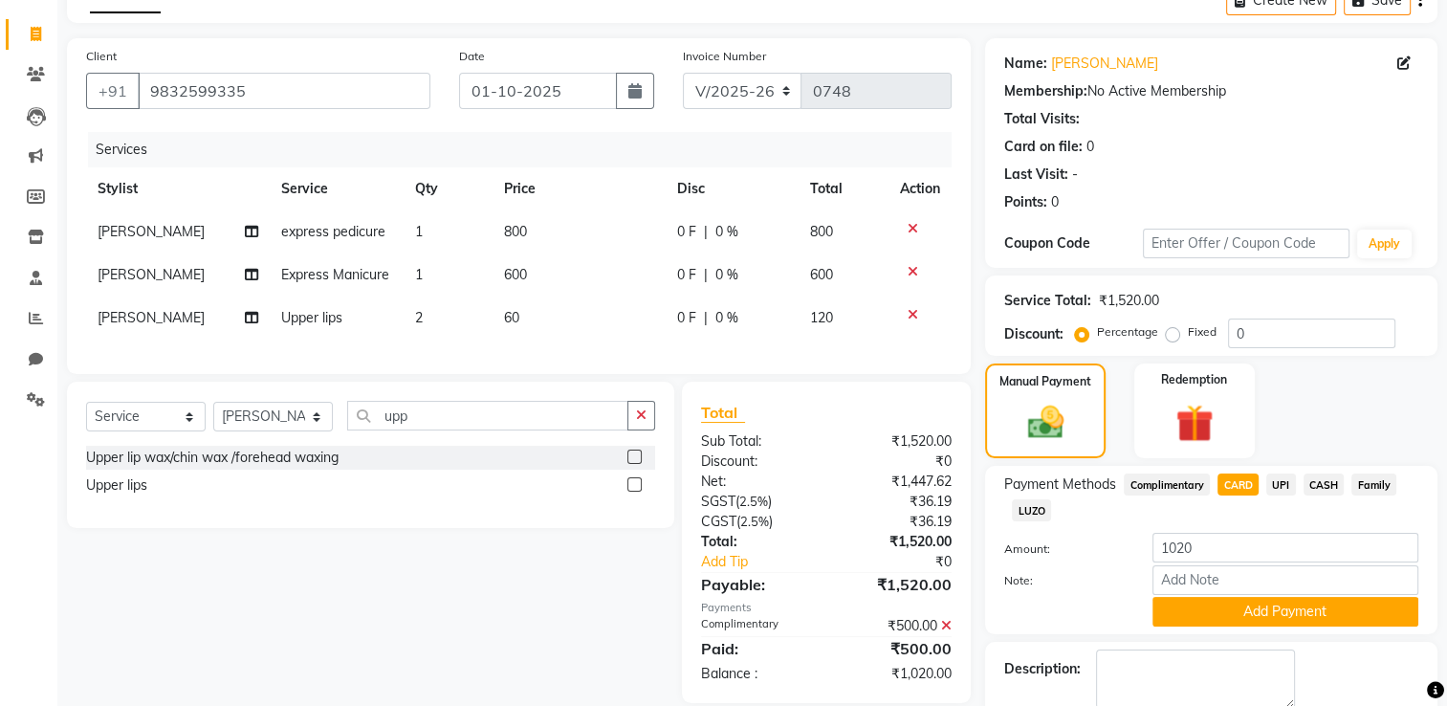
scroll to position [210, 0]
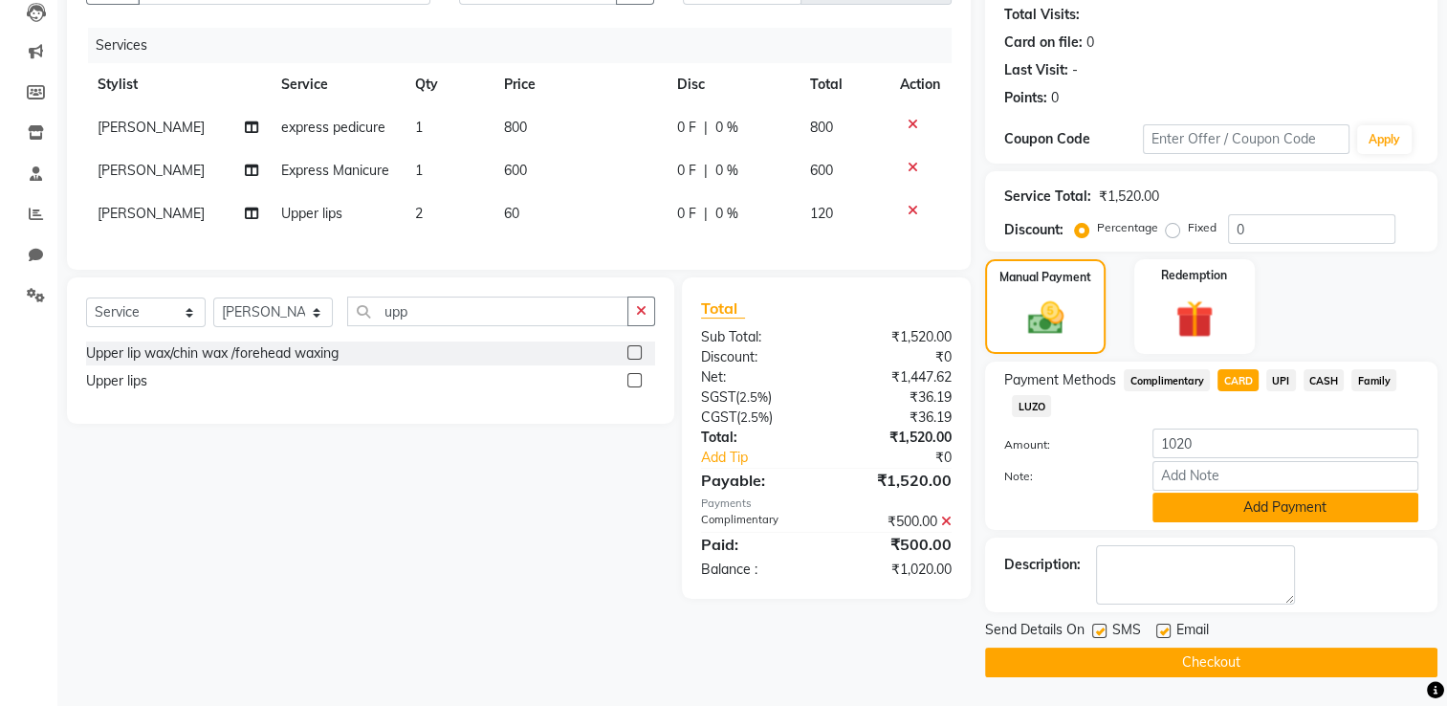
click at [1238, 501] on button "Add Payment" at bounding box center [1285, 507] width 266 height 30
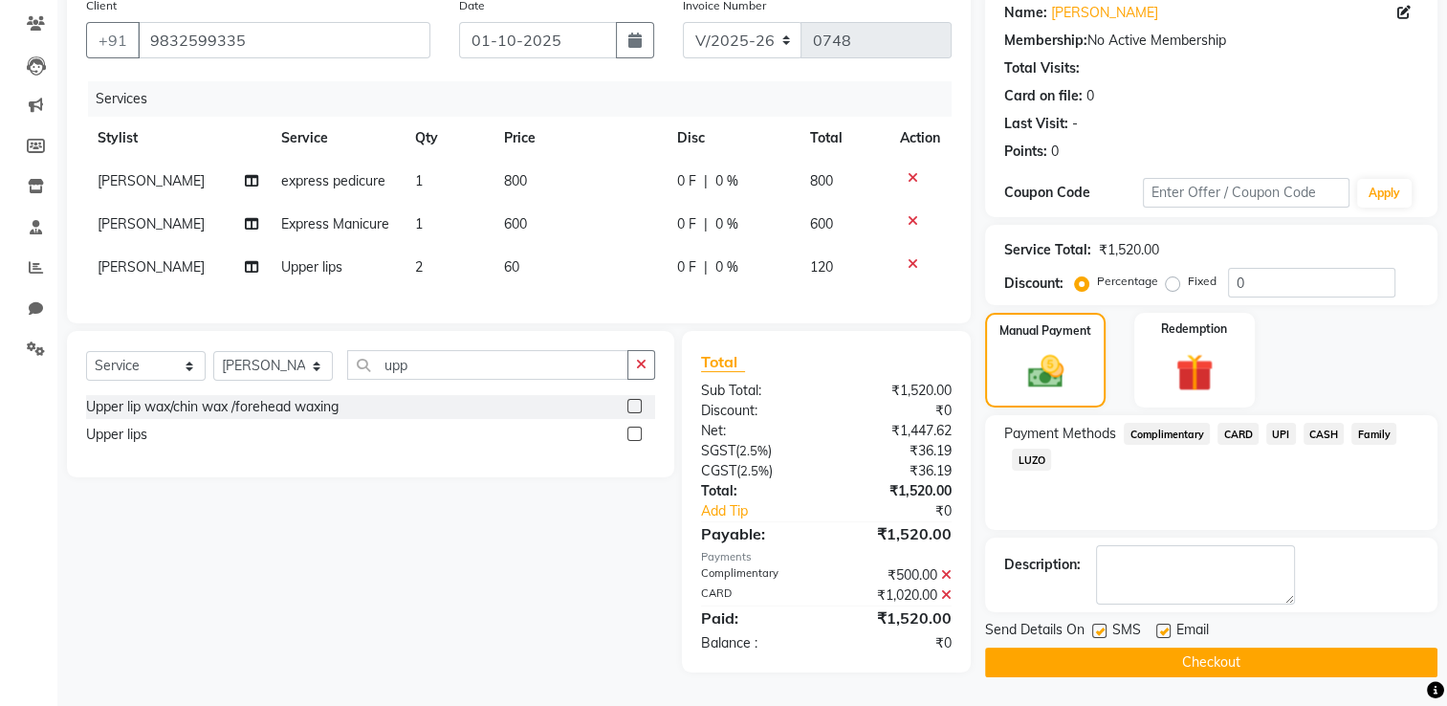
click at [1161, 652] on button "Checkout" at bounding box center [1211, 662] width 452 height 30
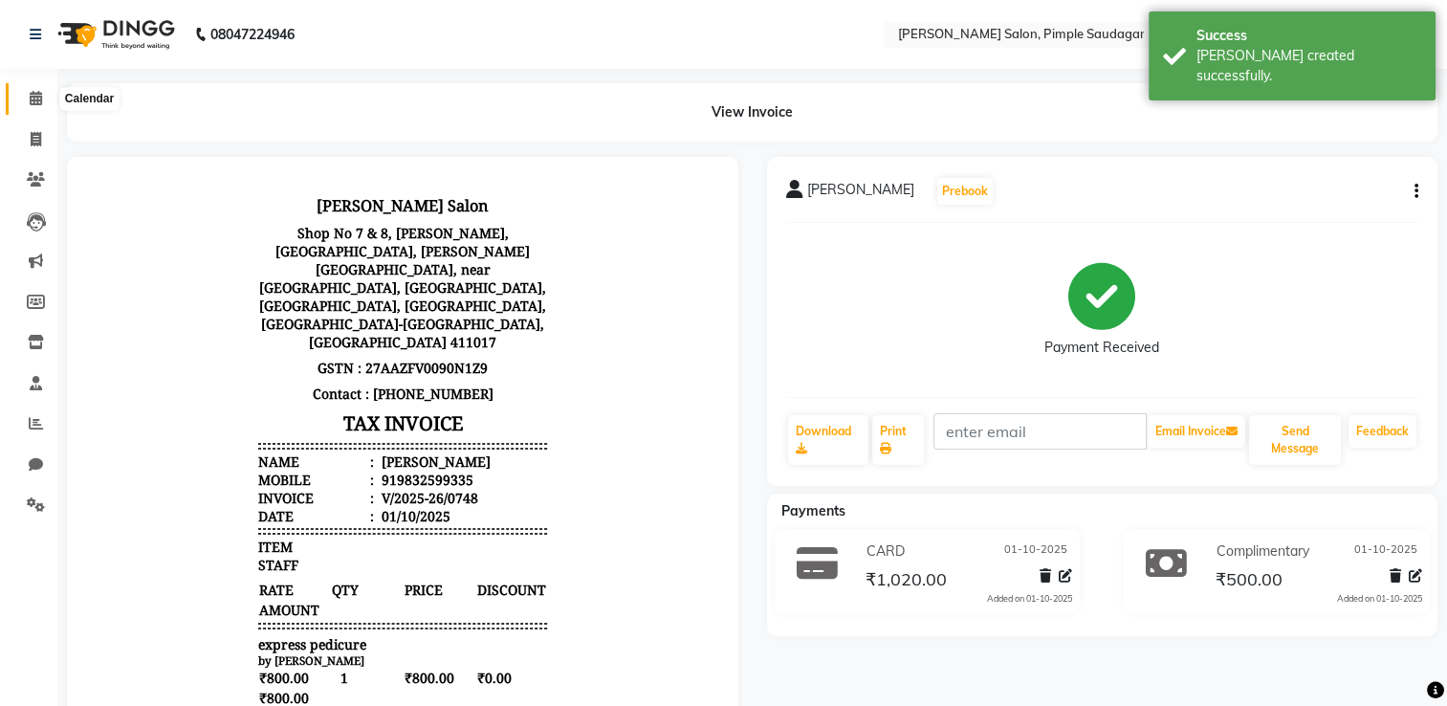
click at [45, 94] on span at bounding box center [35, 99] width 33 height 22
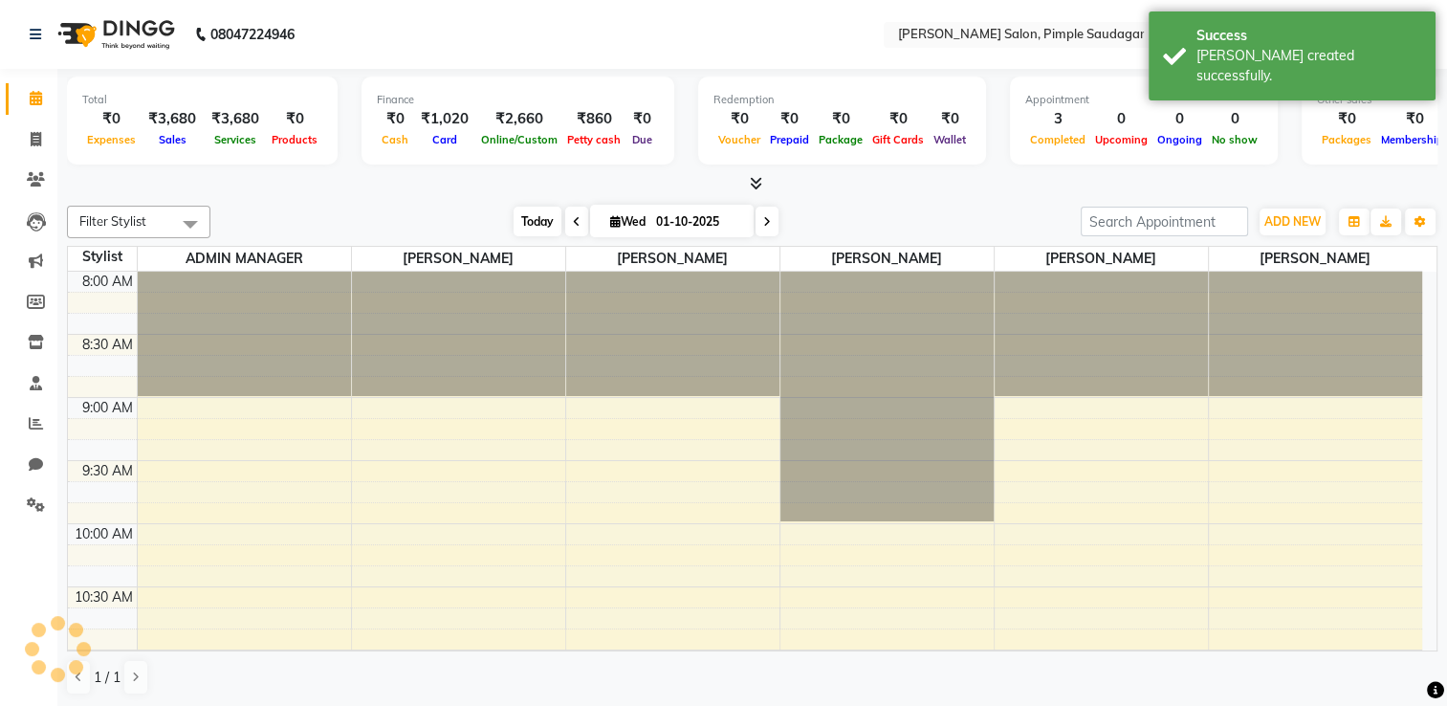
scroll to position [752, 0]
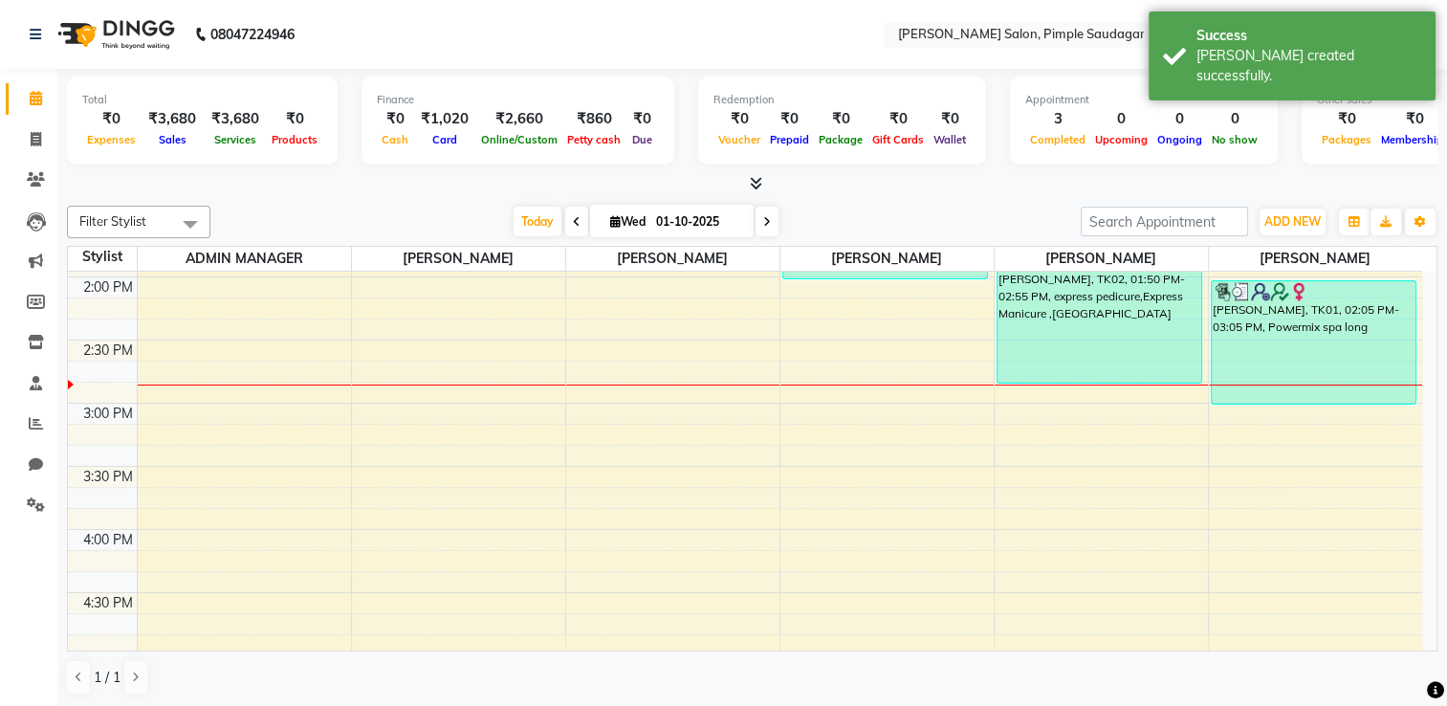
click at [760, 180] on icon at bounding box center [756, 183] width 12 height 14
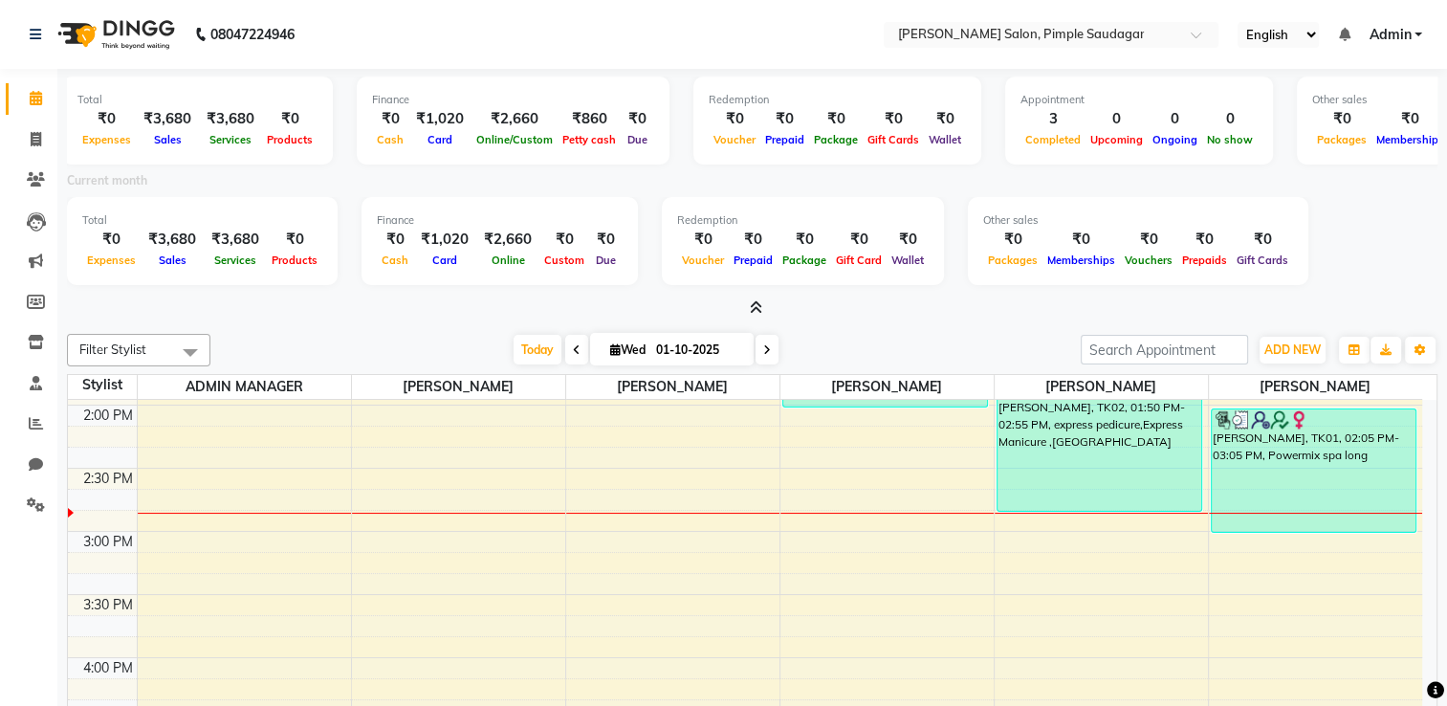
scroll to position [0, 199]
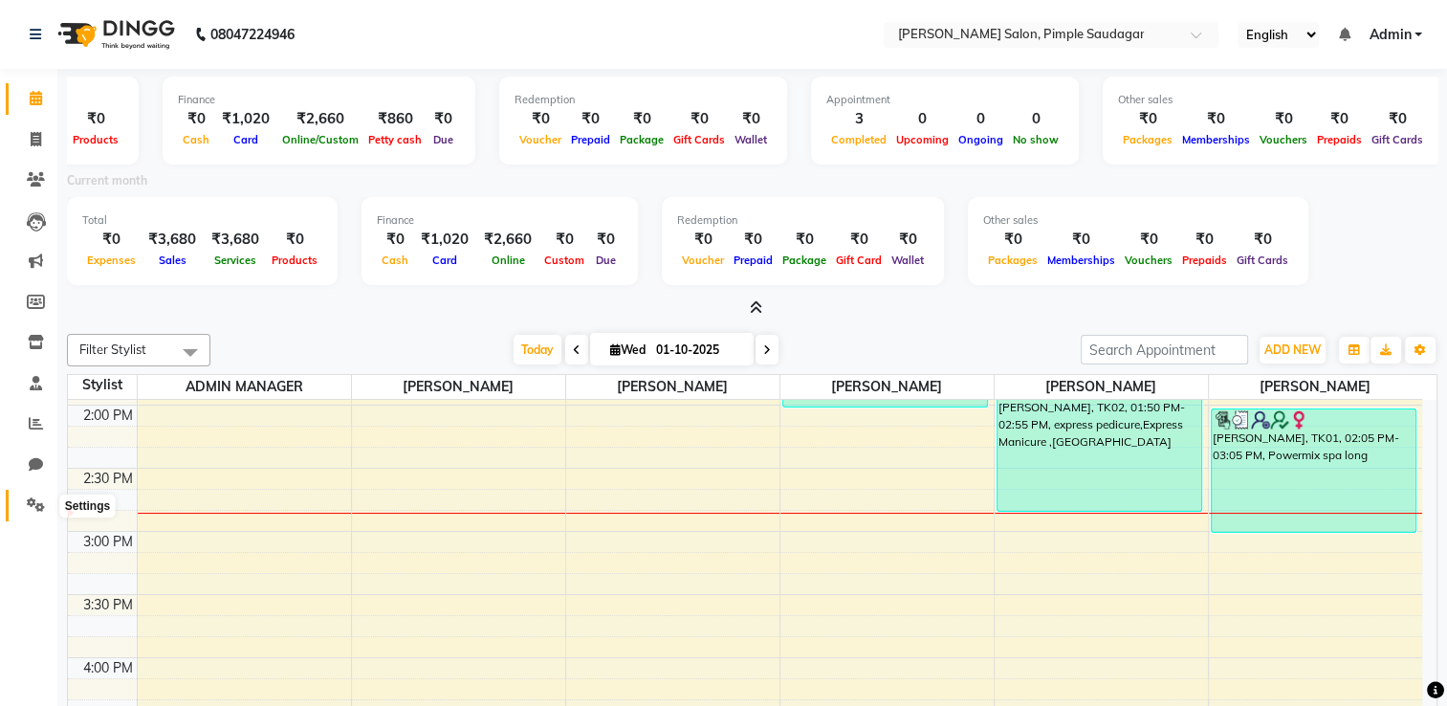
click at [46, 500] on span at bounding box center [35, 505] width 33 height 22
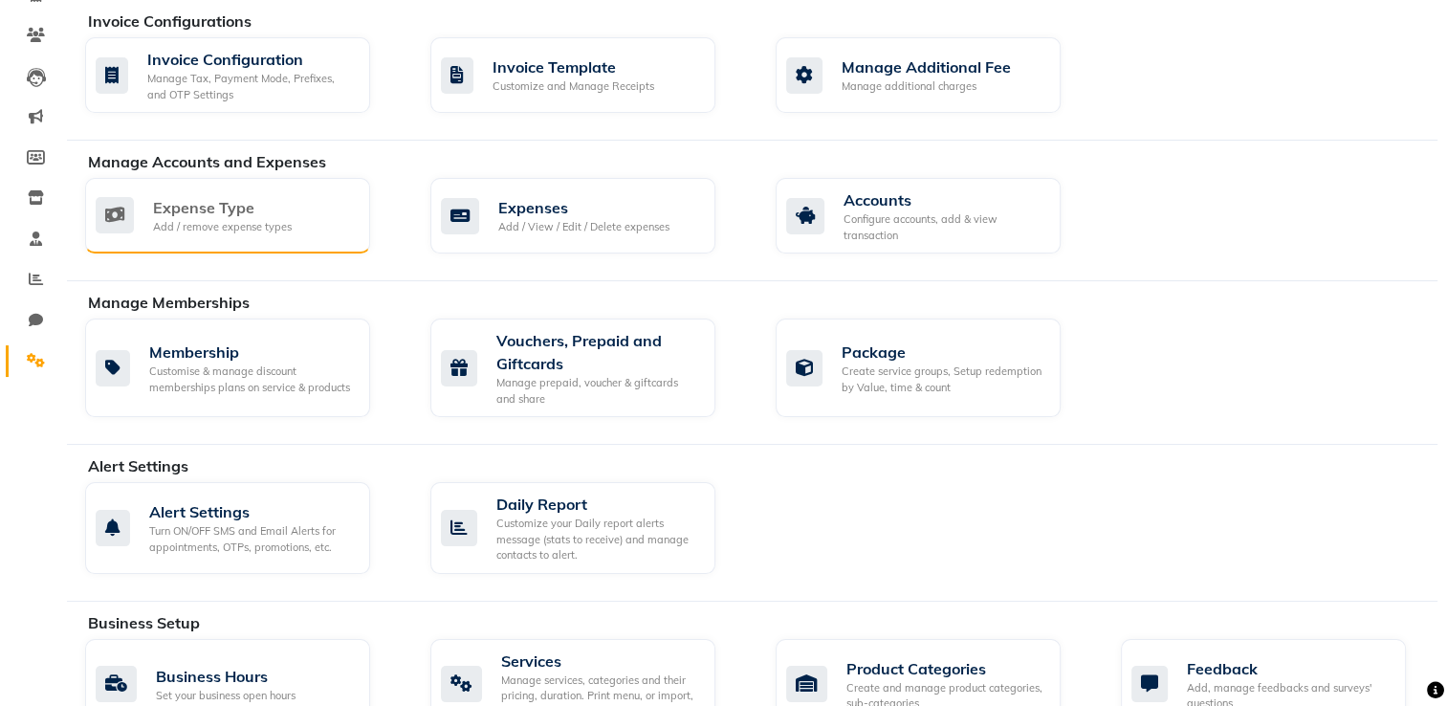
scroll to position [145, 0]
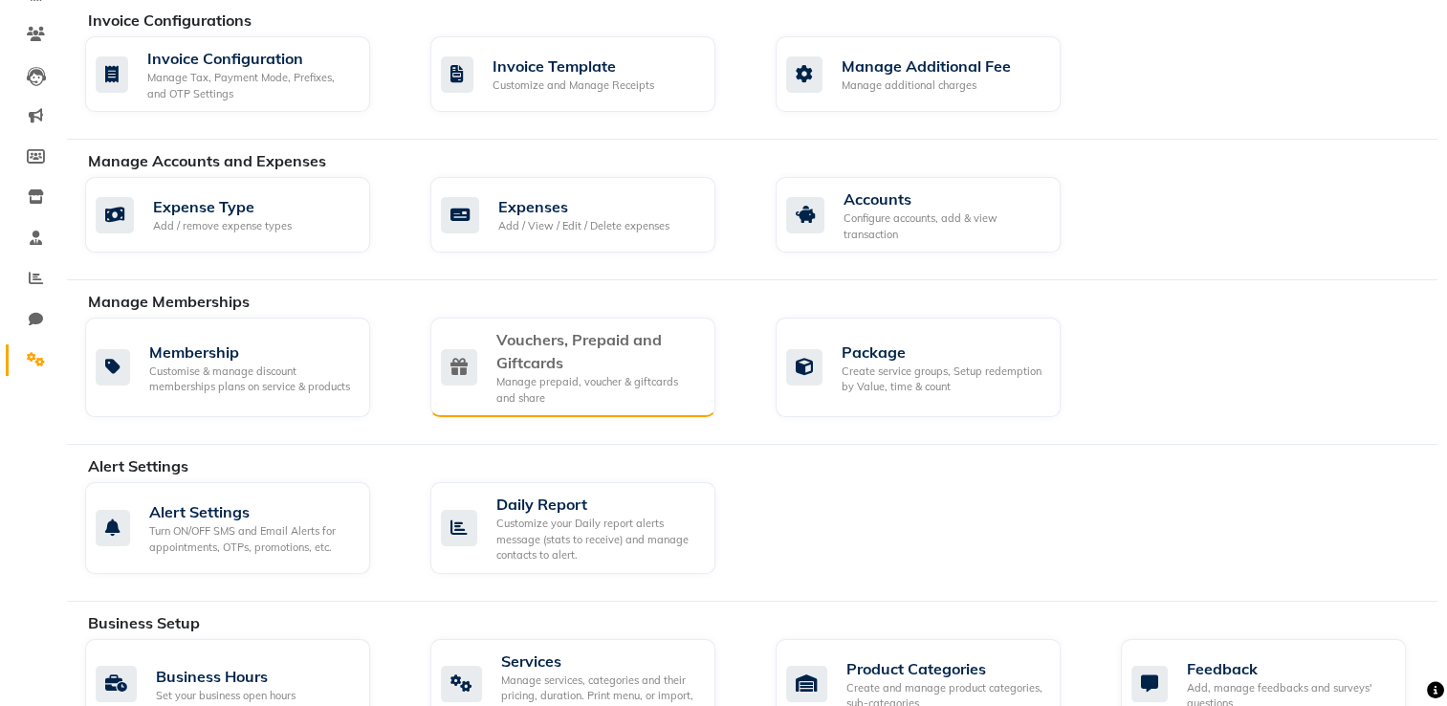
click at [561, 350] on div "Vouchers, Prepaid and Giftcards" at bounding box center [598, 351] width 204 height 46
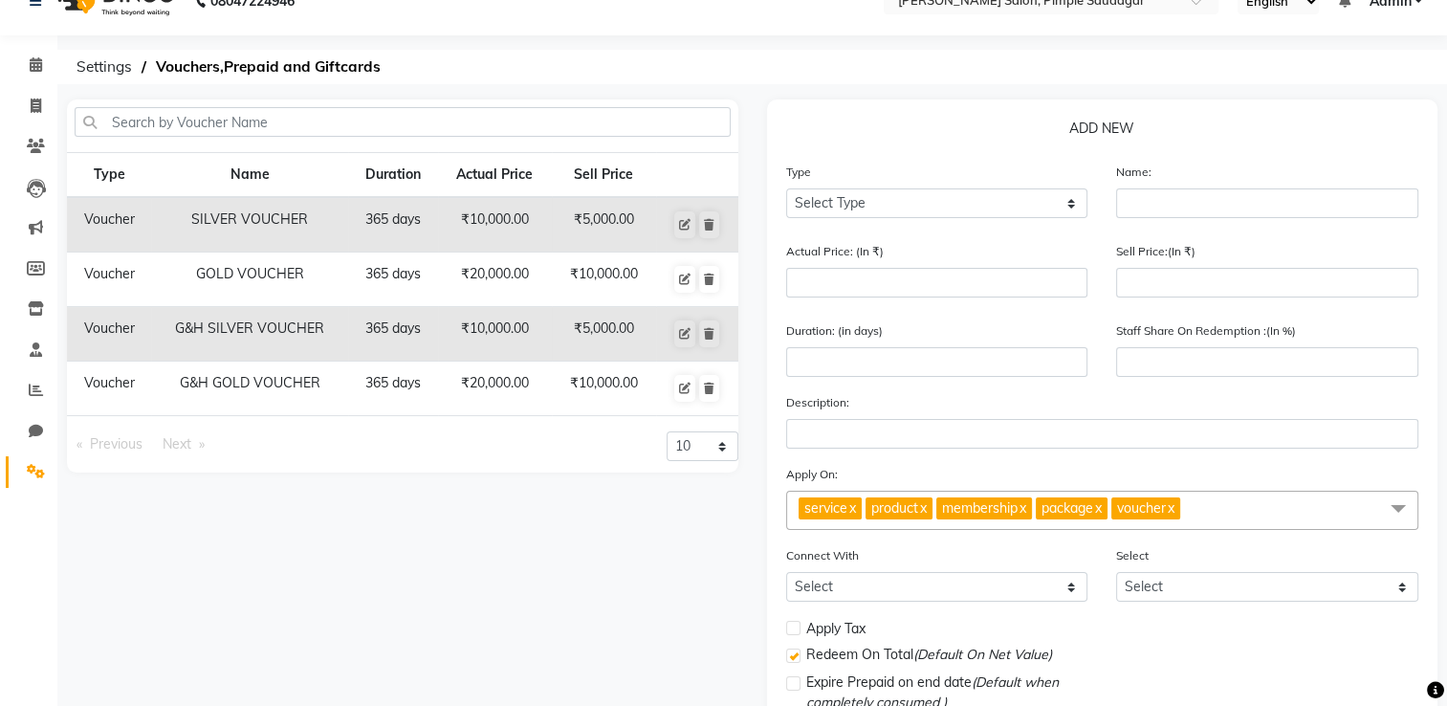
scroll to position [34, 0]
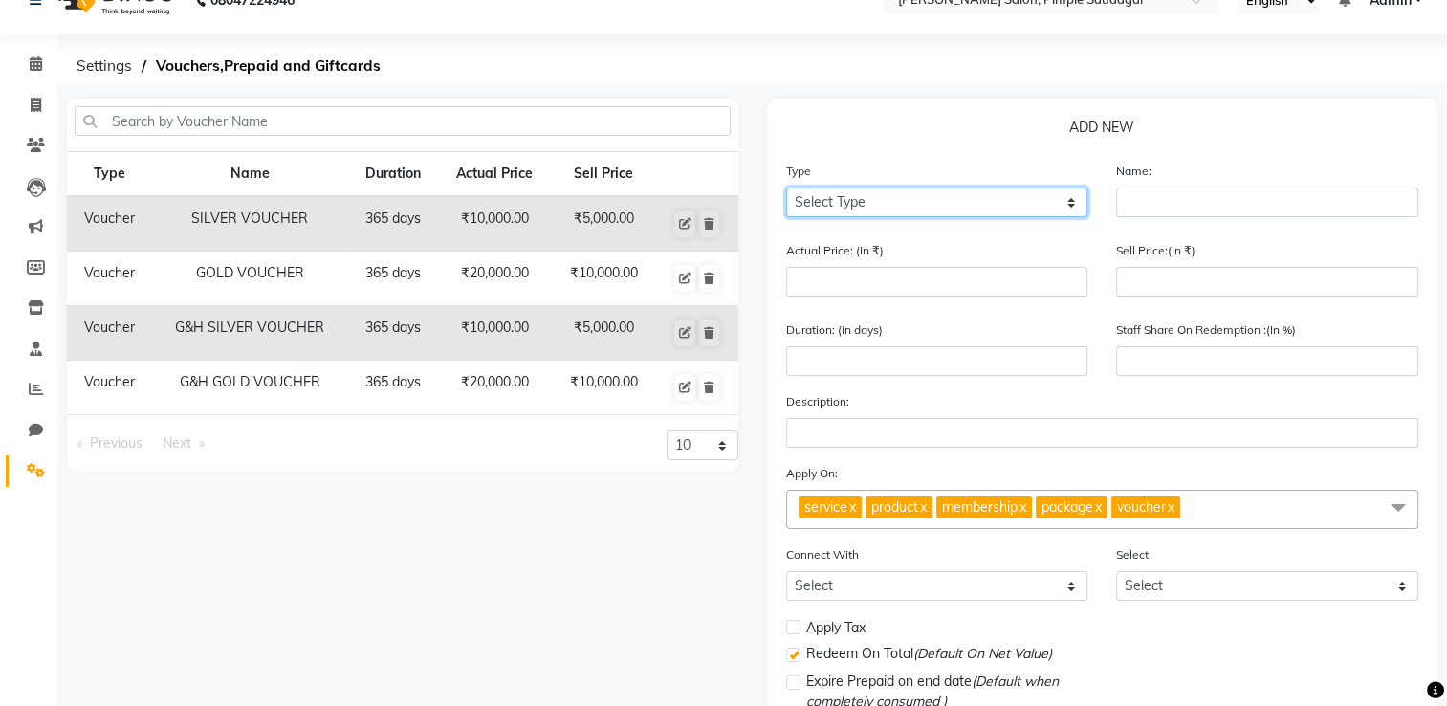
click at [868, 209] on select "Select Type Voucher Prepaid Gift Card" at bounding box center [937, 202] width 302 height 30
select select "G"
click at [786, 188] on select "Select Type Voucher Prepaid Gift Card" at bounding box center [937, 202] width 302 height 30
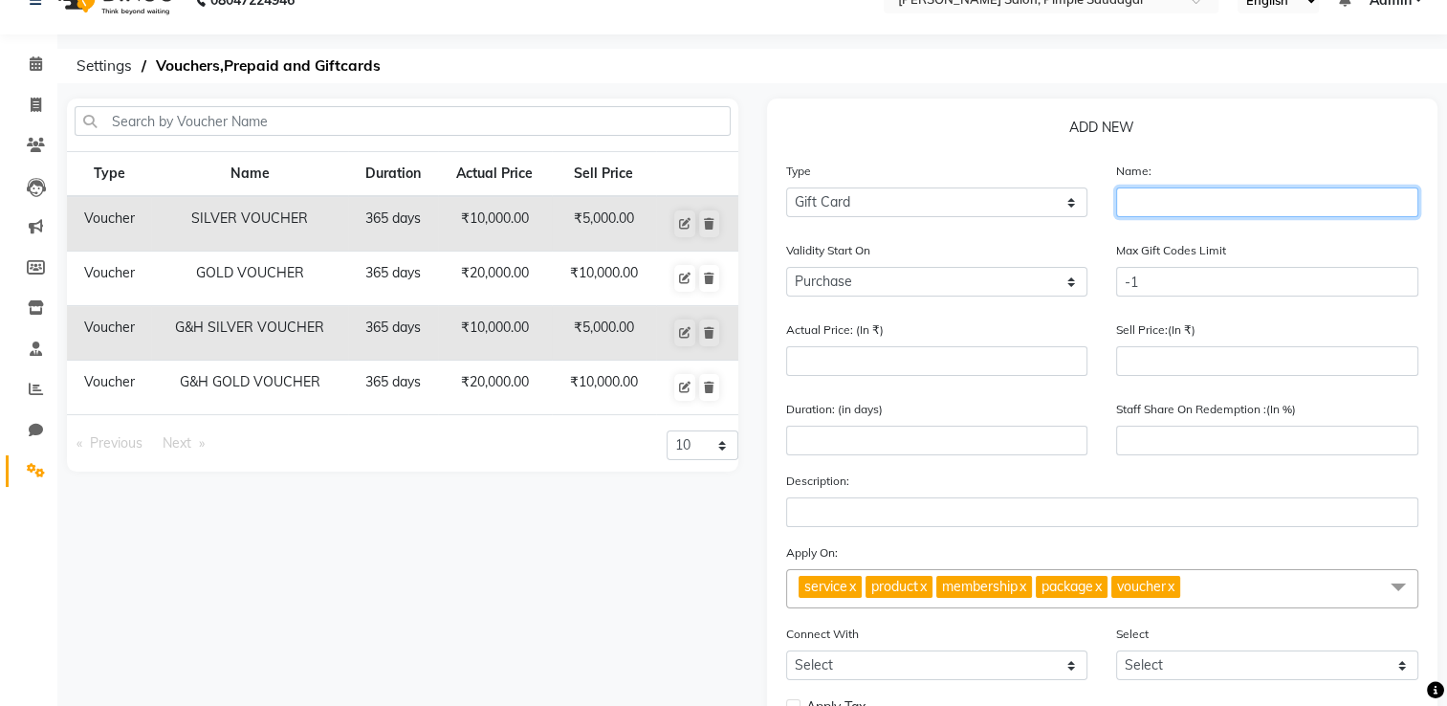
click at [1146, 206] on input "text" at bounding box center [1267, 202] width 302 height 30
type input "Festive gift card"
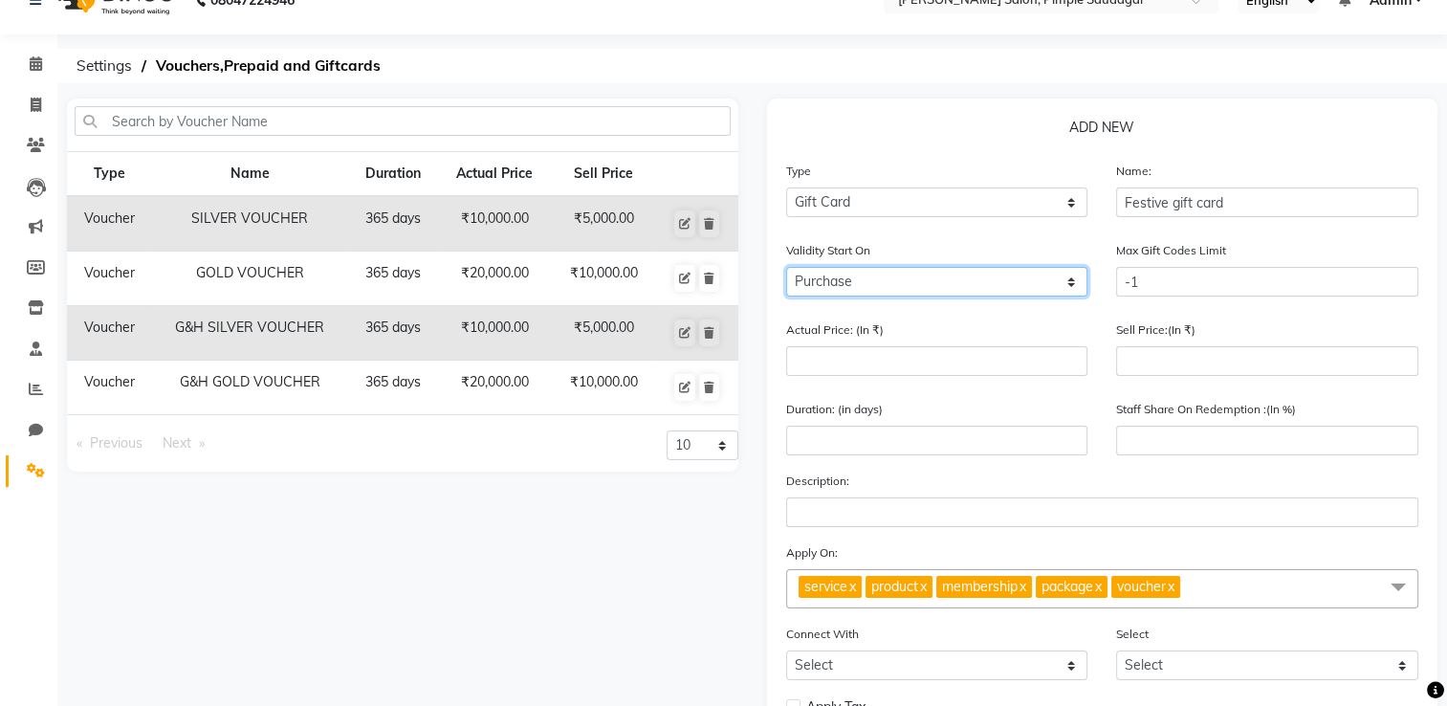
click at [1040, 285] on select "Purchase Activate" at bounding box center [937, 282] width 302 height 30
click at [786, 269] on select "Purchase Activate" at bounding box center [937, 282] width 302 height 30
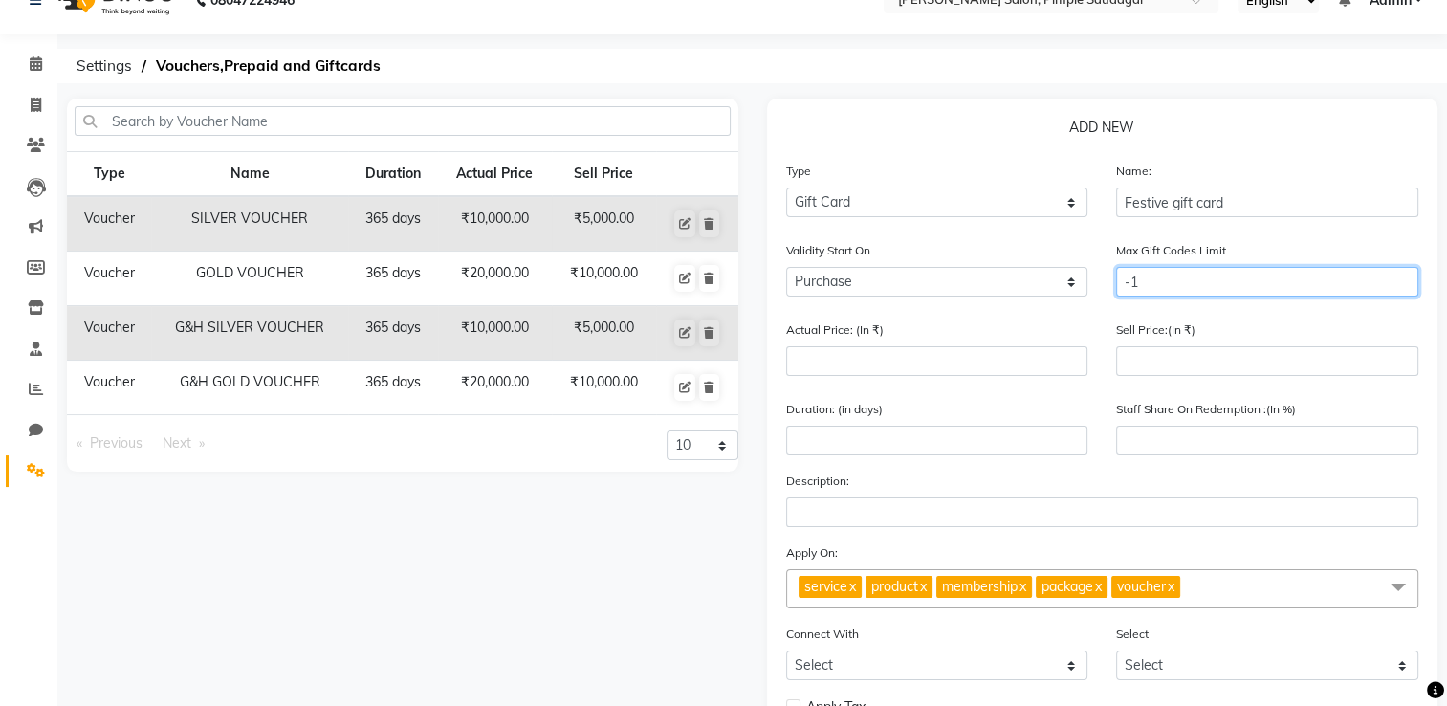
click at [1212, 272] on input "-1" at bounding box center [1267, 282] width 302 height 30
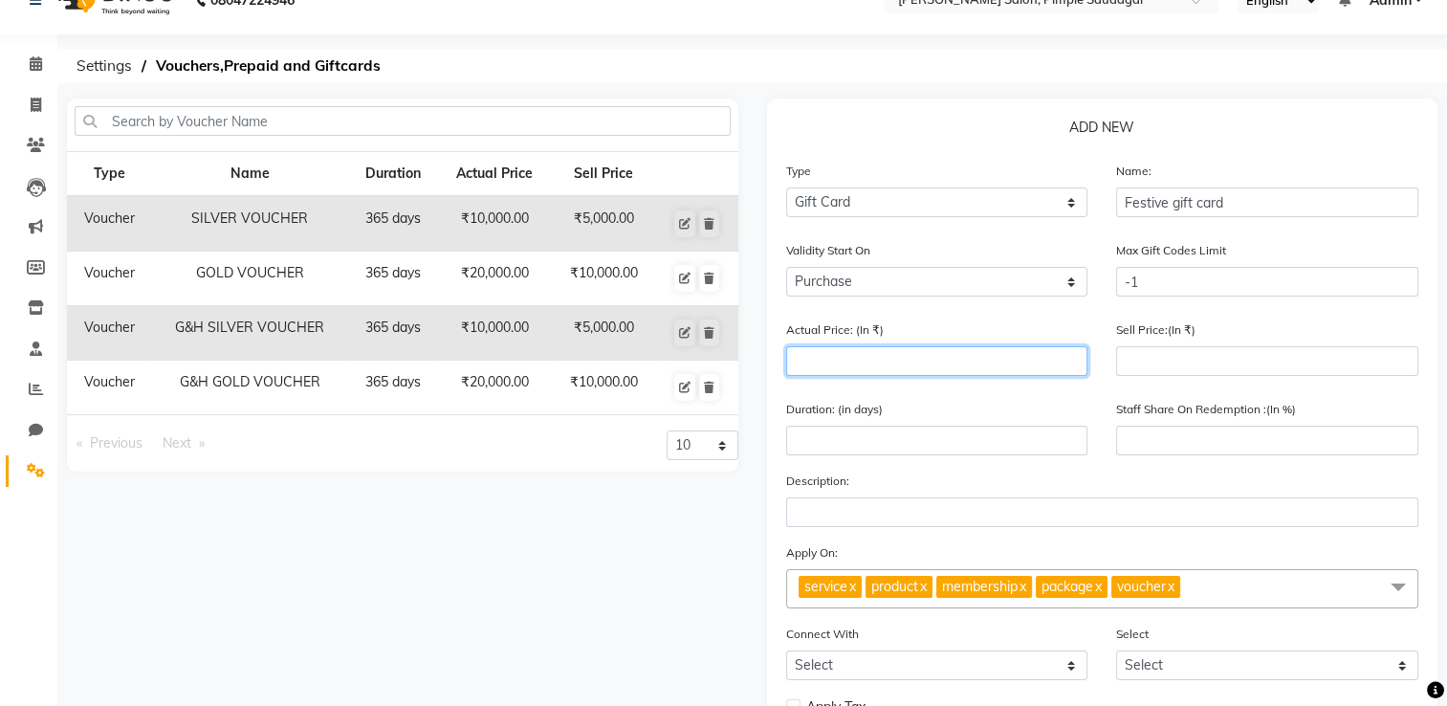
click at [1021, 361] on input "number" at bounding box center [937, 361] width 302 height 30
type input "5"
type input "0"
type input "500"
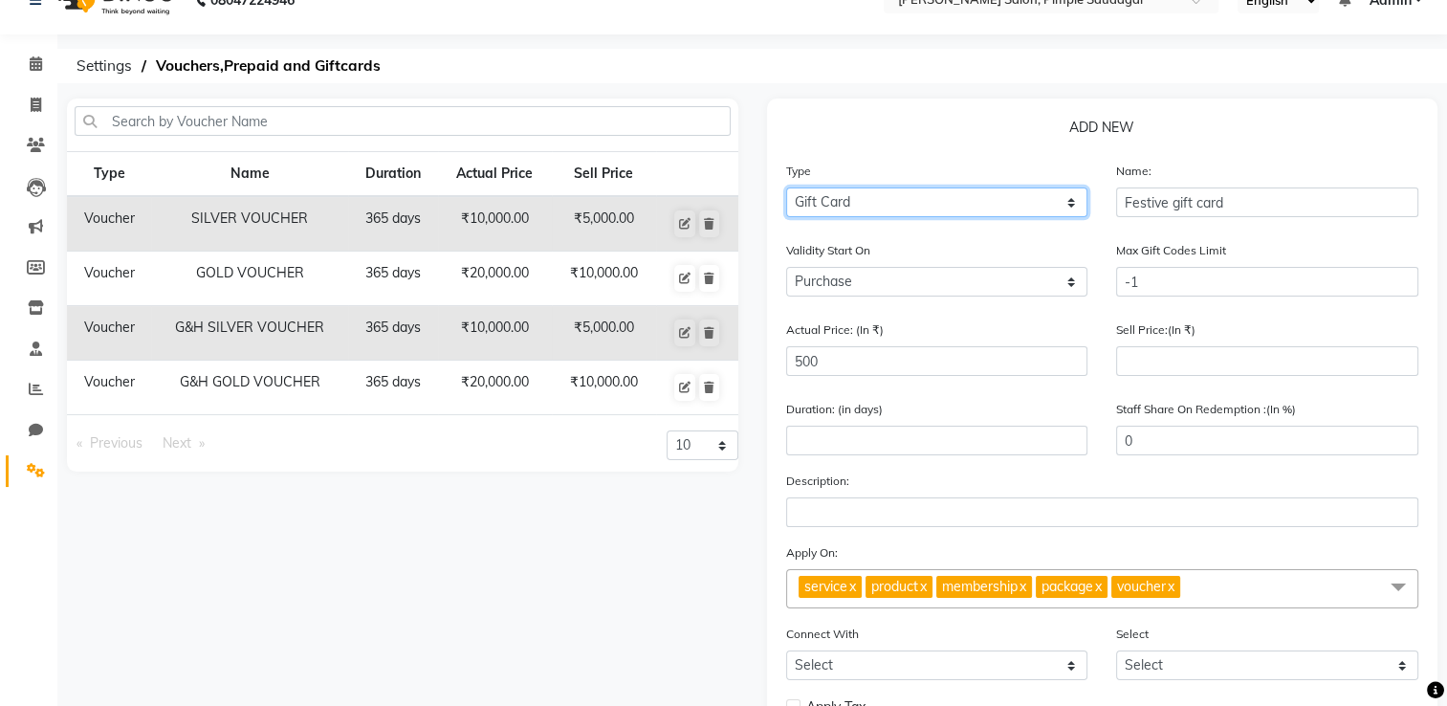
click at [1049, 204] on select "Select Type Voucher Prepaid Gift Card" at bounding box center [937, 202] width 302 height 30
select select "V"
click at [786, 188] on select "Select Type Voucher Prepaid Gift Card" at bounding box center [937, 202] width 302 height 30
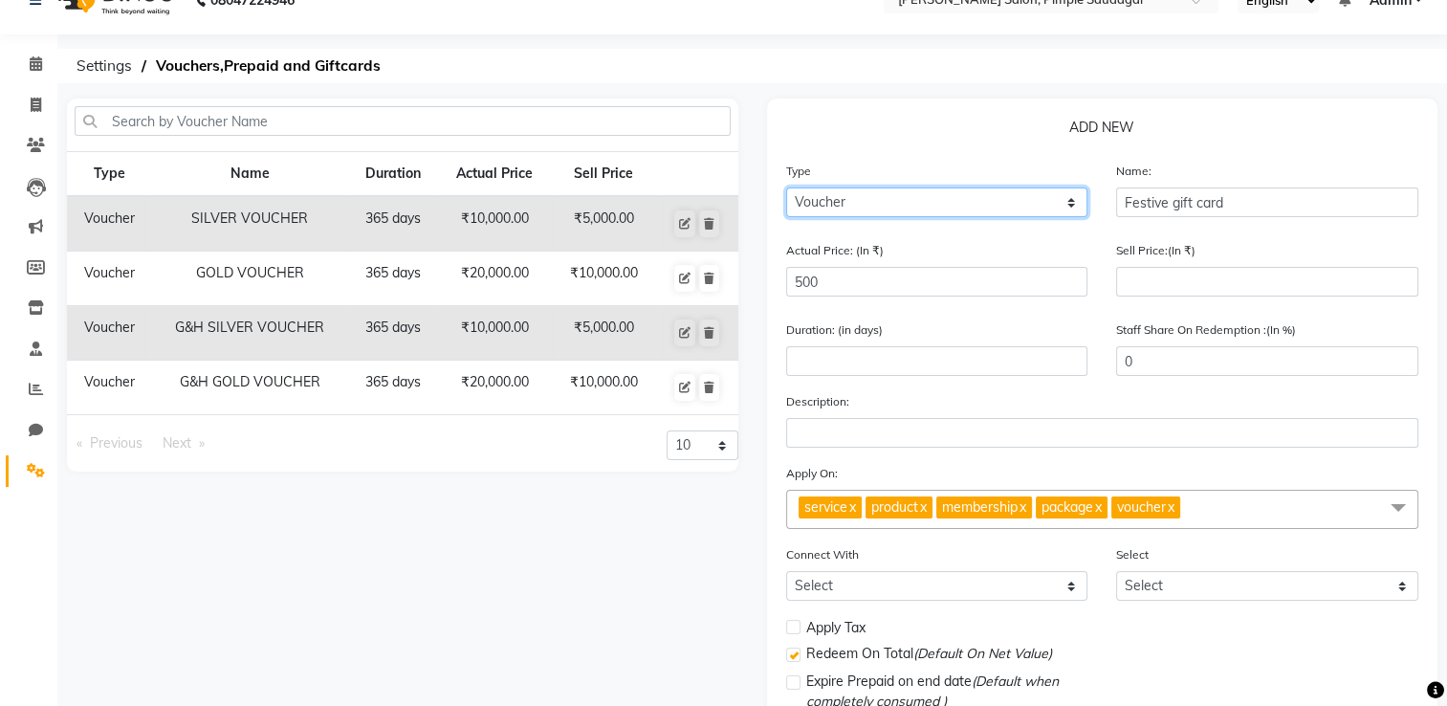
drag, startPoint x: 959, startPoint y: 253, endPoint x: 926, endPoint y: 212, distance: 53.0
click at [926, 212] on select "Select Type Voucher Prepaid Gift Card" at bounding box center [937, 202] width 302 height 30
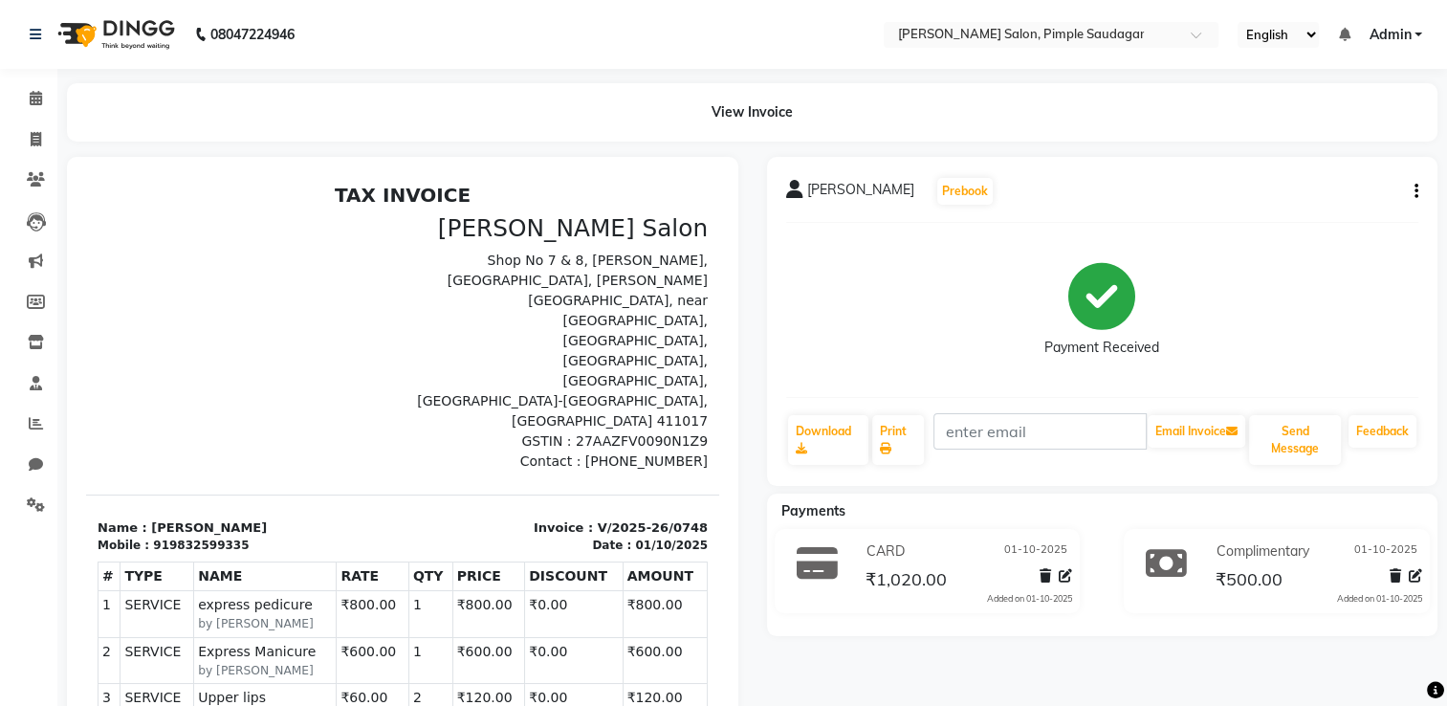
click at [1414, 191] on icon "button" at bounding box center [1416, 191] width 4 height 1
click at [1417, 575] on icon at bounding box center [1414, 575] width 13 height 13
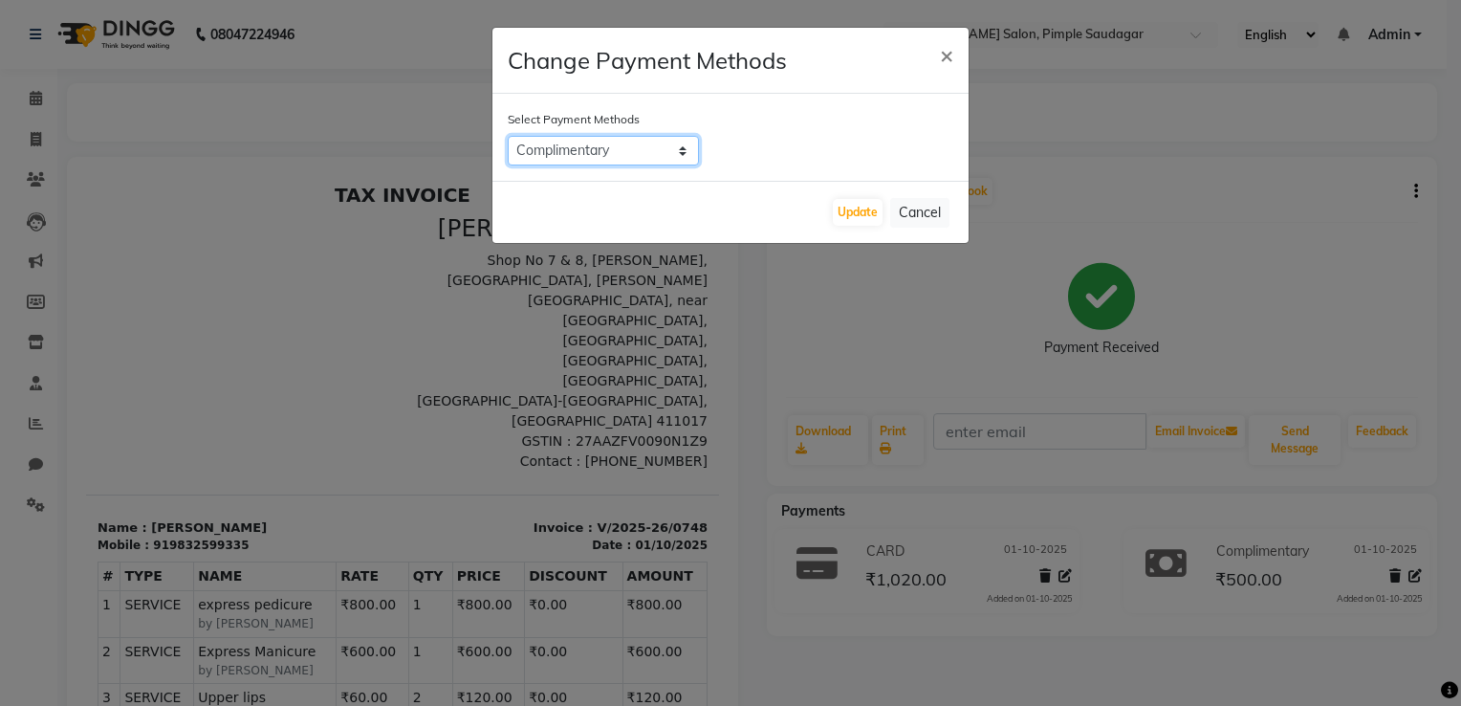
click at [671, 159] on select "Complimentary CARD UPI CASH Family LUZO Coupon" at bounding box center [603, 151] width 191 height 30
select select "90"
click at [508, 136] on select "Complimentary CARD UPI CASH Family LUZO Coupon" at bounding box center [603, 151] width 191 height 30
click at [849, 221] on button "Update" at bounding box center [858, 212] width 50 height 27
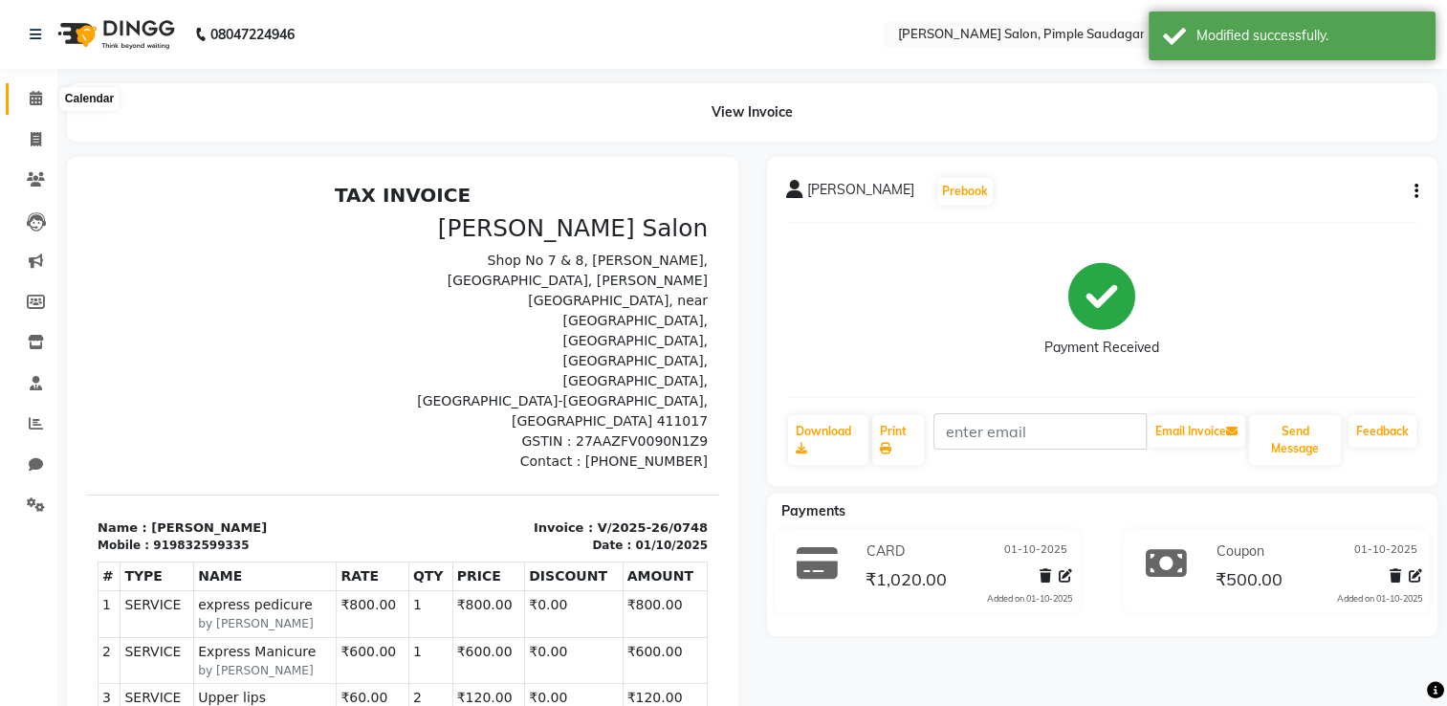
click at [31, 100] on icon at bounding box center [36, 98] width 12 height 14
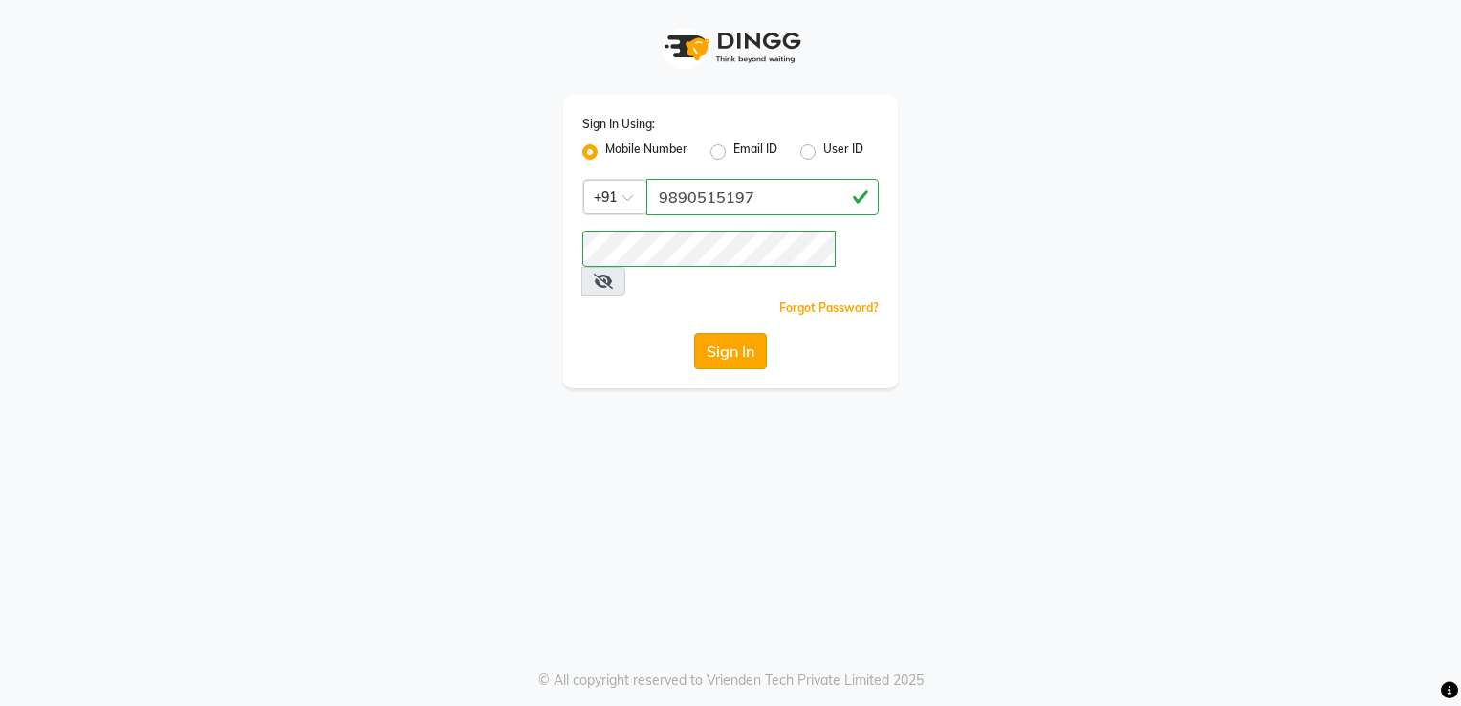
click at [741, 333] on button "Sign In" at bounding box center [730, 351] width 73 height 36
